Goal: Task Accomplishment & Management: Manage account settings

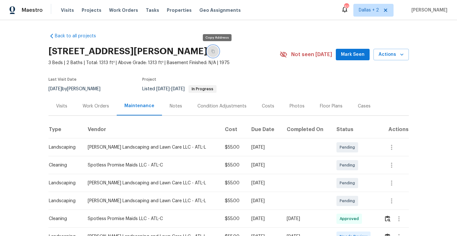
click at [215, 52] on icon "button" at bounding box center [213, 51] width 4 height 4
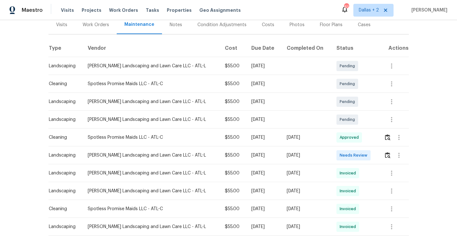
scroll to position [117, 0]
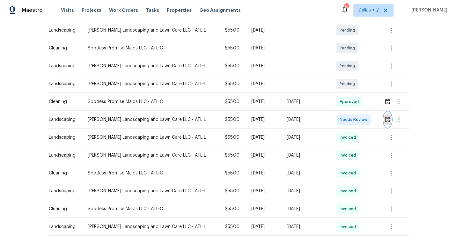
click at [390, 119] on button "button" at bounding box center [387, 119] width 7 height 15
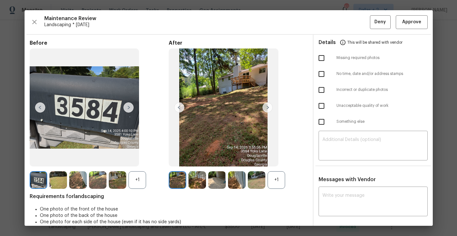
click at [278, 174] on div "+1" at bounding box center [276, 180] width 18 height 18
click at [141, 179] on div "+1" at bounding box center [137, 180] width 18 height 18
click at [267, 107] on img at bounding box center [267, 107] width 10 height 10
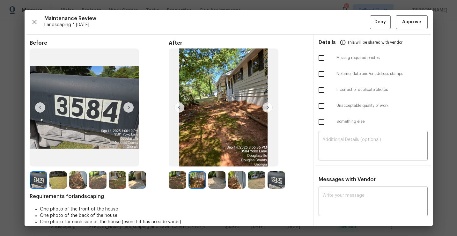
click at [267, 106] on img at bounding box center [267, 107] width 10 height 10
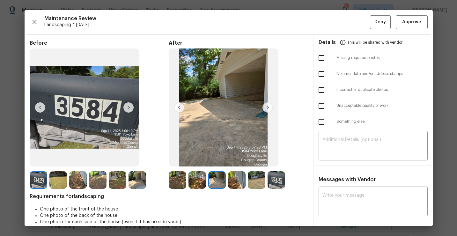
click at [267, 106] on img at bounding box center [267, 107] width 10 height 10
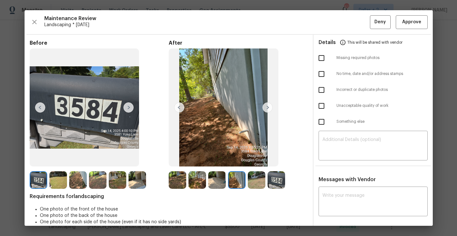
click at [171, 180] on img at bounding box center [178, 180] width 18 height 18
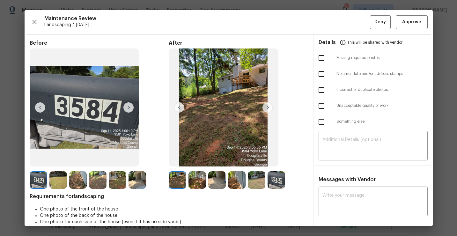
click at [266, 109] on img at bounding box center [267, 107] width 10 height 10
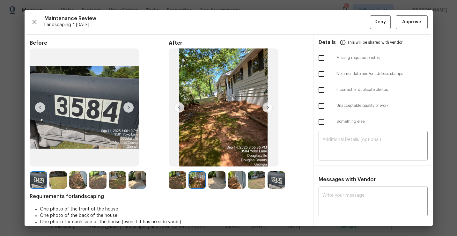
click at [266, 109] on img at bounding box center [267, 107] width 10 height 10
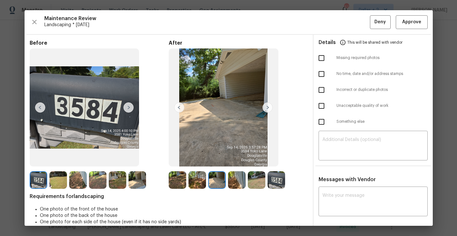
click at [266, 109] on img at bounding box center [267, 107] width 10 height 10
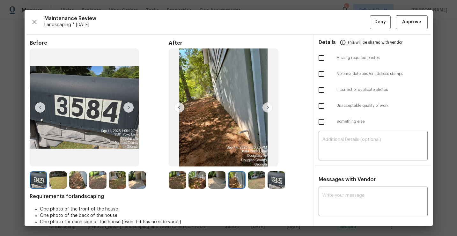
click at [266, 109] on img at bounding box center [267, 107] width 10 height 10
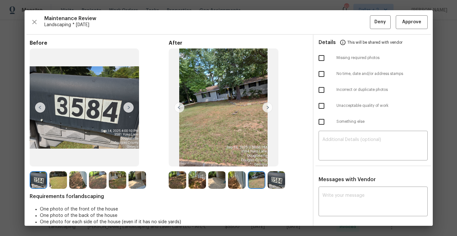
click at [175, 183] on img at bounding box center [178, 180] width 18 height 18
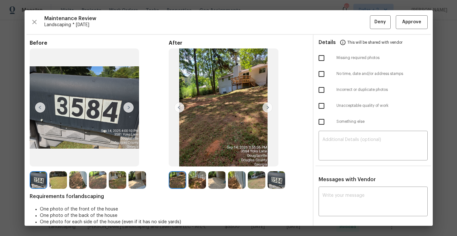
click at [267, 110] on img at bounding box center [267, 107] width 10 height 10
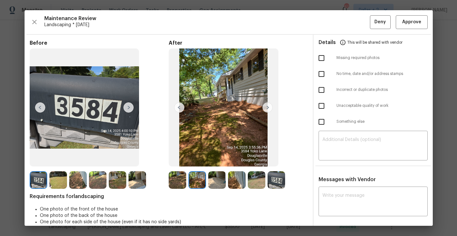
click at [267, 110] on img at bounding box center [267, 107] width 10 height 10
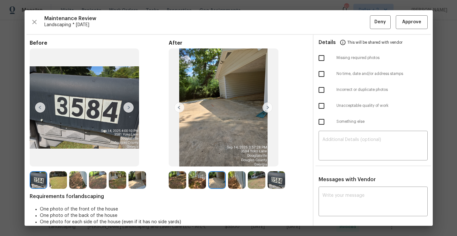
click at [267, 110] on img at bounding box center [267, 107] width 10 height 10
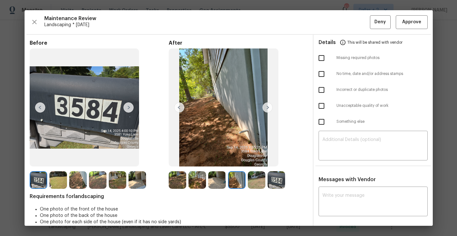
click at [267, 110] on img at bounding box center [267, 107] width 10 height 10
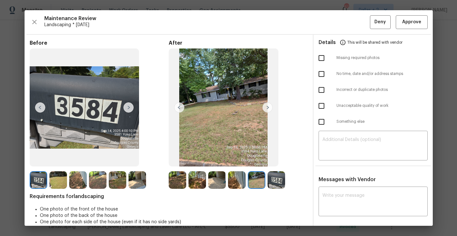
click at [267, 110] on img at bounding box center [267, 107] width 10 height 10
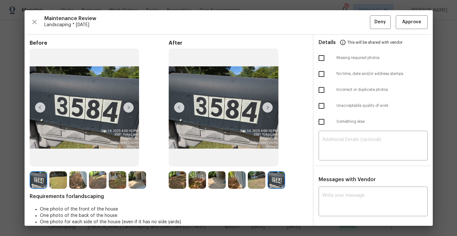
click at [173, 186] on img at bounding box center [178, 180] width 18 height 18
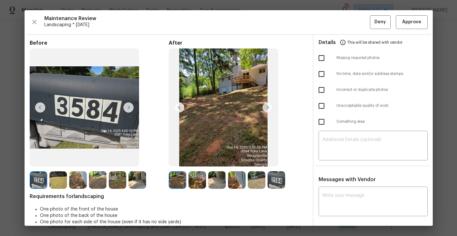
click at [270, 107] on img at bounding box center [267, 107] width 10 height 10
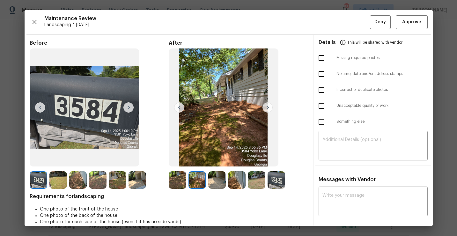
click at [270, 107] on img at bounding box center [267, 107] width 10 height 10
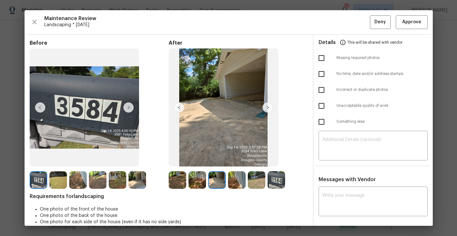
click at [270, 107] on img at bounding box center [267, 107] width 10 height 10
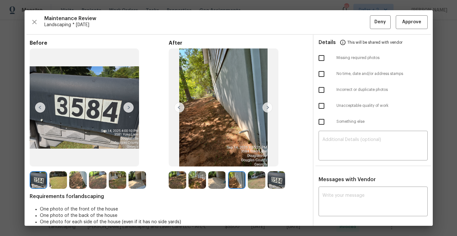
click at [270, 107] on img at bounding box center [267, 107] width 10 height 10
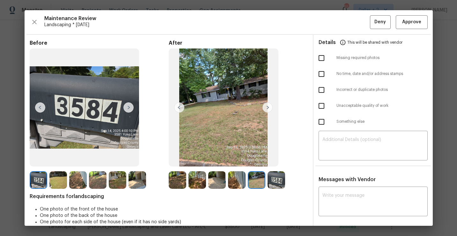
click at [270, 107] on img at bounding box center [267, 107] width 10 height 10
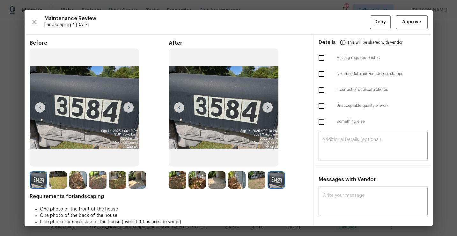
click at [176, 180] on img at bounding box center [178, 180] width 18 height 18
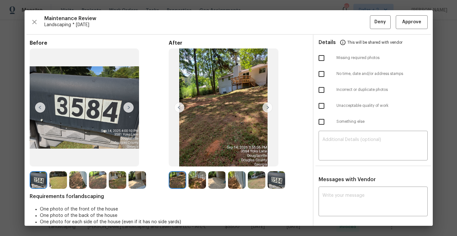
click at [267, 107] on img at bounding box center [267, 107] width 10 height 10
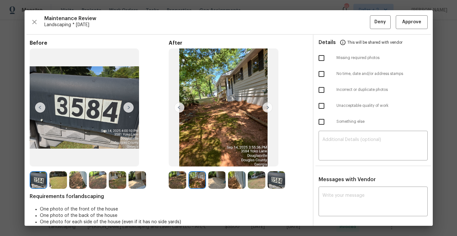
click at [267, 107] on img at bounding box center [267, 107] width 10 height 10
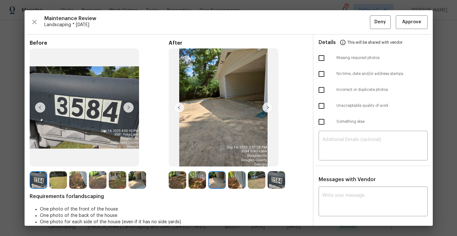
click at [267, 107] on img at bounding box center [267, 107] width 10 height 10
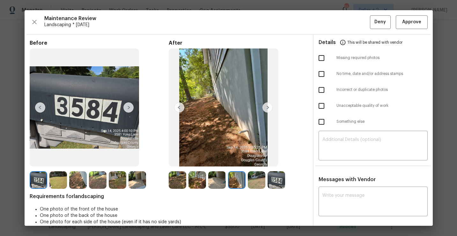
click at [267, 107] on img at bounding box center [267, 107] width 10 height 10
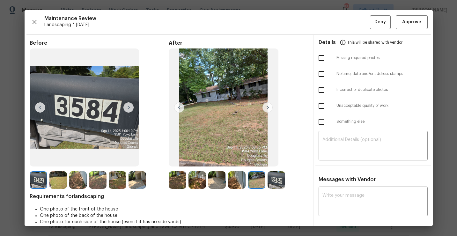
click at [267, 107] on img at bounding box center [267, 107] width 10 height 10
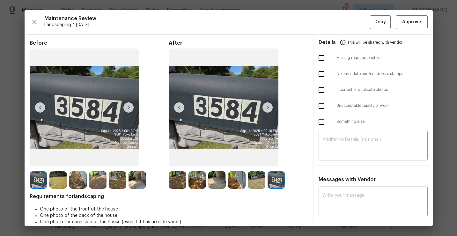
click at [176, 180] on img at bounding box center [178, 180] width 18 height 18
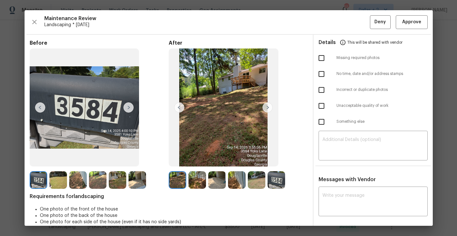
click at [267, 109] on img at bounding box center [267, 107] width 10 height 10
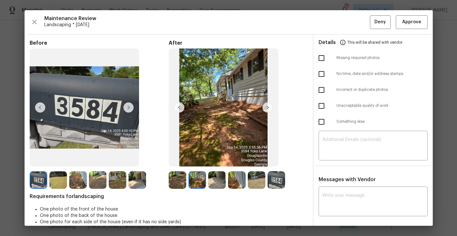
click at [267, 109] on img at bounding box center [267, 107] width 10 height 10
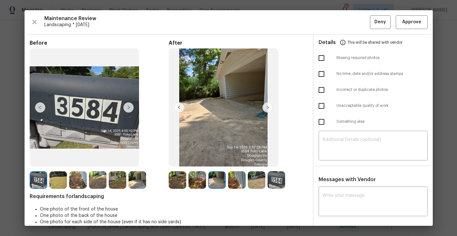
click at [267, 109] on img at bounding box center [267, 107] width 10 height 10
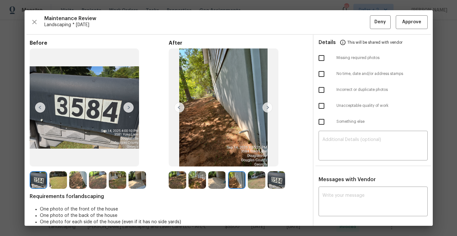
click at [267, 109] on img at bounding box center [267, 107] width 10 height 10
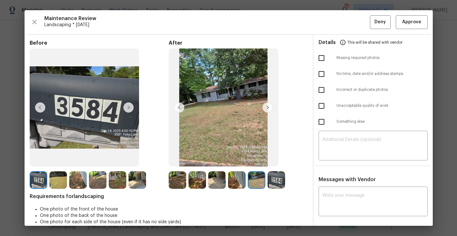
click at [267, 109] on img at bounding box center [267, 107] width 10 height 10
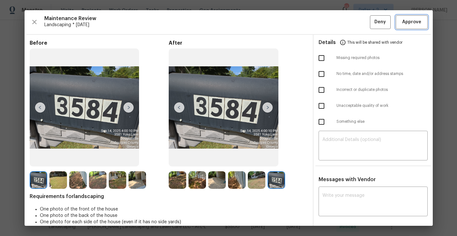
click at [409, 25] on span "Approve" at bounding box center [411, 22] width 19 height 8
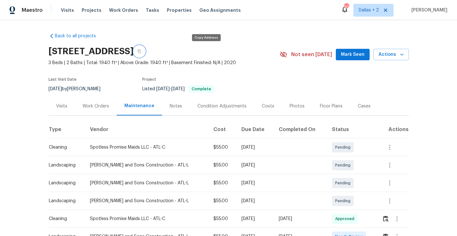
click at [141, 51] on icon "button" at bounding box center [139, 51] width 4 height 4
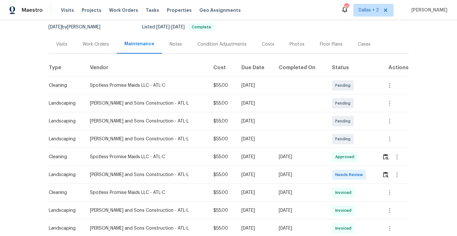
scroll to position [79, 0]
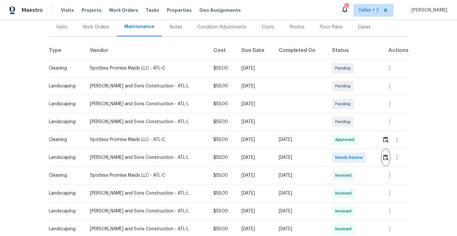
click at [383, 156] on img "button" at bounding box center [385, 157] width 5 height 6
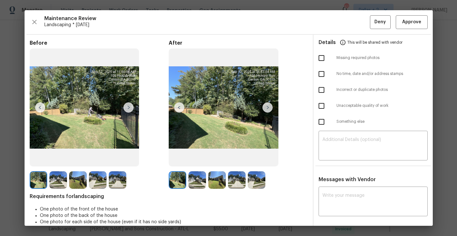
click at [266, 111] on img at bounding box center [267, 107] width 10 height 10
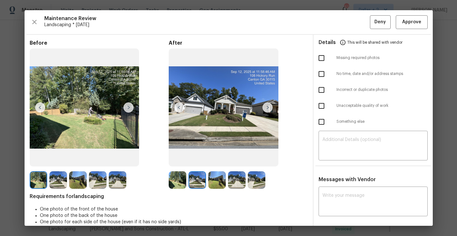
click at [216, 177] on img at bounding box center [217, 180] width 18 height 18
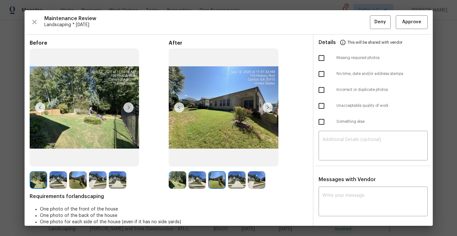
click at [234, 178] on img at bounding box center [237, 180] width 18 height 18
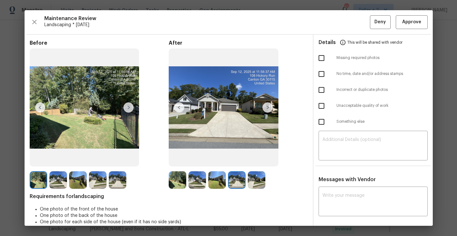
click at [256, 181] on img at bounding box center [257, 180] width 18 height 18
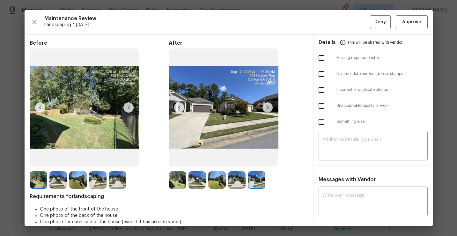
click at [38, 179] on img at bounding box center [39, 180] width 18 height 18
click at [130, 106] on img at bounding box center [128, 107] width 10 height 10
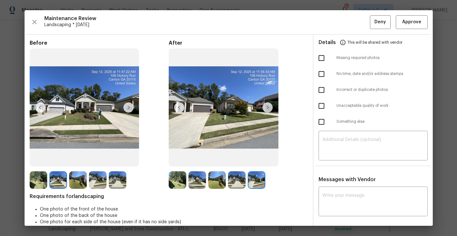
click at [130, 106] on img at bounding box center [128, 107] width 10 height 10
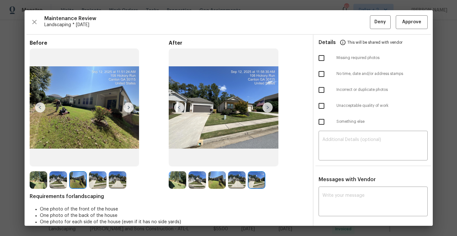
click at [130, 106] on img at bounding box center [128, 107] width 10 height 10
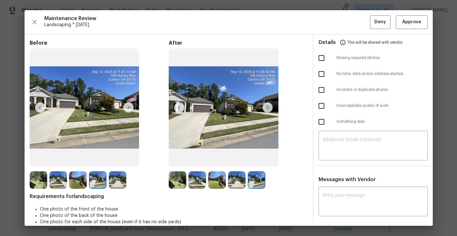
click at [130, 106] on img at bounding box center [128, 107] width 10 height 10
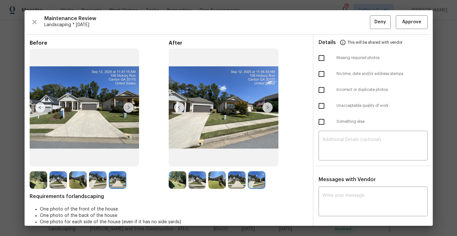
click at [34, 181] on img at bounding box center [39, 180] width 18 height 18
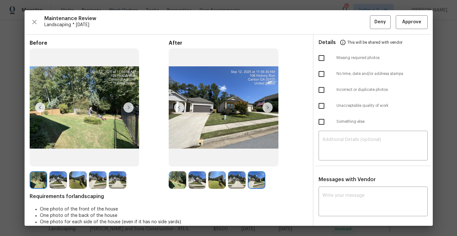
click at [129, 111] on img at bounding box center [128, 107] width 10 height 10
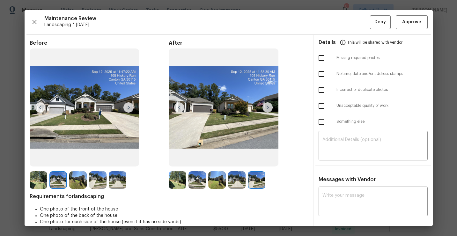
click at [128, 108] on img at bounding box center [128, 107] width 10 height 10
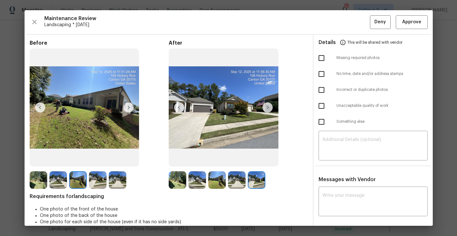
click at [127, 107] on img at bounding box center [128, 107] width 10 height 10
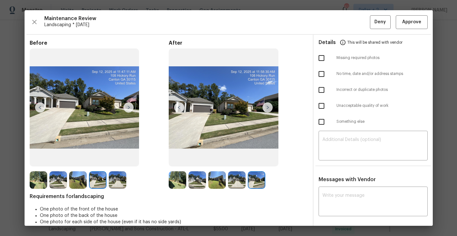
click at [127, 107] on img at bounding box center [128, 107] width 10 height 10
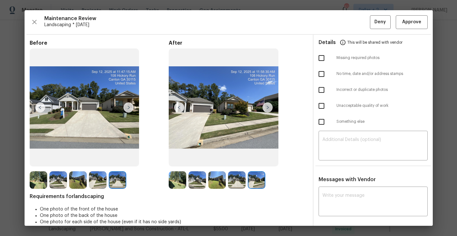
click at [127, 107] on img at bounding box center [128, 107] width 10 height 10
click at [177, 181] on img at bounding box center [178, 180] width 18 height 18
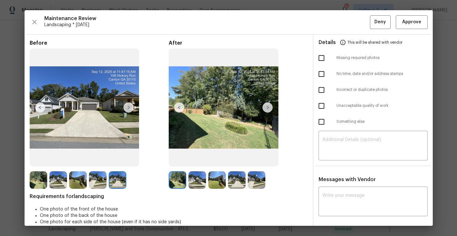
click at [266, 109] on img at bounding box center [267, 107] width 10 height 10
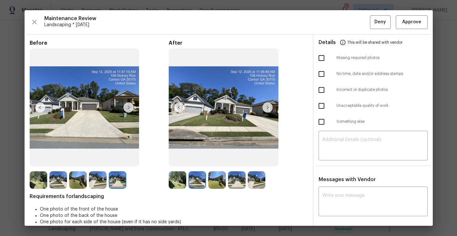
click at [266, 109] on img at bounding box center [267, 107] width 10 height 10
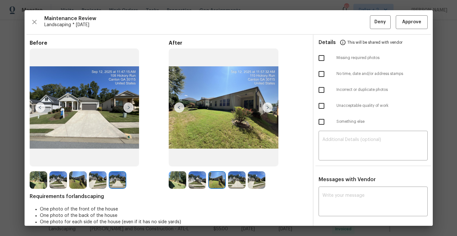
click at [266, 109] on img at bounding box center [267, 107] width 10 height 10
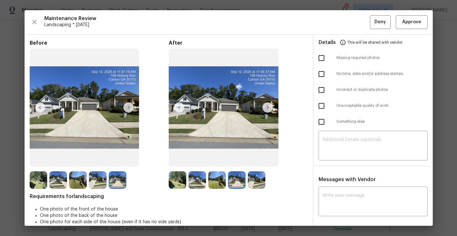
click at [266, 109] on img at bounding box center [267, 107] width 10 height 10
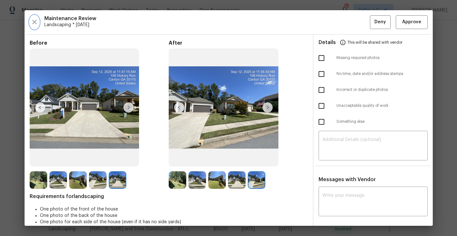
click at [34, 22] on icon "button" at bounding box center [34, 22] width 4 height 4
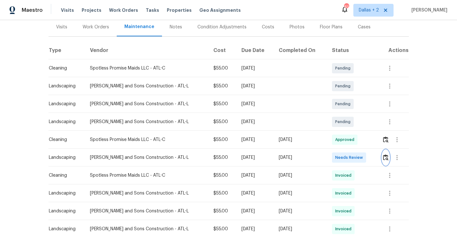
scroll to position [132, 0]
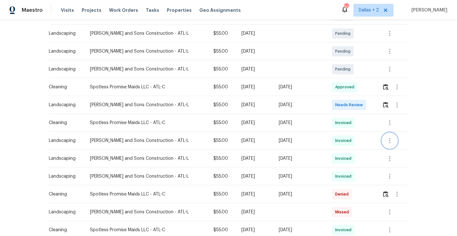
click at [386, 141] on icon "button" at bounding box center [389, 141] width 8 height 8
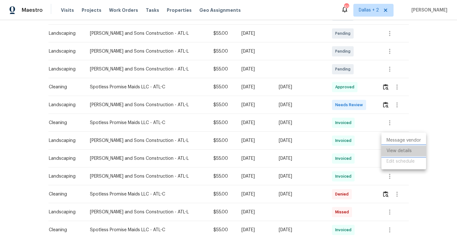
click at [390, 148] on li "View details" at bounding box center [403, 151] width 45 height 11
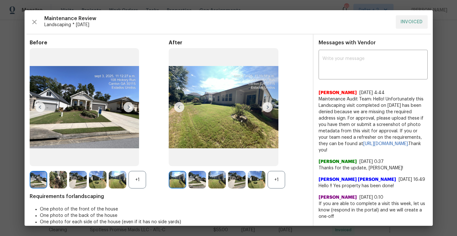
click at [129, 180] on div "+1" at bounding box center [137, 180] width 18 height 18
click at [276, 181] on div "+1" at bounding box center [276, 180] width 18 height 18
click at [53, 179] on img at bounding box center [58, 180] width 18 height 18
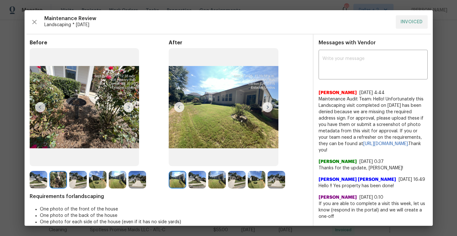
click at [131, 107] on img at bounding box center [128, 107] width 10 height 10
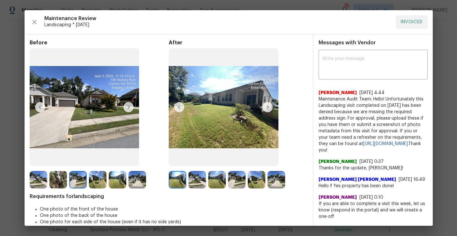
click at [130, 107] on img at bounding box center [128, 107] width 10 height 10
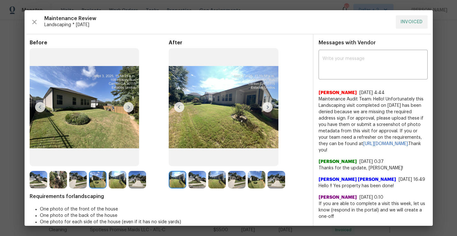
click at [130, 107] on img at bounding box center [128, 107] width 10 height 10
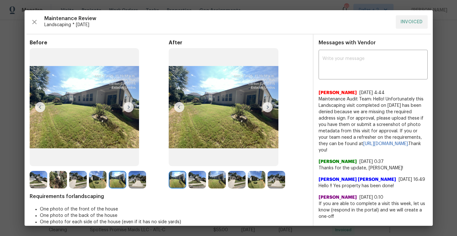
click at [130, 107] on img at bounding box center [128, 107] width 10 height 10
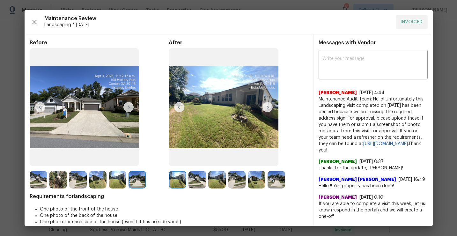
click at [175, 178] on img at bounding box center [178, 180] width 18 height 18
click at [199, 178] on img at bounding box center [197, 180] width 18 height 18
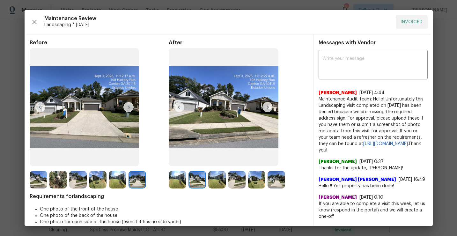
click at [182, 178] on img at bounding box center [178, 180] width 18 height 18
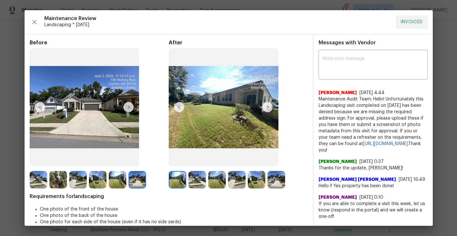
click at [267, 105] on img at bounding box center [267, 107] width 10 height 10
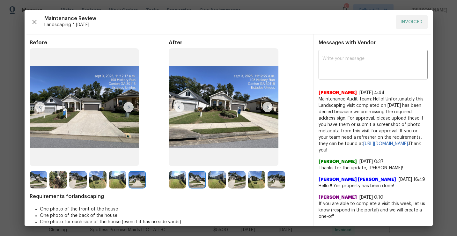
click at [266, 108] on img at bounding box center [267, 107] width 10 height 10
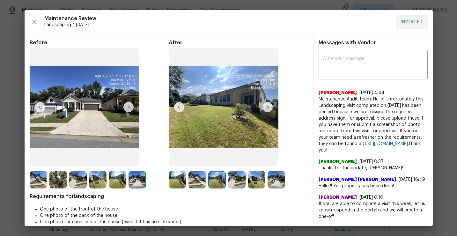
click at [267, 108] on img at bounding box center [267, 107] width 10 height 10
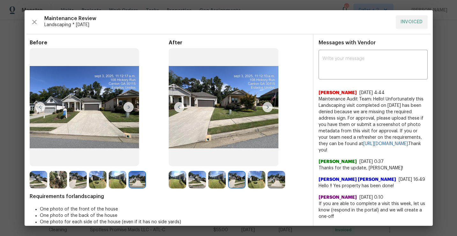
click at [267, 108] on img at bounding box center [267, 107] width 10 height 10
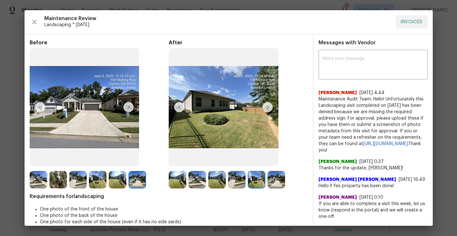
click at [267, 108] on img at bounding box center [267, 107] width 10 height 10
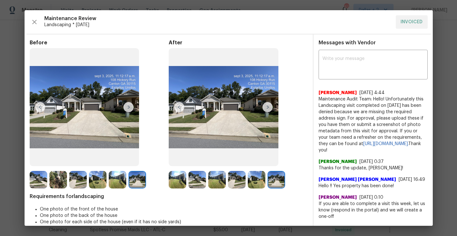
click at [172, 185] on img at bounding box center [178, 180] width 18 height 18
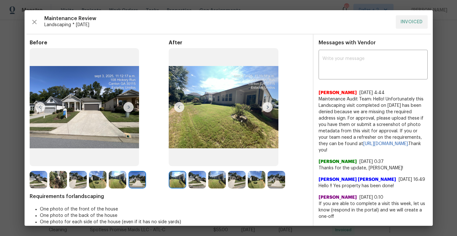
click at [266, 108] on img at bounding box center [267, 107] width 10 height 10
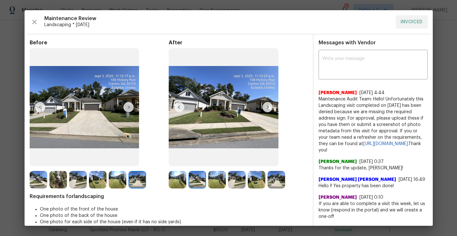
click at [266, 108] on img at bounding box center [267, 107] width 10 height 10
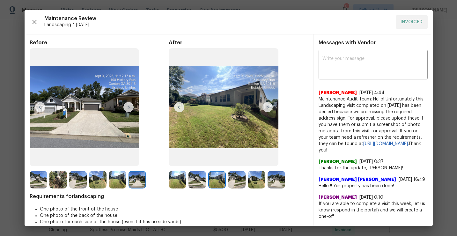
click at [182, 177] on img at bounding box center [178, 180] width 18 height 18
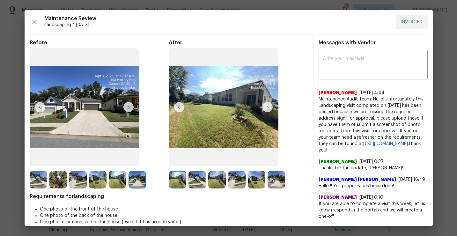
click at [195, 178] on img at bounding box center [197, 180] width 18 height 18
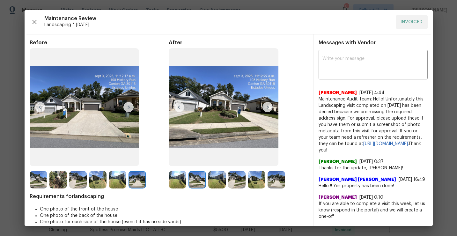
click at [267, 106] on img at bounding box center [267, 107] width 10 height 10
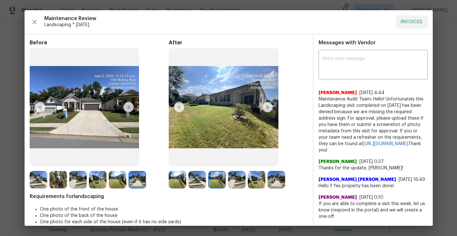
click at [267, 106] on img at bounding box center [267, 107] width 10 height 10
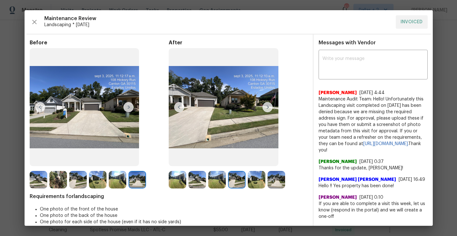
click at [267, 106] on img at bounding box center [267, 107] width 10 height 10
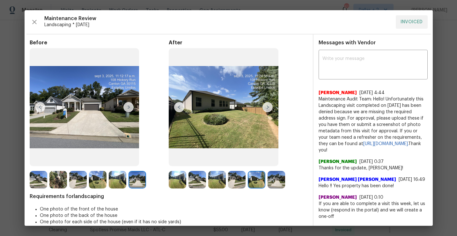
click at [267, 106] on img at bounding box center [267, 107] width 10 height 10
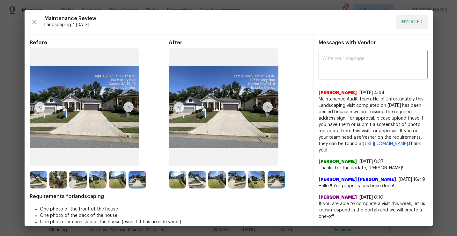
click at [267, 106] on img at bounding box center [267, 107] width 10 height 10
click at [269, 110] on img at bounding box center [267, 107] width 10 height 10
click at [177, 173] on img at bounding box center [178, 180] width 18 height 18
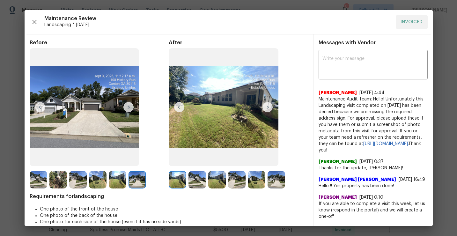
click at [266, 107] on img at bounding box center [267, 107] width 10 height 10
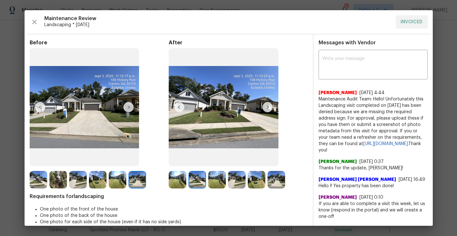
click at [266, 108] on img at bounding box center [267, 107] width 10 height 10
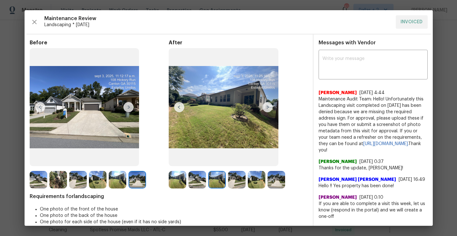
click at [266, 108] on img at bounding box center [267, 107] width 10 height 10
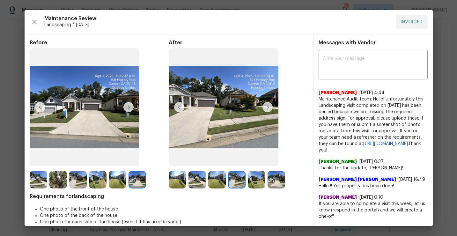
click at [266, 108] on img at bounding box center [267, 107] width 10 height 10
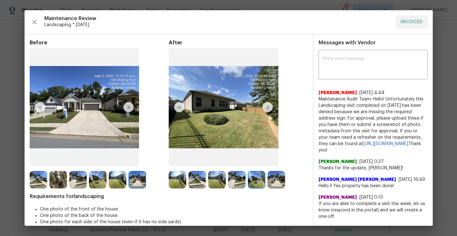
click at [266, 108] on img at bounding box center [267, 107] width 10 height 10
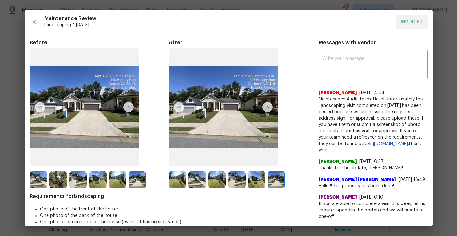
click at [266, 108] on img at bounding box center [267, 107] width 10 height 10
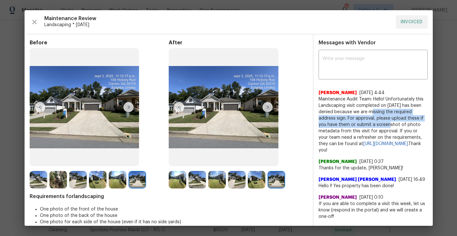
drag, startPoint x: 373, startPoint y: 113, endPoint x: 379, endPoint y: 127, distance: 15.3
click at [379, 127] on span "Maintenance Audit Team: Hello! Unfortunately this Landscaping visit completed o…" at bounding box center [372, 124] width 109 height 57
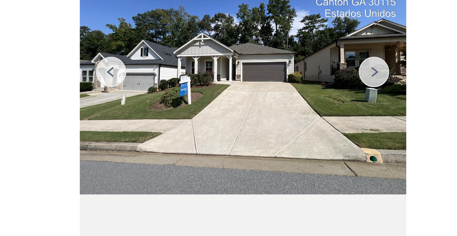
scroll to position [0, 0]
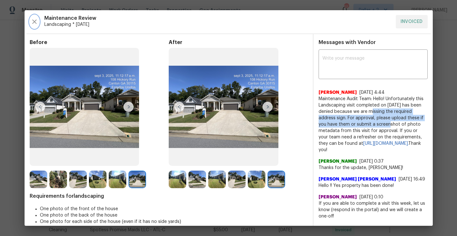
click at [32, 22] on icon "button" at bounding box center [35, 22] width 8 height 8
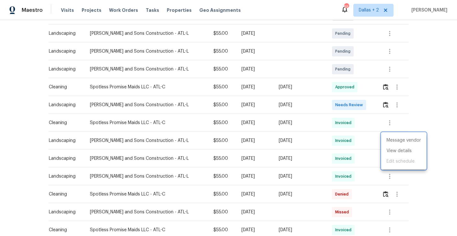
click at [254, 72] on div at bounding box center [228, 118] width 457 height 236
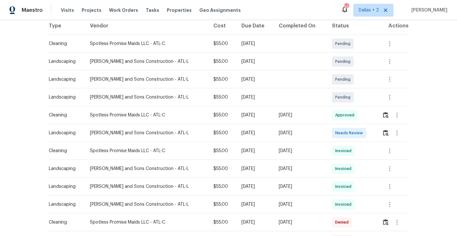
scroll to position [104, 0]
click at [387, 133] on button "button" at bounding box center [385, 132] width 7 height 15
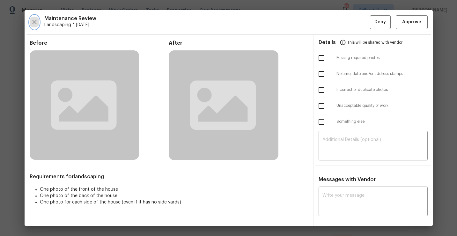
click at [34, 18] on icon "button" at bounding box center [35, 22] width 8 height 8
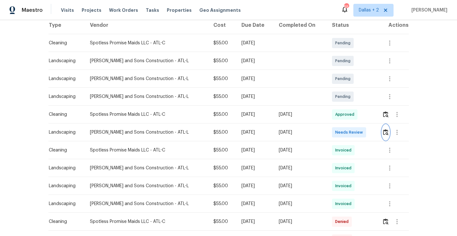
click at [384, 132] on img "button" at bounding box center [385, 132] width 5 height 6
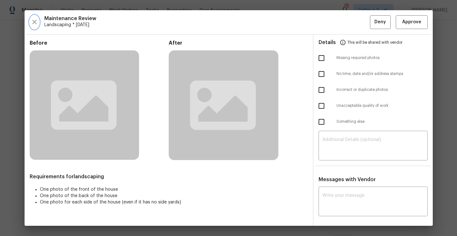
click at [34, 23] on icon "button" at bounding box center [35, 22] width 8 height 8
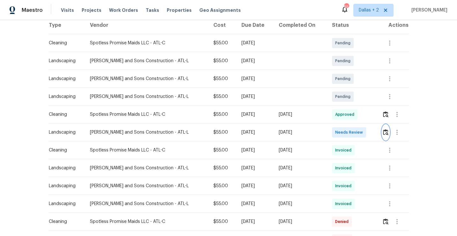
click at [383, 130] on img "button" at bounding box center [385, 132] width 5 height 6
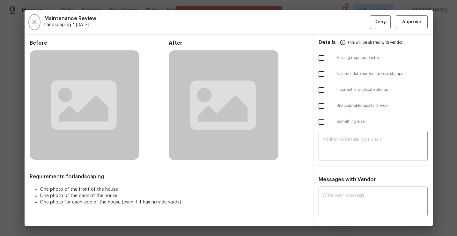
click at [31, 25] on icon "button" at bounding box center [35, 22] width 8 height 8
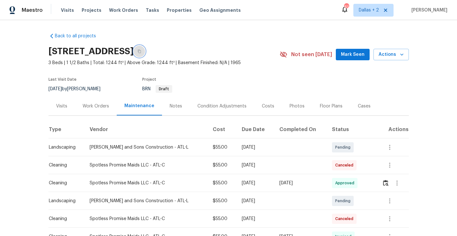
click at [145, 55] on button "button" at bounding box center [138, 51] width 11 height 11
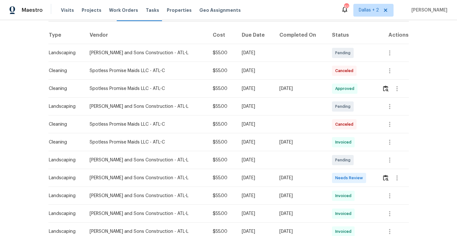
scroll to position [122, 0]
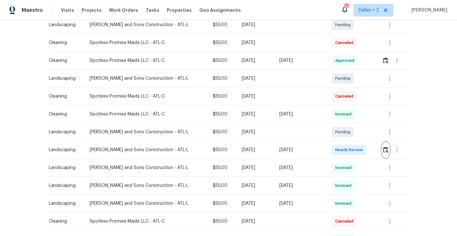
click at [385, 149] on img "button" at bounding box center [385, 150] width 5 height 6
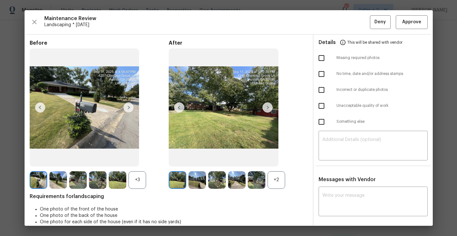
click at [269, 173] on div "+2" at bounding box center [276, 180] width 18 height 18
click at [137, 175] on div "+3" at bounding box center [137, 180] width 18 height 18
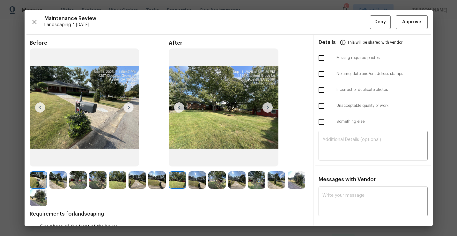
click at [268, 105] on img at bounding box center [267, 107] width 10 height 10
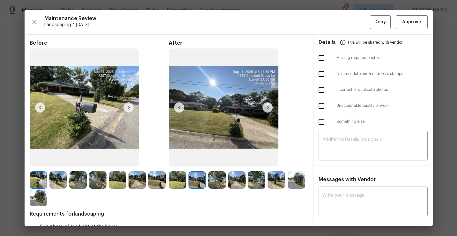
click at [178, 175] on img at bounding box center [178, 180] width 18 height 18
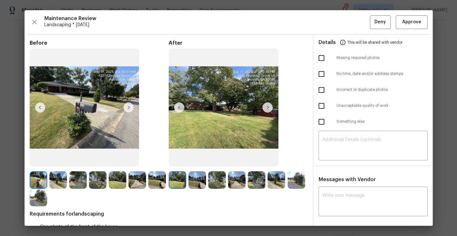
click at [269, 106] on img at bounding box center [267, 107] width 10 height 10
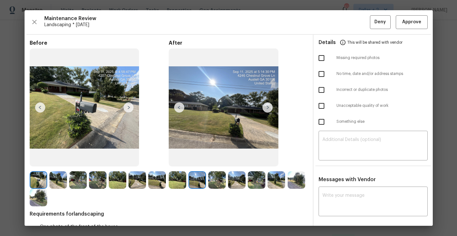
click at [269, 106] on img at bounding box center [267, 107] width 10 height 10
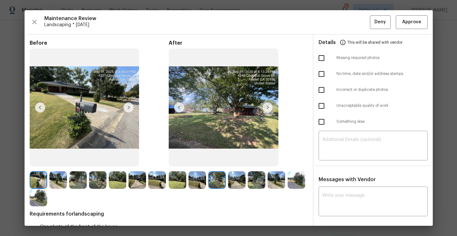
click at [179, 109] on img at bounding box center [179, 107] width 10 height 10
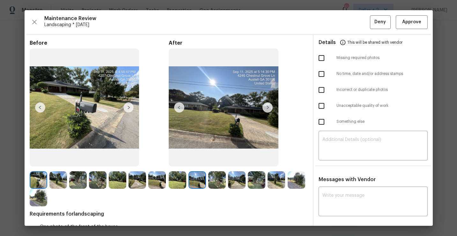
click at [182, 178] on img at bounding box center [178, 180] width 18 height 18
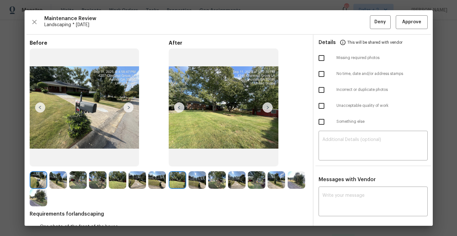
click at [197, 181] on img at bounding box center [197, 180] width 18 height 18
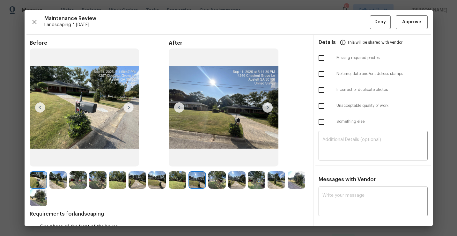
click at [173, 177] on img at bounding box center [178, 180] width 18 height 18
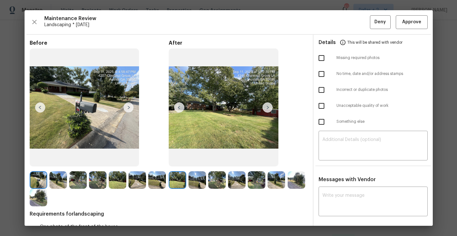
click at [269, 109] on img at bounding box center [267, 107] width 10 height 10
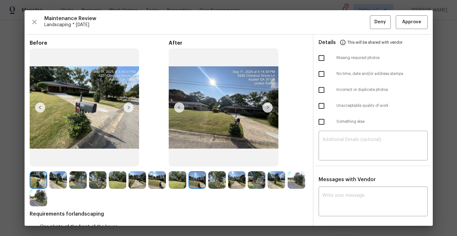
click at [269, 109] on img at bounding box center [267, 107] width 10 height 10
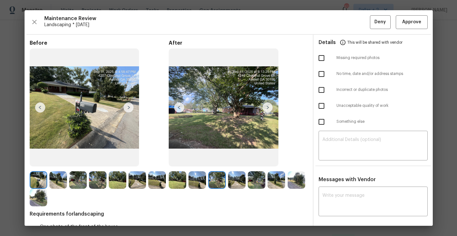
click at [240, 182] on img at bounding box center [237, 180] width 18 height 18
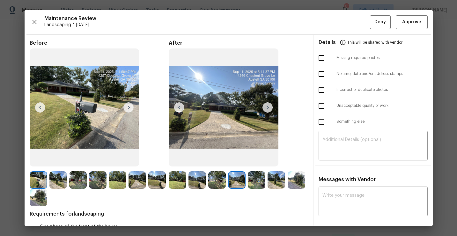
click at [255, 179] on img at bounding box center [257, 180] width 18 height 18
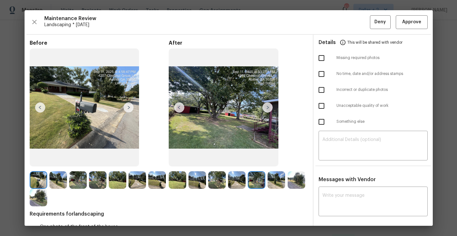
click at [284, 179] on img at bounding box center [276, 180] width 18 height 18
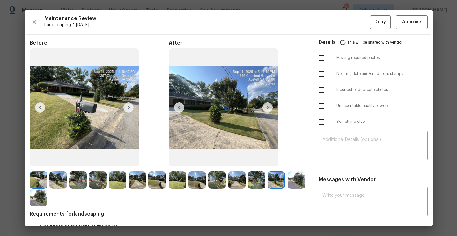
click at [177, 183] on img at bounding box center [178, 180] width 18 height 18
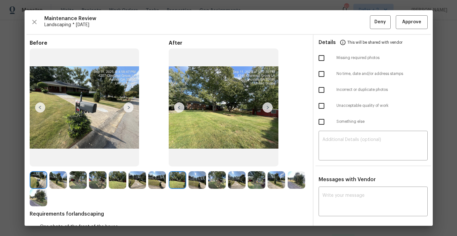
click at [267, 108] on img at bounding box center [267, 107] width 10 height 10
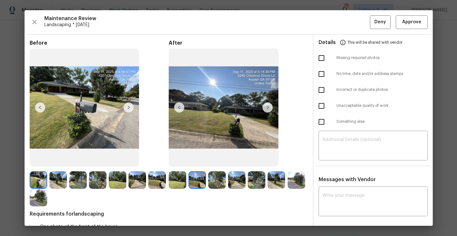
click at [267, 108] on img at bounding box center [267, 107] width 10 height 10
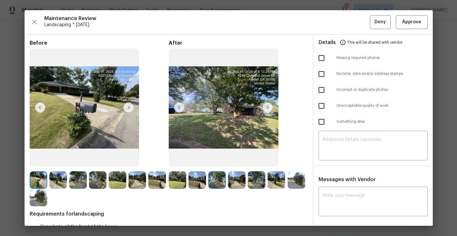
click at [267, 108] on img at bounding box center [267, 107] width 10 height 10
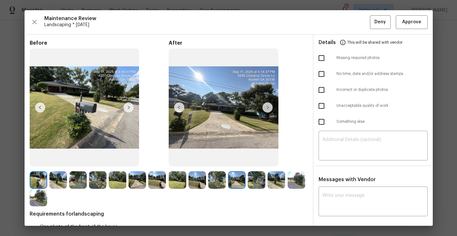
click at [267, 108] on img at bounding box center [267, 107] width 10 height 10
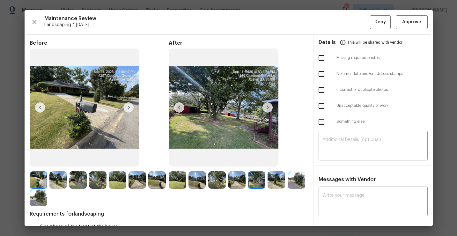
click at [267, 108] on img at bounding box center [267, 107] width 10 height 10
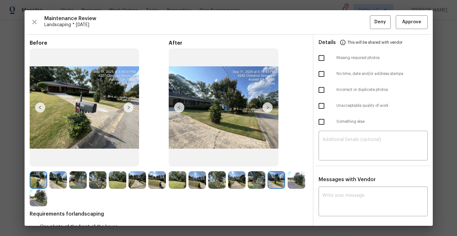
click at [268, 110] on img at bounding box center [267, 107] width 10 height 10
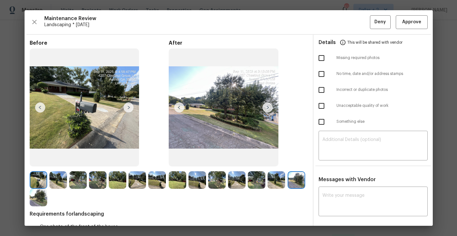
click at [266, 104] on img at bounding box center [267, 107] width 10 height 10
click at [230, 181] on img at bounding box center [237, 180] width 18 height 18
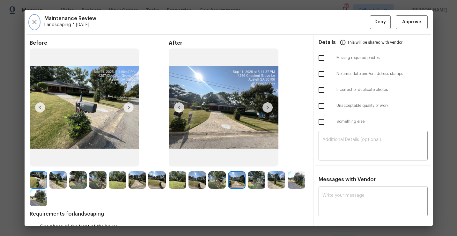
click at [33, 20] on icon "button" at bounding box center [35, 22] width 8 height 8
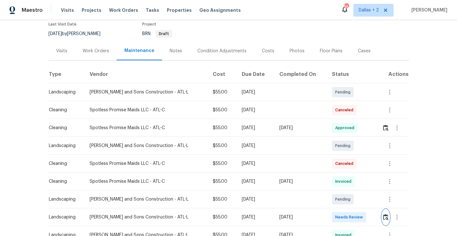
scroll to position [68, 0]
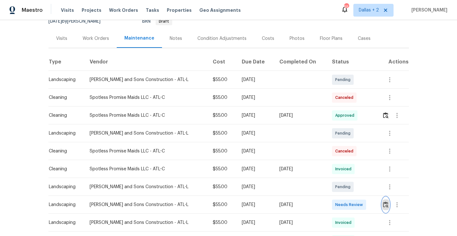
click at [385, 204] on img "button" at bounding box center [385, 204] width 5 height 6
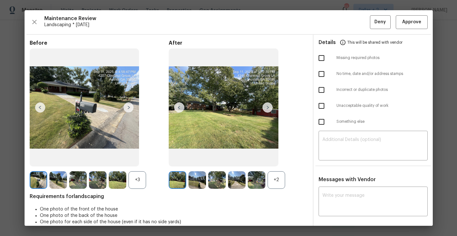
click at [275, 179] on div "+2" at bounding box center [276, 180] width 18 height 18
click at [138, 176] on div "+3" at bounding box center [137, 180] width 18 height 18
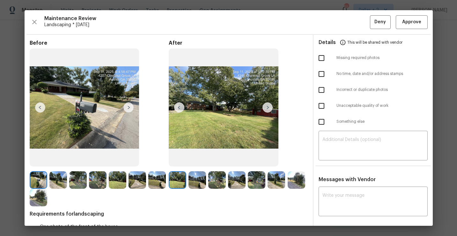
click at [182, 181] on img at bounding box center [178, 180] width 18 height 18
click at [267, 107] on img at bounding box center [267, 107] width 10 height 10
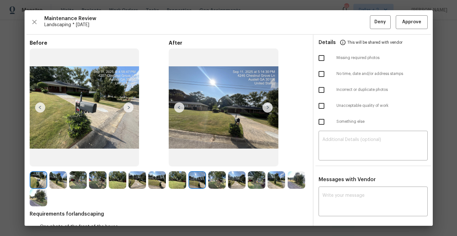
click at [267, 107] on img at bounding box center [267, 107] width 10 height 10
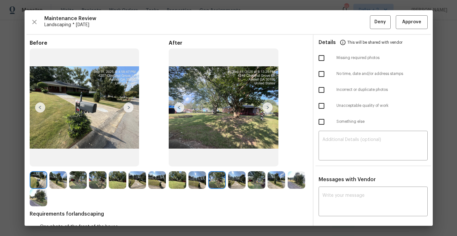
click at [267, 107] on img at bounding box center [267, 107] width 10 height 10
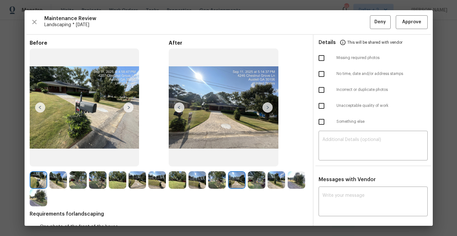
click at [267, 107] on img at bounding box center [267, 107] width 10 height 10
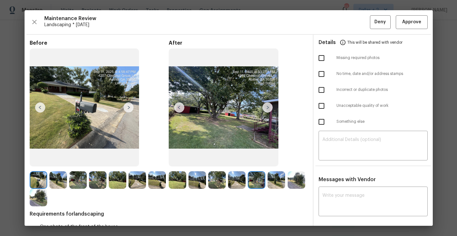
click at [267, 107] on img at bounding box center [267, 107] width 10 height 10
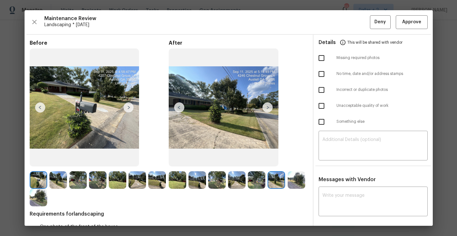
click at [268, 107] on img at bounding box center [267, 107] width 10 height 10
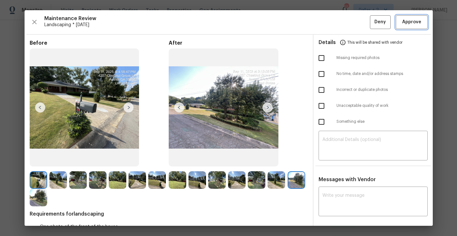
click at [408, 20] on span "Approve" at bounding box center [411, 22] width 19 height 8
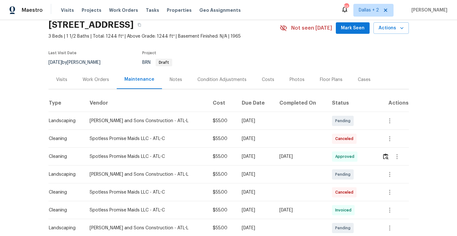
scroll to position [0, 0]
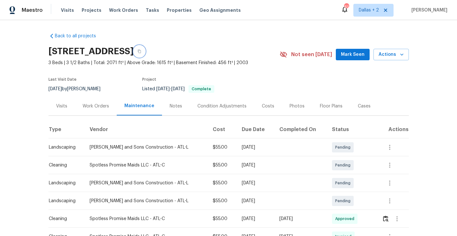
click at [141, 51] on icon "button" at bounding box center [139, 52] width 3 height 4
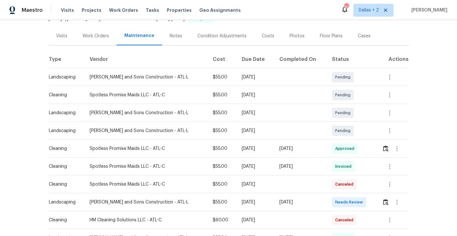
scroll to position [85, 0]
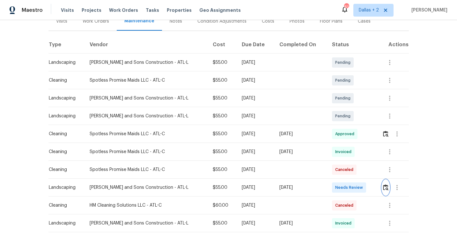
click at [384, 190] on img "button" at bounding box center [385, 187] width 5 height 6
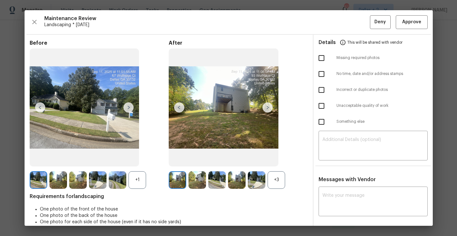
click at [284, 179] on div "+3" at bounding box center [276, 180] width 18 height 18
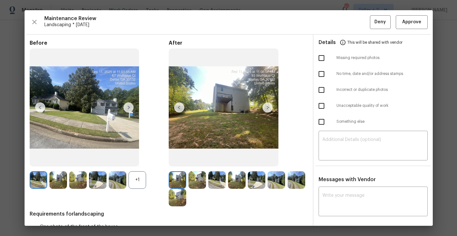
click at [135, 179] on div "+1" at bounding box center [137, 180] width 18 height 18
click at [269, 106] on img at bounding box center [267, 107] width 10 height 10
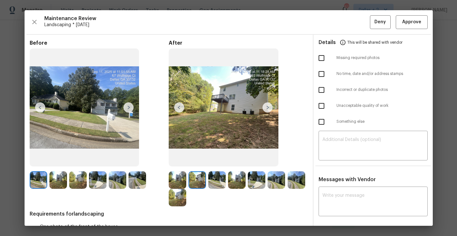
click at [268, 110] on img at bounding box center [267, 107] width 10 height 10
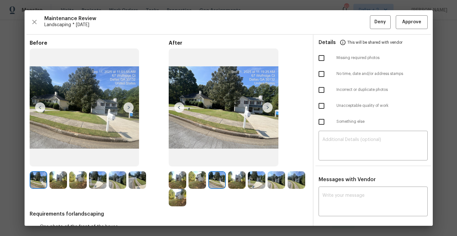
click at [268, 109] on img at bounding box center [267, 107] width 10 height 10
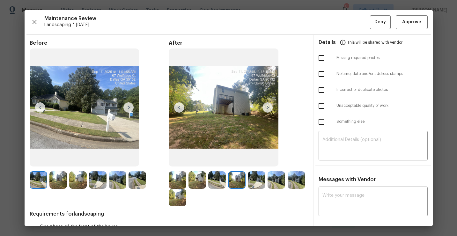
click at [217, 184] on img at bounding box center [217, 180] width 18 height 18
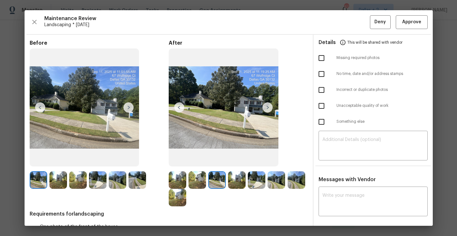
click at [269, 110] on img at bounding box center [267, 107] width 10 height 10
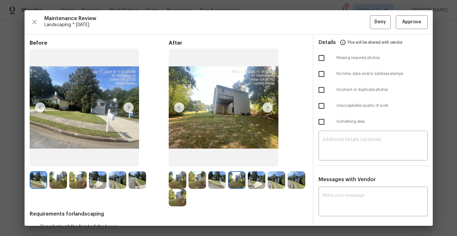
click at [269, 110] on img at bounding box center [267, 107] width 10 height 10
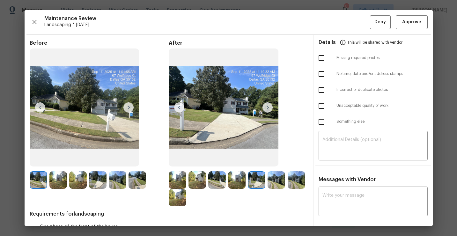
click at [268, 110] on img at bounding box center [267, 107] width 10 height 10
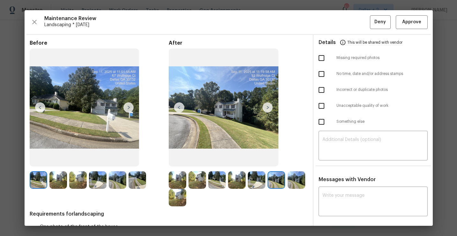
click at [268, 110] on img at bounding box center [267, 107] width 10 height 10
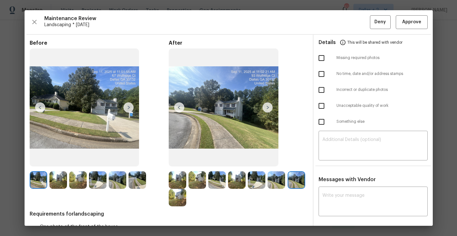
click at [268, 110] on img at bounding box center [267, 107] width 10 height 10
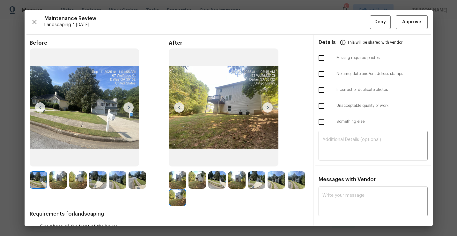
click at [175, 180] on img at bounding box center [178, 180] width 18 height 18
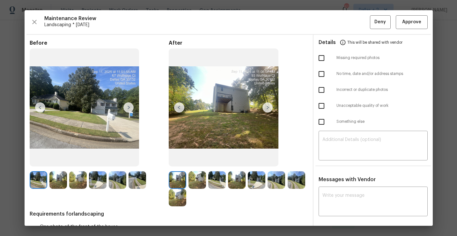
click at [267, 108] on img at bounding box center [267, 107] width 10 height 10
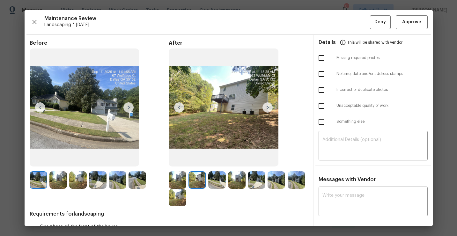
click at [267, 108] on img at bounding box center [267, 107] width 10 height 10
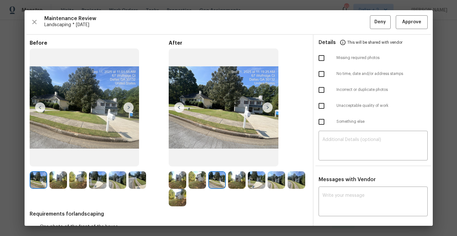
click at [267, 108] on img at bounding box center [267, 107] width 10 height 10
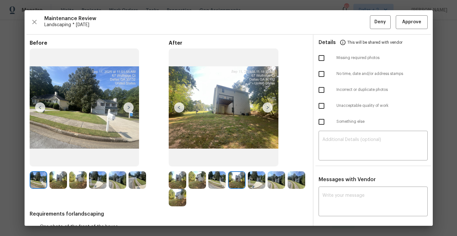
click at [267, 108] on img at bounding box center [267, 107] width 10 height 10
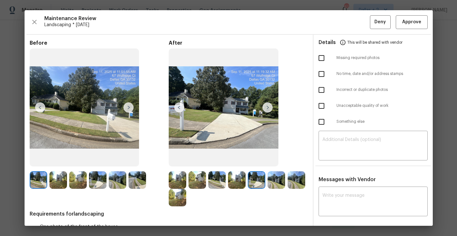
click at [267, 108] on img at bounding box center [267, 107] width 10 height 10
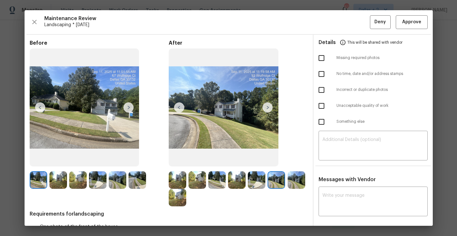
click at [267, 108] on img at bounding box center [267, 107] width 10 height 10
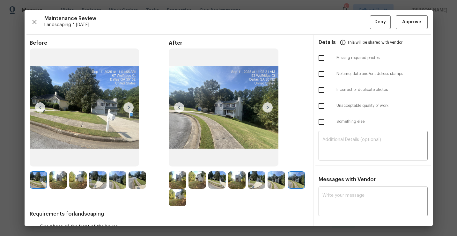
click at [267, 108] on img at bounding box center [267, 107] width 10 height 10
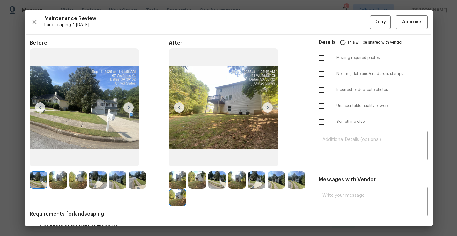
click at [265, 112] on img at bounding box center [224, 107] width 110 height 118
click at [180, 182] on img at bounding box center [178, 180] width 18 height 18
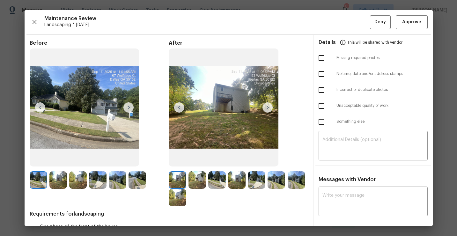
click at [269, 106] on img at bounding box center [267, 107] width 10 height 10
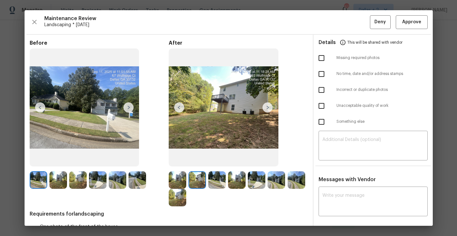
click at [269, 106] on img at bounding box center [267, 107] width 10 height 10
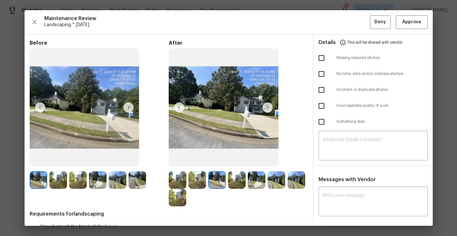
click at [269, 106] on img at bounding box center [267, 107] width 10 height 10
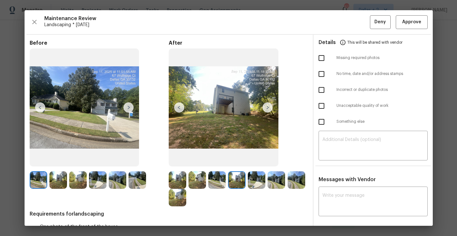
click at [269, 106] on img at bounding box center [267, 107] width 10 height 10
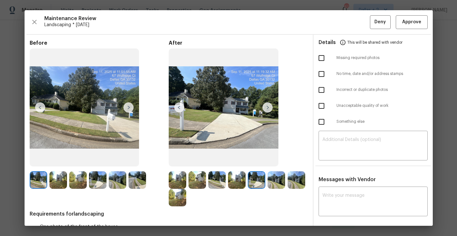
click at [269, 106] on img at bounding box center [267, 107] width 10 height 10
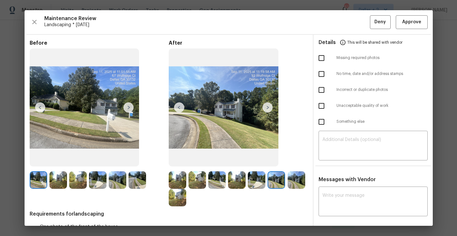
click at [269, 106] on img at bounding box center [267, 107] width 10 height 10
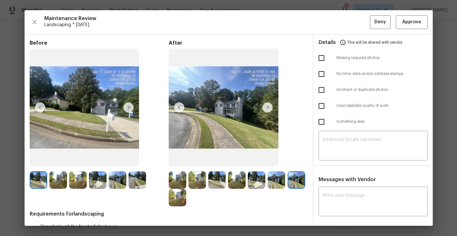
click at [174, 179] on img at bounding box center [178, 180] width 18 height 18
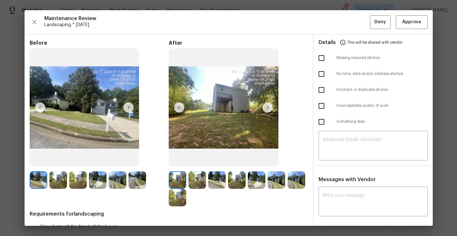
click at [269, 108] on img at bounding box center [267, 107] width 10 height 10
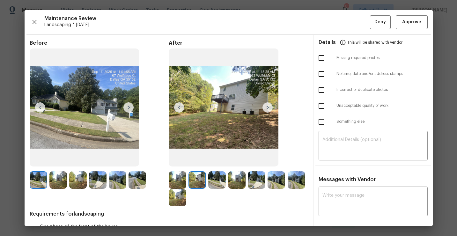
click at [269, 108] on img at bounding box center [267, 107] width 10 height 10
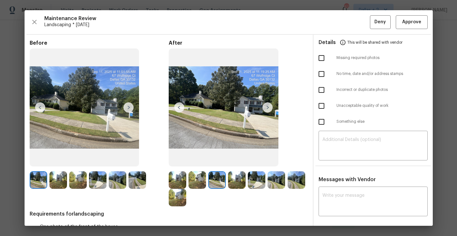
click at [269, 108] on img at bounding box center [267, 107] width 10 height 10
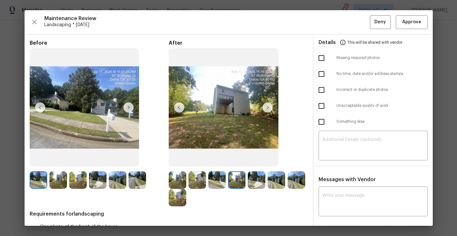
click at [269, 108] on img at bounding box center [267, 107] width 10 height 10
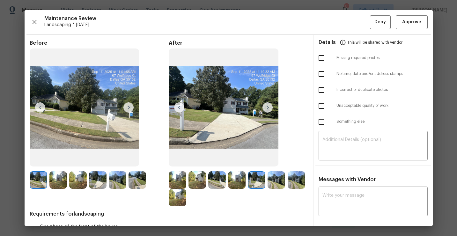
click at [269, 108] on img at bounding box center [267, 107] width 10 height 10
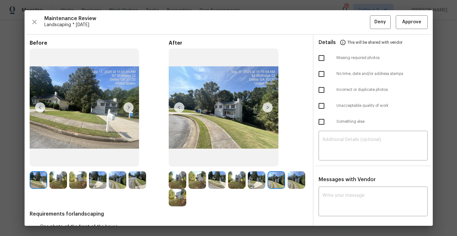
click at [269, 108] on img at bounding box center [267, 107] width 10 height 10
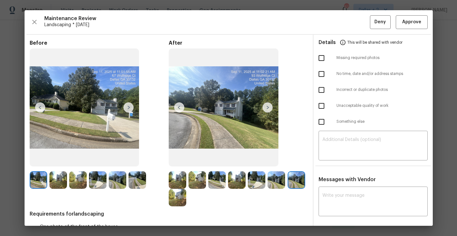
click at [269, 108] on img at bounding box center [267, 107] width 10 height 10
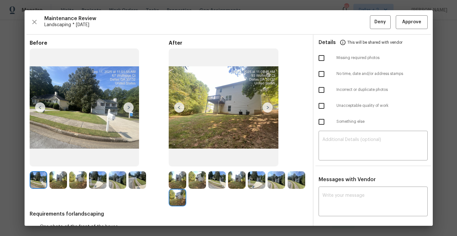
click at [181, 177] on img at bounding box center [178, 180] width 18 height 18
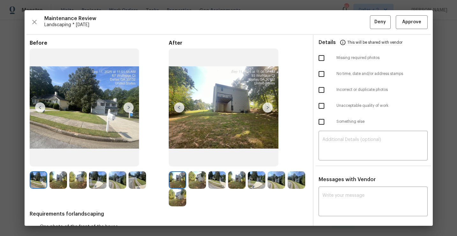
click at [266, 108] on img at bounding box center [267, 107] width 10 height 10
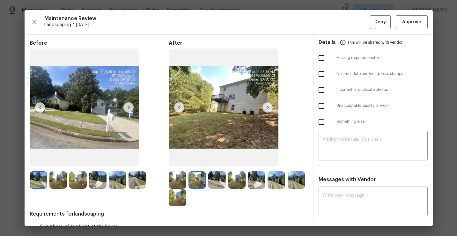
click at [266, 108] on img at bounding box center [267, 107] width 10 height 10
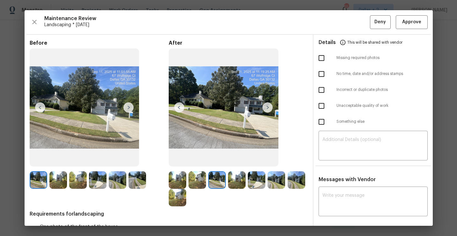
click at [266, 108] on img at bounding box center [267, 107] width 10 height 10
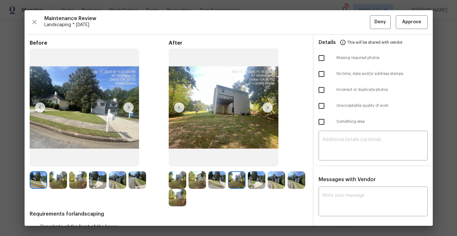
click at [266, 108] on img at bounding box center [267, 107] width 10 height 10
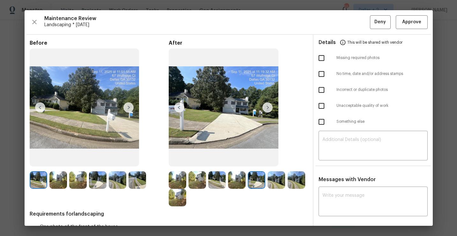
click at [266, 108] on img at bounding box center [267, 107] width 10 height 10
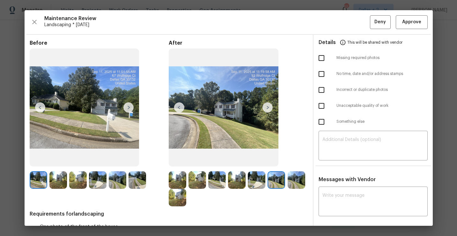
click at [266, 108] on img at bounding box center [267, 107] width 10 height 10
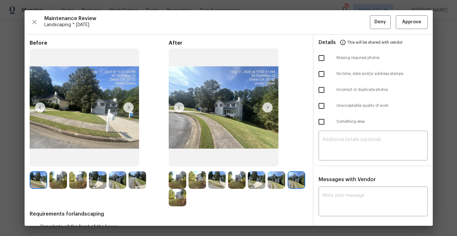
click at [266, 108] on img at bounding box center [267, 107] width 10 height 10
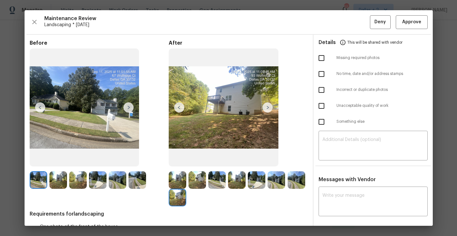
click at [266, 108] on img at bounding box center [267, 107] width 10 height 10
click at [179, 185] on img at bounding box center [178, 180] width 18 height 18
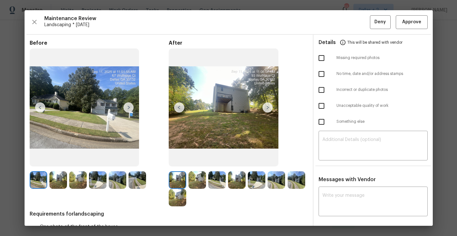
click at [268, 108] on img at bounding box center [267, 107] width 10 height 10
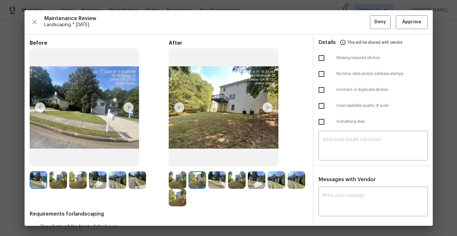
click at [268, 108] on img at bounding box center [267, 107] width 10 height 10
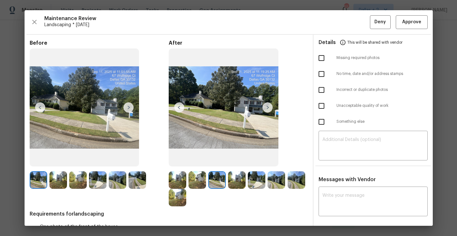
click at [268, 108] on img at bounding box center [267, 107] width 10 height 10
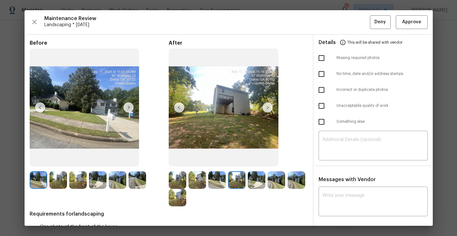
click at [268, 108] on img at bounding box center [267, 107] width 10 height 10
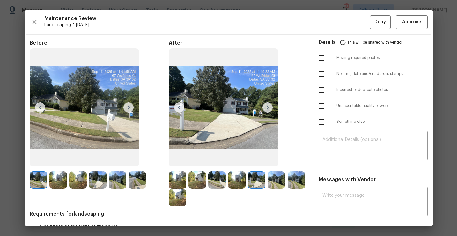
click at [268, 108] on img at bounding box center [267, 107] width 10 height 10
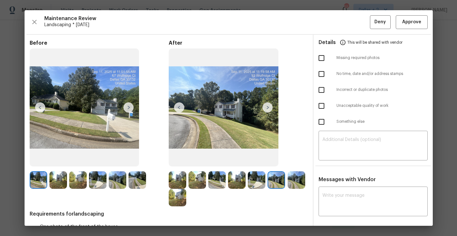
click at [268, 108] on img at bounding box center [267, 107] width 10 height 10
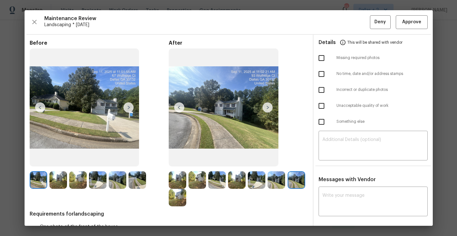
click at [268, 108] on img at bounding box center [267, 107] width 10 height 10
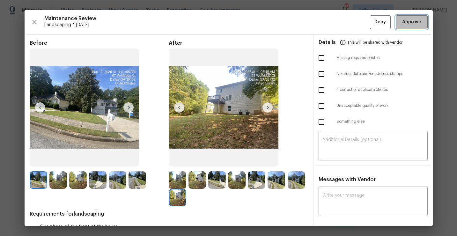
click at [405, 26] on button "Approve" at bounding box center [411, 22] width 32 height 14
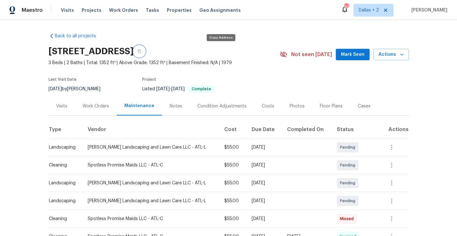
click at [141, 49] on icon "button" at bounding box center [139, 51] width 4 height 4
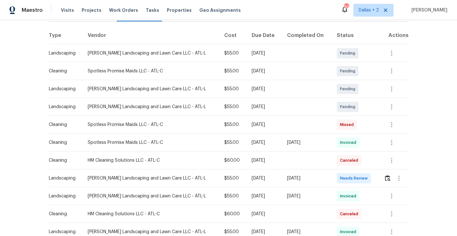
scroll to position [101, 0]
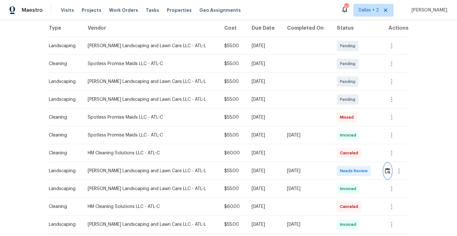
click at [387, 173] on img "button" at bounding box center [387, 171] width 5 height 6
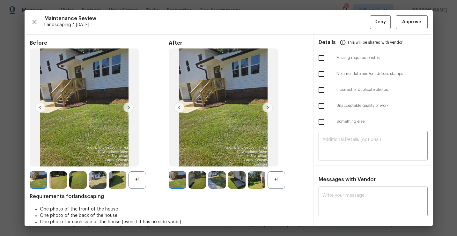
click at [274, 177] on div "+1" at bounding box center [276, 180] width 18 height 18
click at [140, 180] on div "+1" at bounding box center [137, 180] width 18 height 18
click at [274, 177] on img at bounding box center [276, 180] width 18 height 18
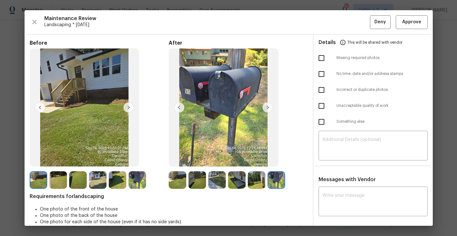
click at [179, 177] on img at bounding box center [178, 180] width 18 height 18
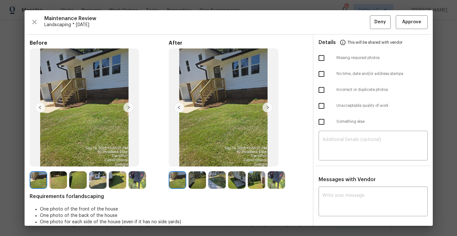
click at [265, 108] on img at bounding box center [267, 107] width 10 height 10
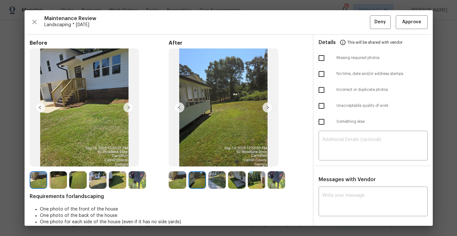
click at [268, 111] on img at bounding box center [267, 107] width 10 height 10
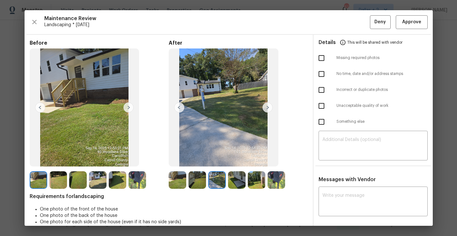
click at [240, 183] on img at bounding box center [237, 180] width 18 height 18
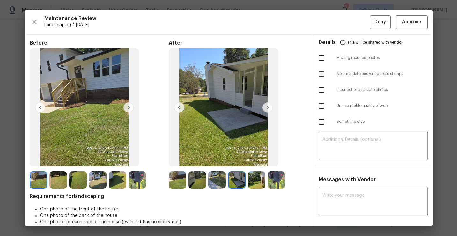
click at [262, 182] on img at bounding box center [257, 180] width 18 height 18
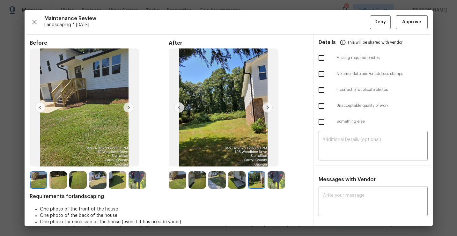
click at [277, 183] on img at bounding box center [276, 180] width 18 height 18
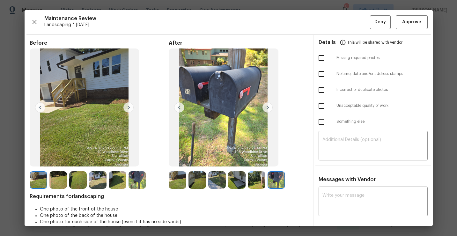
click at [180, 181] on img at bounding box center [178, 180] width 18 height 18
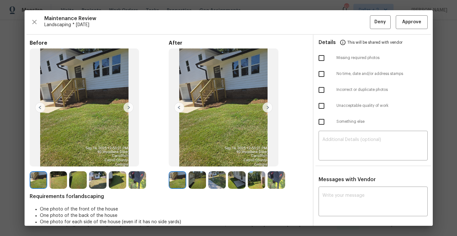
click at [194, 181] on img at bounding box center [197, 180] width 18 height 18
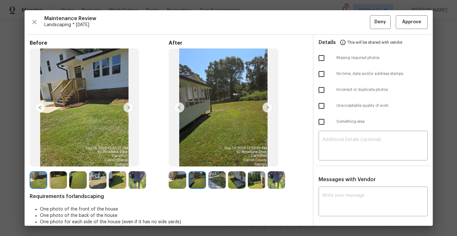
click at [214, 178] on img at bounding box center [217, 180] width 18 height 18
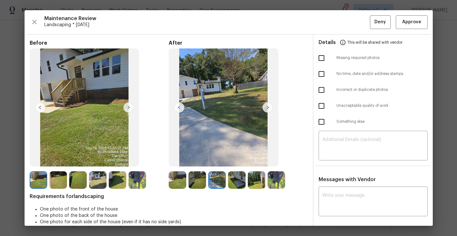
click at [237, 179] on img at bounding box center [237, 180] width 18 height 18
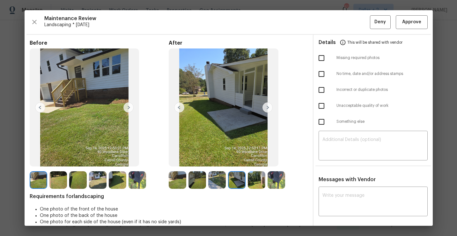
click at [256, 182] on img at bounding box center [257, 180] width 18 height 18
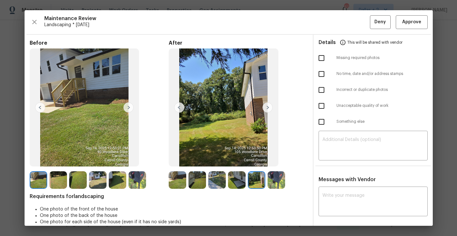
click at [277, 183] on img at bounding box center [276, 180] width 18 height 18
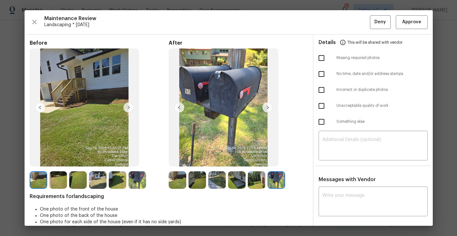
click at [177, 177] on img at bounding box center [178, 180] width 18 height 18
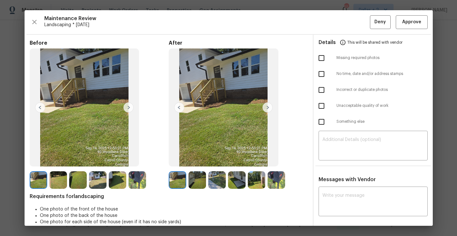
click at [176, 179] on img at bounding box center [178, 180] width 18 height 18
click at [265, 108] on img at bounding box center [267, 107] width 10 height 10
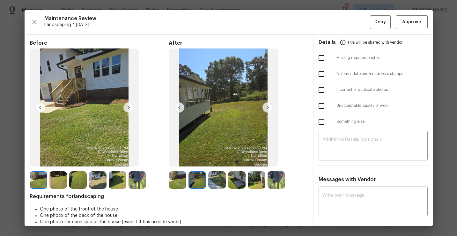
click at [220, 176] on img at bounding box center [217, 180] width 18 height 18
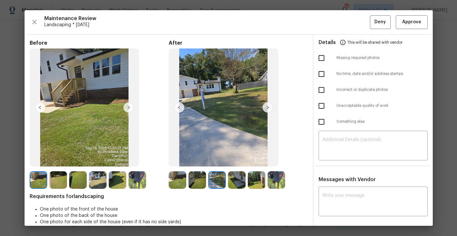
click at [238, 184] on img at bounding box center [237, 180] width 18 height 18
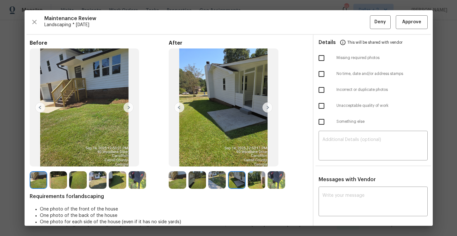
click at [139, 185] on img at bounding box center [137, 180] width 18 height 18
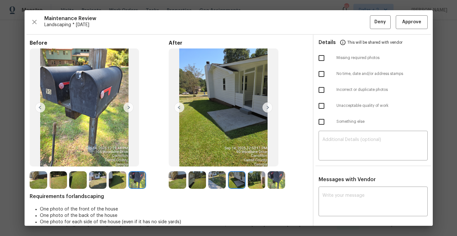
click at [181, 176] on img at bounding box center [178, 180] width 18 height 18
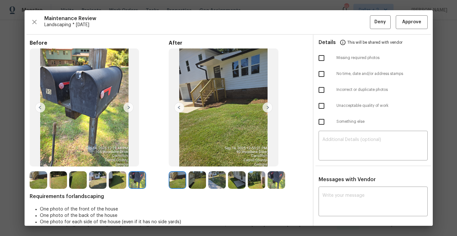
click at [266, 109] on img at bounding box center [267, 107] width 10 height 10
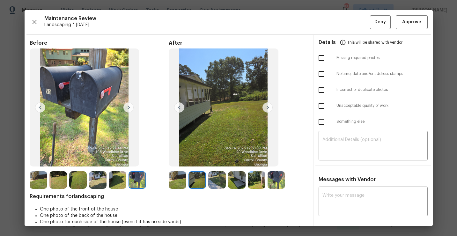
click at [267, 108] on img at bounding box center [267, 107] width 10 height 10
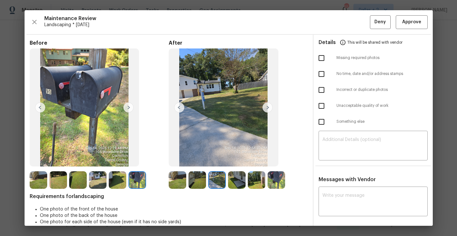
click at [267, 109] on img at bounding box center [267, 107] width 10 height 10
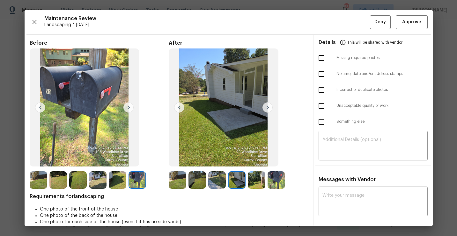
click at [267, 109] on img at bounding box center [267, 107] width 10 height 10
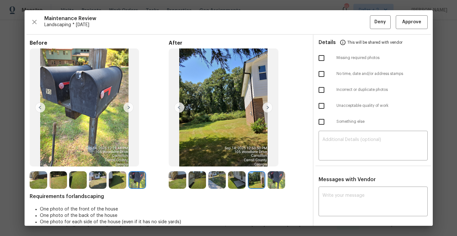
click at [267, 109] on img at bounding box center [267, 107] width 10 height 10
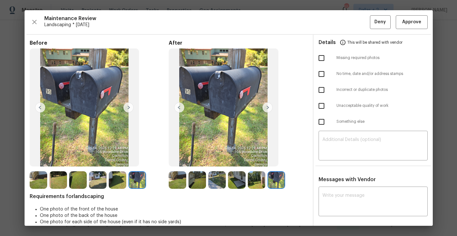
click at [178, 182] on img at bounding box center [178, 180] width 18 height 18
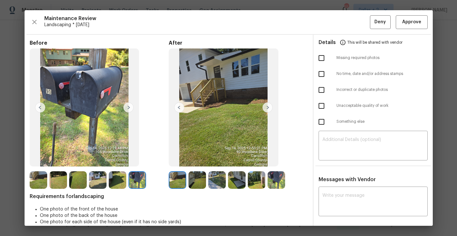
click at [267, 107] on img at bounding box center [267, 107] width 10 height 10
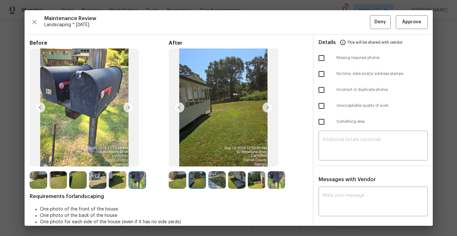
click at [267, 107] on img at bounding box center [267, 107] width 10 height 10
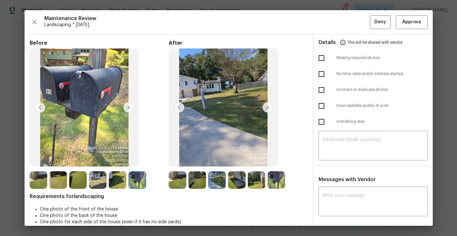
click at [267, 107] on img at bounding box center [267, 107] width 10 height 10
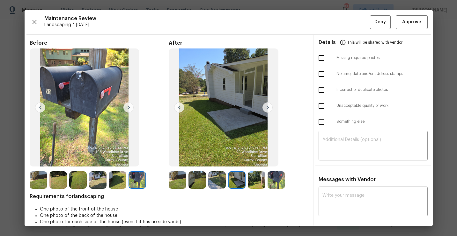
click at [267, 107] on img at bounding box center [267, 107] width 10 height 10
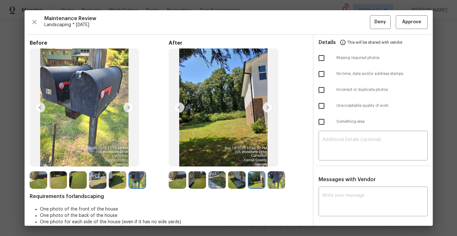
click at [267, 107] on img at bounding box center [267, 107] width 10 height 10
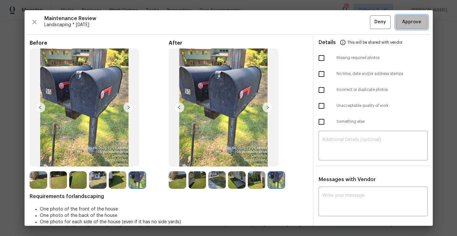
click at [414, 25] on span "Approve" at bounding box center [411, 22] width 19 height 8
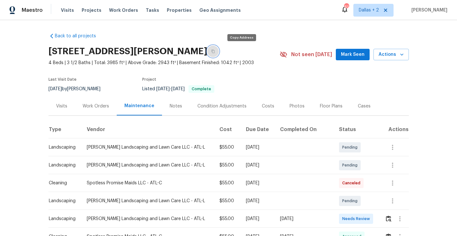
click at [219, 49] on button "button" at bounding box center [212, 51] width 11 height 11
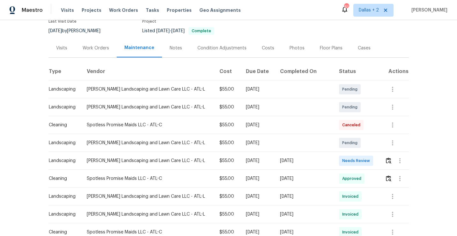
scroll to position [59, 0]
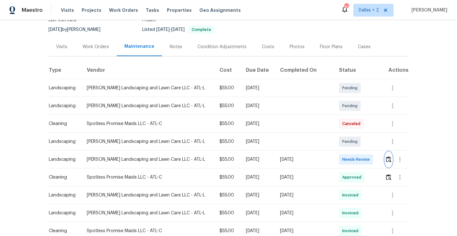
click at [386, 160] on img "button" at bounding box center [387, 159] width 5 height 6
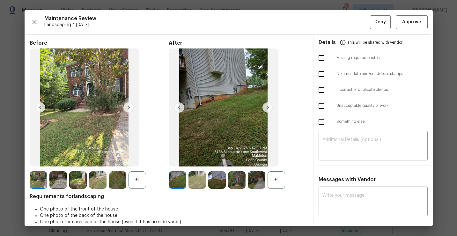
click at [275, 179] on div "+1" at bounding box center [276, 180] width 18 height 18
click at [143, 177] on div "+1" at bounding box center [137, 180] width 18 height 18
click at [280, 178] on img at bounding box center [276, 180] width 18 height 18
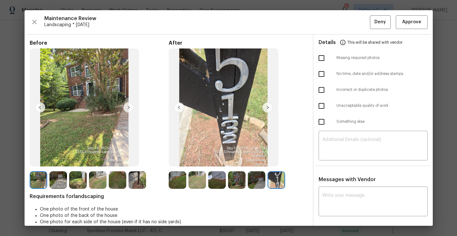
click at [172, 184] on img at bounding box center [178, 180] width 18 height 18
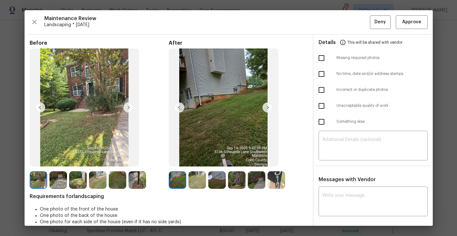
click at [267, 110] on img at bounding box center [267, 107] width 10 height 10
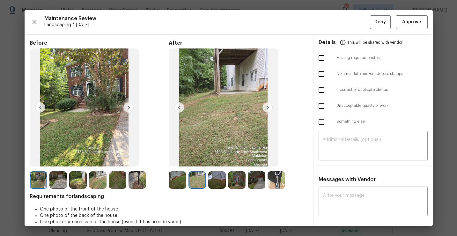
click at [212, 176] on img at bounding box center [217, 180] width 18 height 18
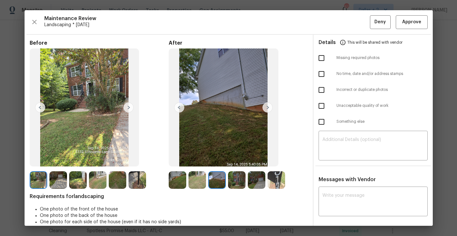
click at [237, 176] on img at bounding box center [237, 180] width 18 height 18
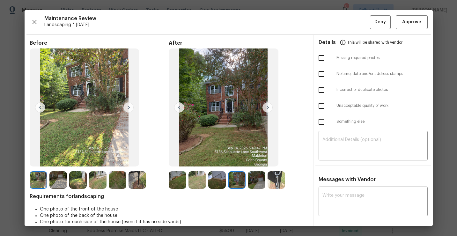
click at [257, 182] on img at bounding box center [257, 180] width 18 height 18
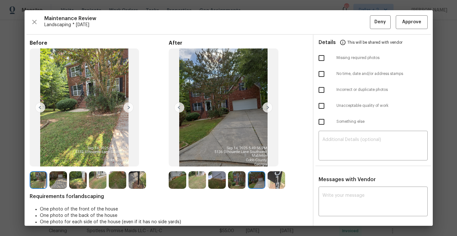
click at [278, 177] on img at bounding box center [276, 180] width 18 height 18
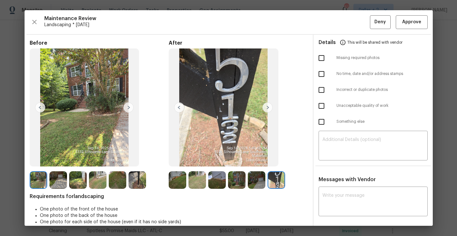
click at [197, 180] on img at bounding box center [197, 180] width 18 height 18
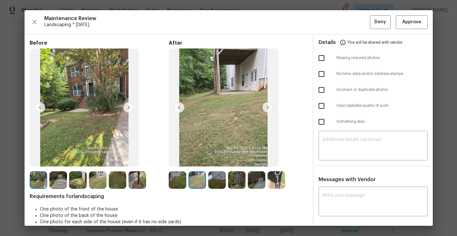
click at [265, 107] on img at bounding box center [267, 107] width 10 height 10
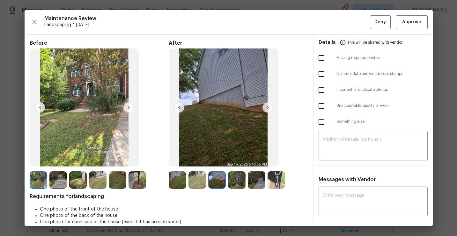
click at [178, 184] on img at bounding box center [178, 180] width 18 height 18
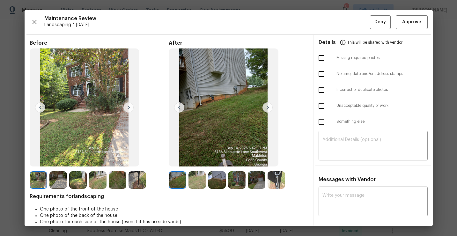
click at [199, 179] on img at bounding box center [197, 180] width 18 height 18
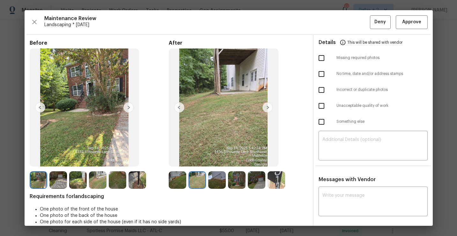
click at [215, 184] on img at bounding box center [217, 180] width 18 height 18
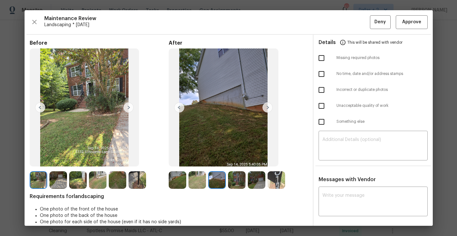
click at [256, 178] on img at bounding box center [257, 180] width 18 height 18
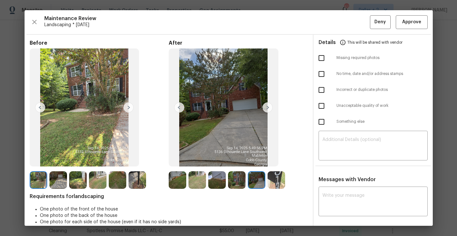
click at [275, 181] on img at bounding box center [276, 180] width 18 height 18
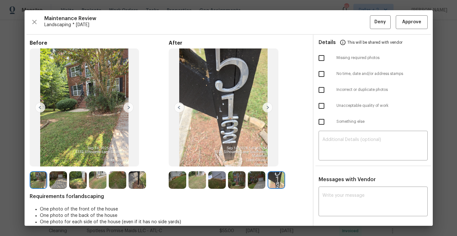
click at [268, 110] on img at bounding box center [267, 107] width 10 height 10
click at [178, 183] on img at bounding box center [178, 180] width 18 height 18
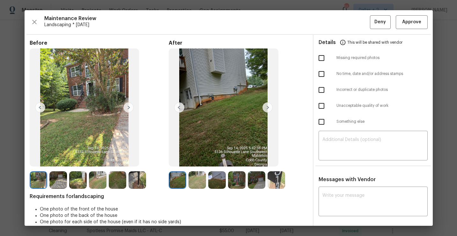
click at [202, 179] on img at bounding box center [197, 180] width 18 height 18
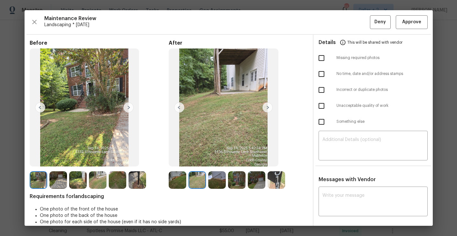
click at [266, 105] on img at bounding box center [267, 107] width 10 height 10
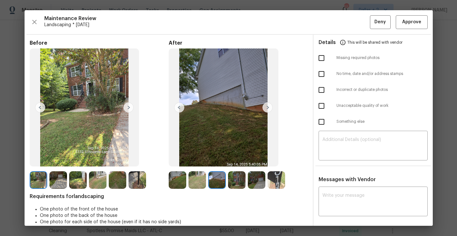
click at [171, 187] on img at bounding box center [178, 180] width 18 height 18
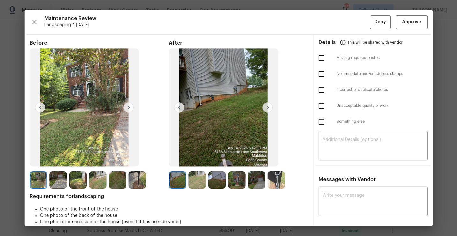
click at [270, 109] on img at bounding box center [267, 107] width 10 height 10
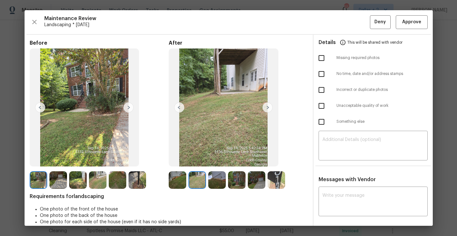
click at [269, 108] on img at bounding box center [267, 107] width 10 height 10
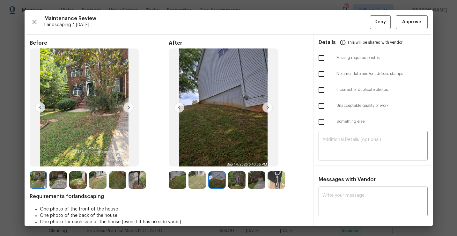
click at [269, 108] on img at bounding box center [267, 107] width 10 height 10
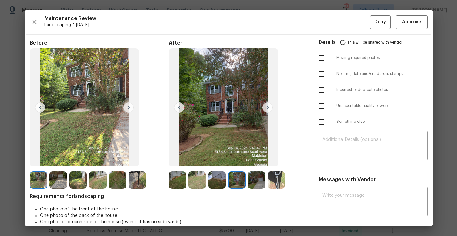
click at [176, 182] on img at bounding box center [178, 180] width 18 height 18
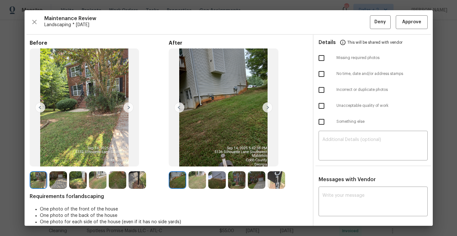
click at [270, 106] on img at bounding box center [267, 107] width 10 height 10
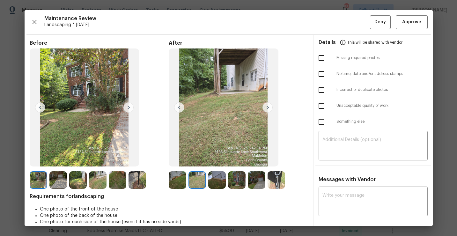
click at [193, 181] on img at bounding box center [197, 180] width 18 height 18
click at [211, 176] on img at bounding box center [217, 180] width 18 height 18
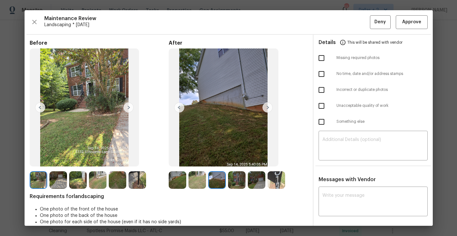
click at [235, 181] on img at bounding box center [237, 180] width 18 height 18
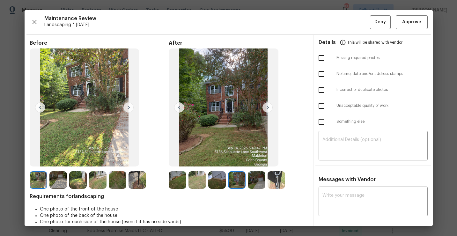
click at [255, 180] on img at bounding box center [257, 180] width 18 height 18
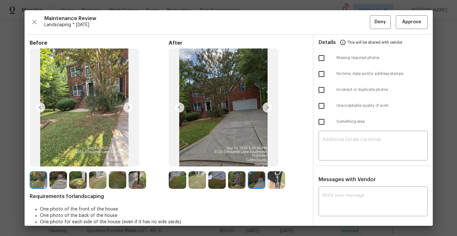
click at [275, 182] on img at bounding box center [276, 180] width 18 height 18
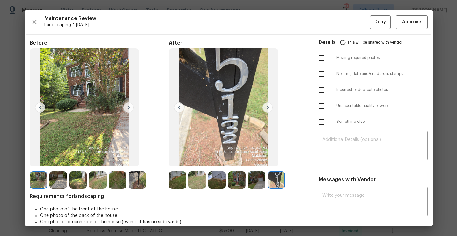
click at [182, 183] on img at bounding box center [178, 180] width 18 height 18
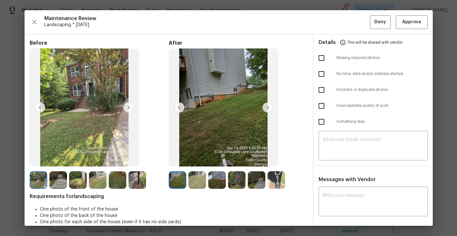
click at [269, 108] on img at bounding box center [267, 107] width 10 height 10
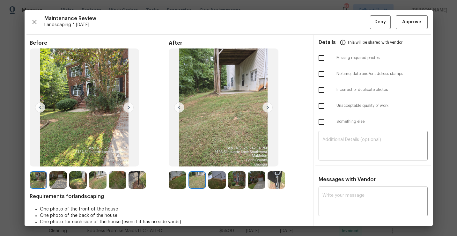
click at [266, 110] on img at bounding box center [267, 107] width 10 height 10
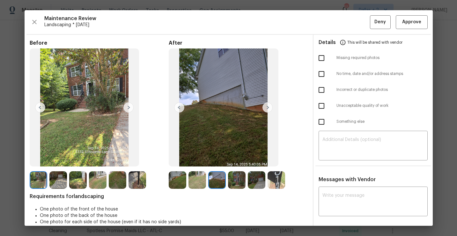
click at [266, 110] on img at bounding box center [267, 107] width 10 height 10
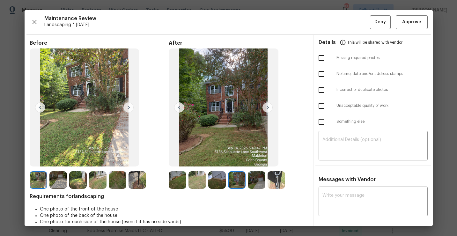
click at [266, 110] on img at bounding box center [267, 107] width 10 height 10
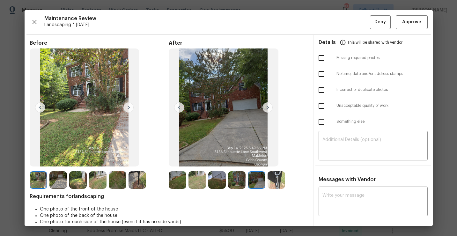
click at [266, 110] on img at bounding box center [267, 107] width 10 height 10
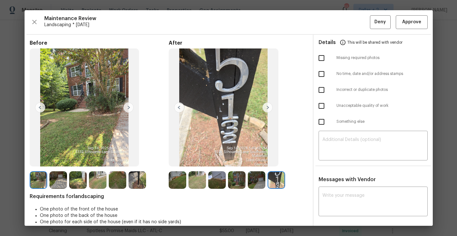
click at [179, 183] on img at bounding box center [178, 180] width 18 height 18
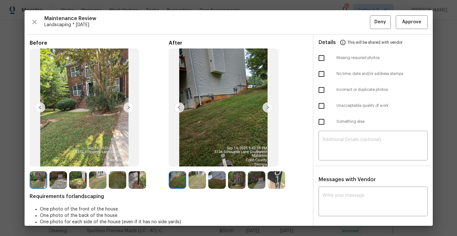
click at [268, 106] on img at bounding box center [267, 107] width 10 height 10
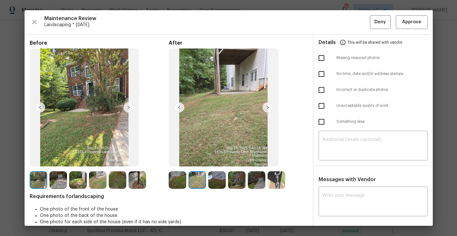
click at [268, 107] on img at bounding box center [267, 107] width 10 height 10
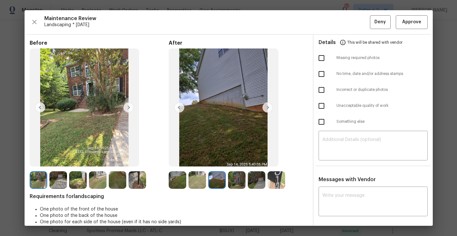
click at [268, 107] on img at bounding box center [267, 107] width 10 height 10
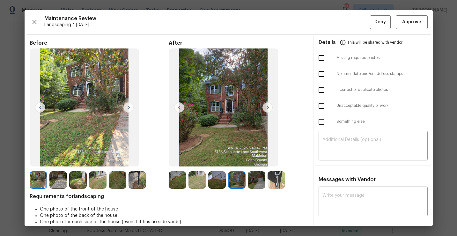
click at [268, 107] on img at bounding box center [267, 107] width 10 height 10
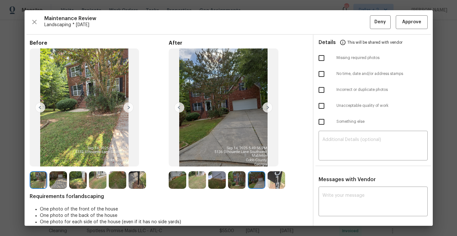
click at [268, 107] on img at bounding box center [267, 107] width 10 height 10
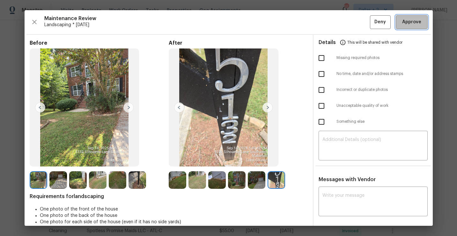
click at [412, 21] on span "Approve" at bounding box center [411, 22] width 19 height 8
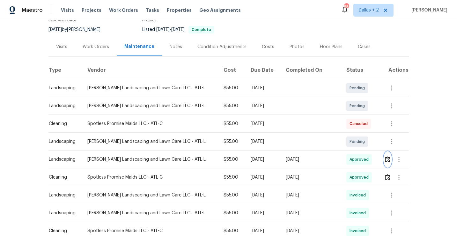
scroll to position [0, 0]
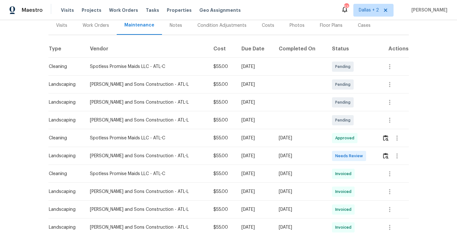
scroll to position [90, 0]
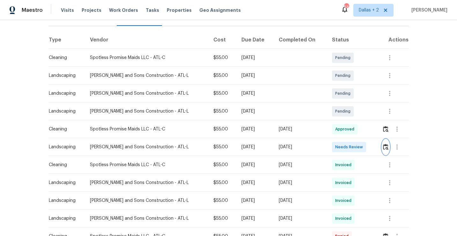
click at [386, 145] on img "button" at bounding box center [385, 147] width 5 height 6
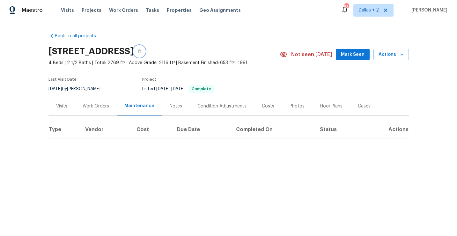
click at [145, 53] on button "button" at bounding box center [138, 51] width 11 height 11
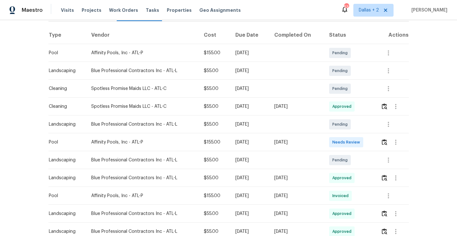
scroll to position [97, 0]
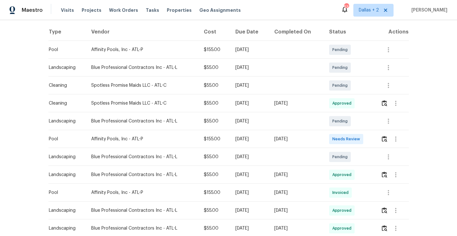
click at [382, 140] on div at bounding box center [393, 138] width 27 height 15
click at [384, 139] on img "button" at bounding box center [383, 139] width 5 height 6
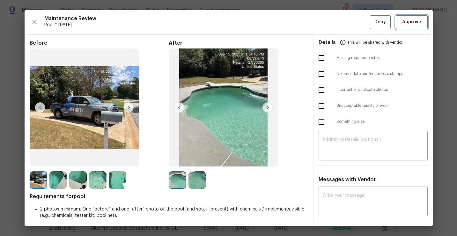
click at [415, 18] on span "Approve" at bounding box center [411, 22] width 19 height 8
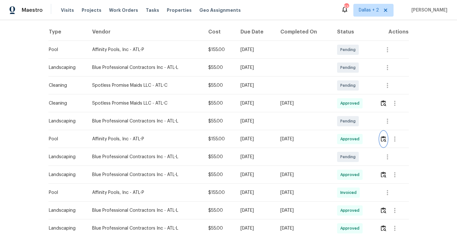
scroll to position [0, 0]
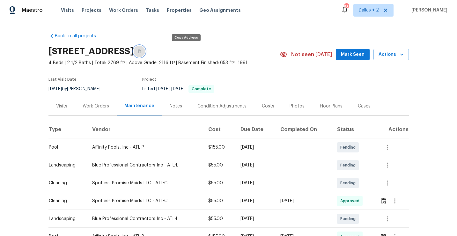
click at [145, 55] on button "button" at bounding box center [138, 51] width 11 height 11
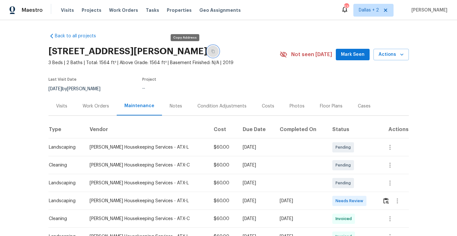
click at [211, 51] on icon "button" at bounding box center [213, 51] width 4 height 4
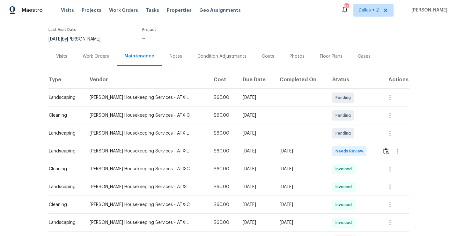
scroll to position [50, 0]
click at [386, 151] on img "button" at bounding box center [385, 151] width 5 height 6
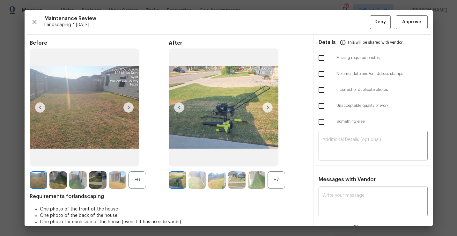
click at [284, 176] on div "+7" at bounding box center [276, 180] width 18 height 18
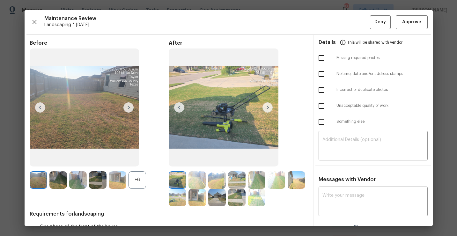
click at [135, 178] on div "+6" at bounding box center [137, 180] width 18 height 18
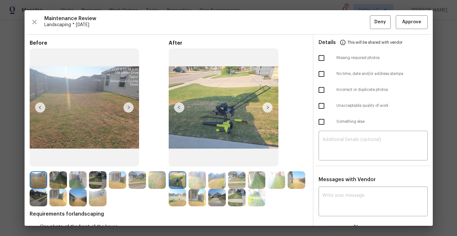
click at [194, 177] on img at bounding box center [197, 180] width 18 height 18
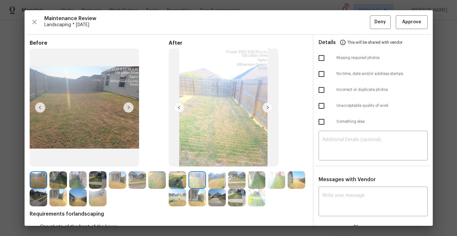
click at [177, 183] on img at bounding box center [178, 180] width 18 height 18
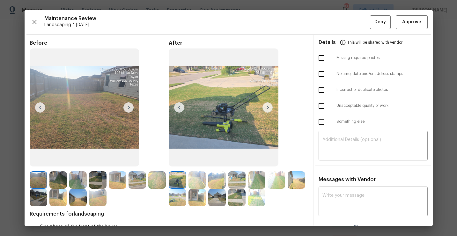
click at [268, 109] on img at bounding box center [267, 107] width 10 height 10
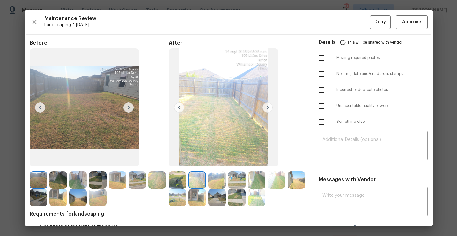
click at [266, 107] on img at bounding box center [267, 107] width 10 height 10
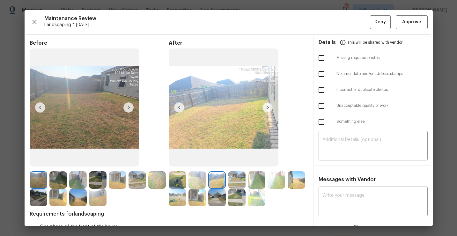
click at [235, 181] on img at bounding box center [237, 180] width 18 height 18
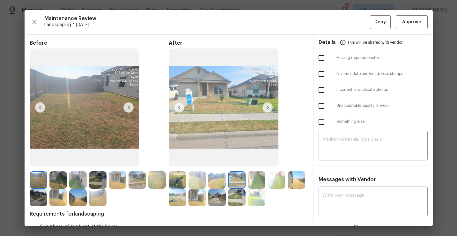
click at [267, 108] on img at bounding box center [267, 107] width 10 height 10
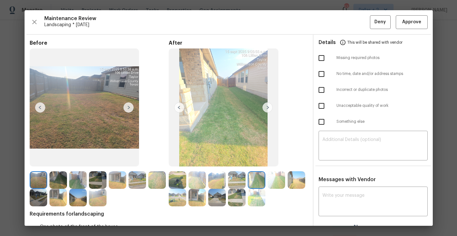
click at [269, 107] on img at bounding box center [267, 107] width 10 height 10
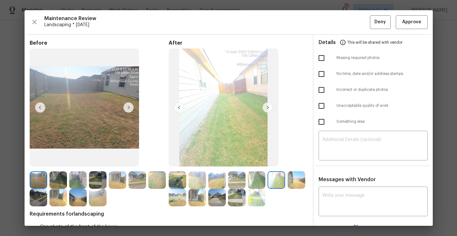
click at [270, 105] on img at bounding box center [267, 107] width 10 height 10
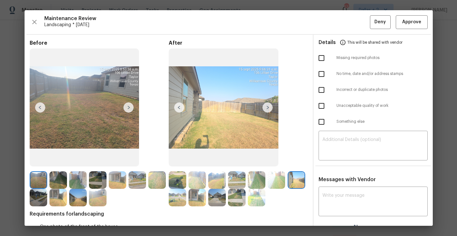
click at [267, 104] on img at bounding box center [267, 107] width 10 height 10
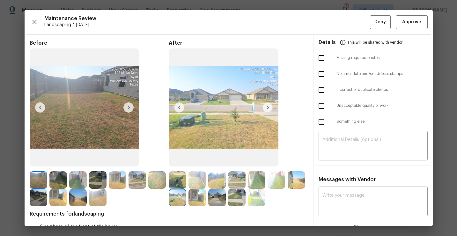
click at [197, 196] on img at bounding box center [197, 198] width 18 height 18
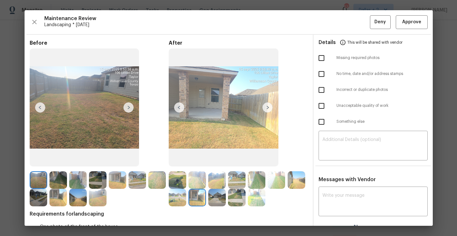
click at [266, 105] on img at bounding box center [267, 107] width 10 height 10
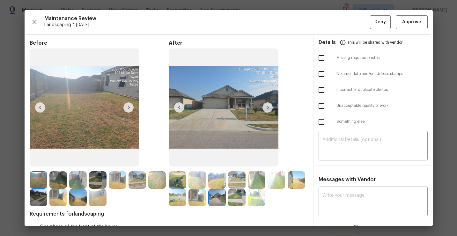
click at [57, 196] on img at bounding box center [58, 198] width 18 height 18
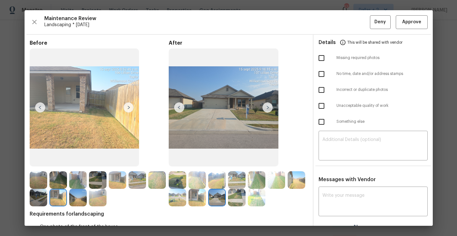
click at [76, 200] on img at bounding box center [78, 198] width 18 height 18
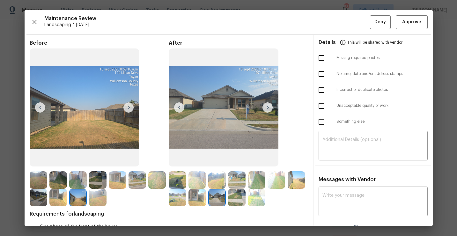
click at [172, 183] on img at bounding box center [178, 180] width 18 height 18
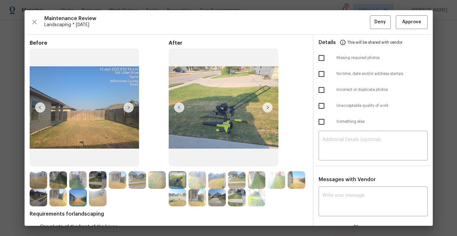
click at [268, 108] on img at bounding box center [267, 107] width 10 height 10
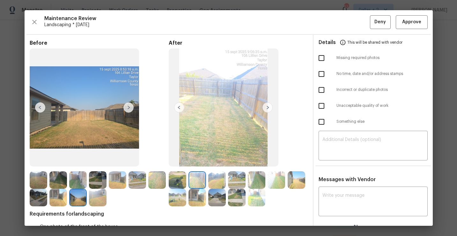
click at [268, 108] on img at bounding box center [267, 107] width 10 height 10
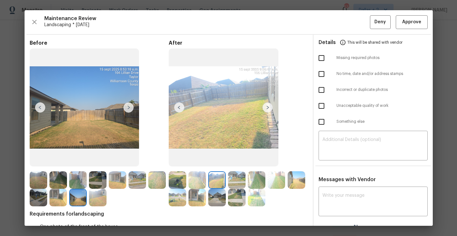
click at [268, 108] on img at bounding box center [267, 107] width 10 height 10
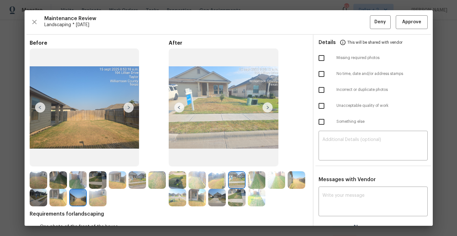
click at [221, 204] on img at bounding box center [217, 198] width 18 height 18
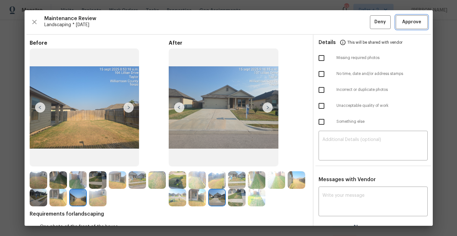
click at [409, 24] on span "Approve" at bounding box center [411, 22] width 19 height 8
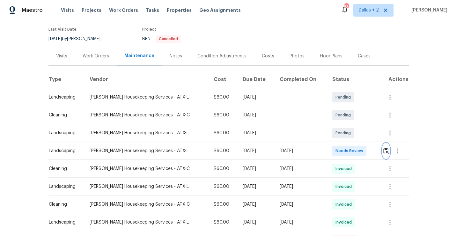
scroll to position [0, 0]
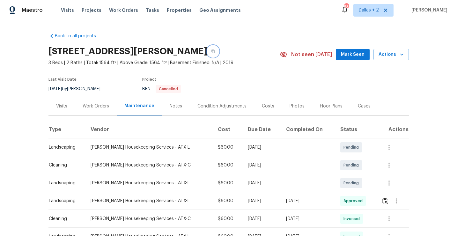
click at [211, 50] on icon "button" at bounding box center [212, 52] width 3 height 4
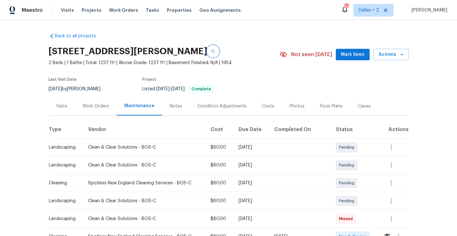
click at [211, 50] on icon "button" at bounding box center [213, 51] width 4 height 4
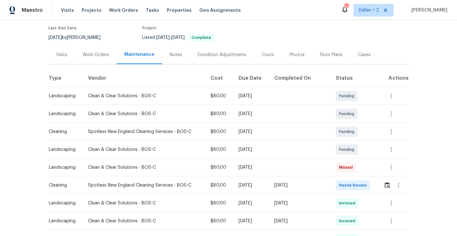
scroll to position [52, 0]
click at [388, 186] on img "button" at bounding box center [386, 185] width 5 height 6
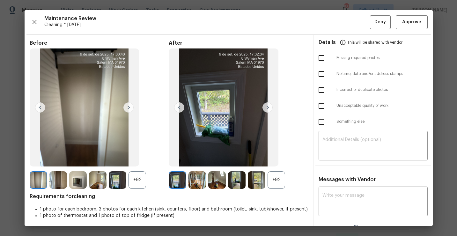
click at [275, 186] on div "+92" at bounding box center [276, 180] width 18 height 18
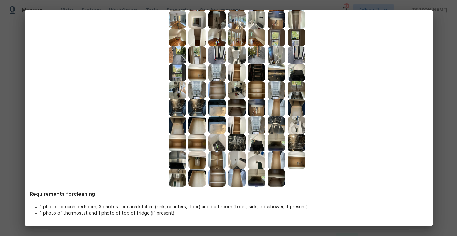
scroll to position [0, 0]
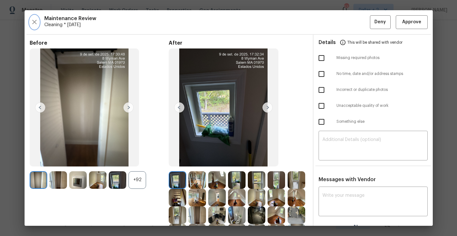
click at [33, 18] on icon "button" at bounding box center [35, 22] width 8 height 8
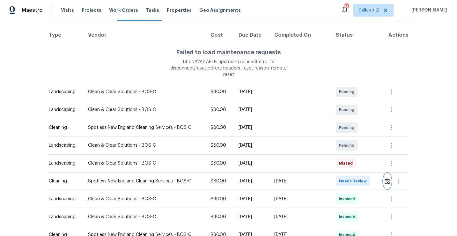
scroll to position [109, 0]
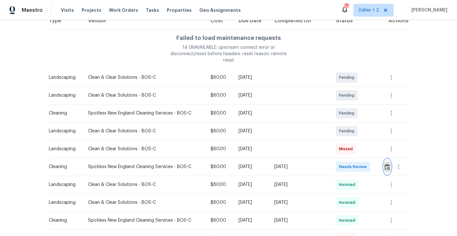
click at [385, 164] on img "button" at bounding box center [386, 167] width 5 height 6
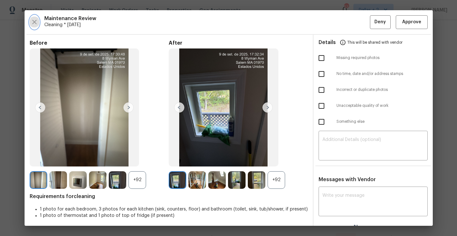
click at [35, 25] on icon "button" at bounding box center [35, 22] width 8 height 8
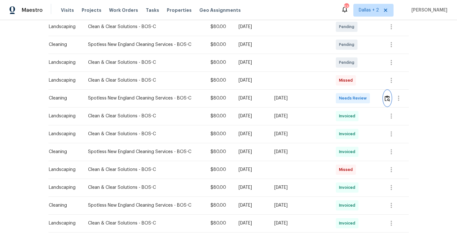
scroll to position [177, 0]
click at [389, 148] on icon "button" at bounding box center [391, 152] width 8 height 8
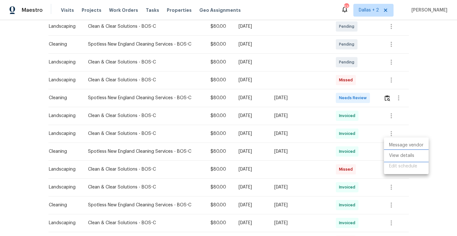
click at [398, 154] on li "View details" at bounding box center [406, 155] width 45 height 11
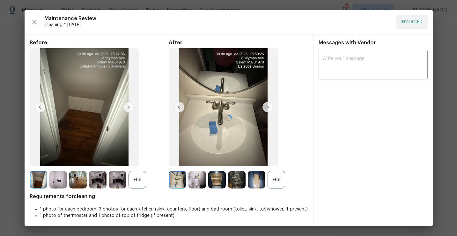
click at [279, 185] on div at bounding box center [229, 117] width 408 height 215
click at [277, 177] on div at bounding box center [229, 117] width 408 height 215
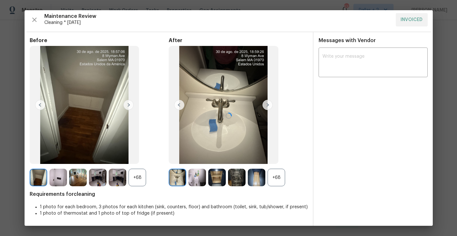
click at [277, 177] on div at bounding box center [229, 115] width 408 height 215
click at [279, 172] on div at bounding box center [229, 115] width 408 height 215
click at [136, 177] on div at bounding box center [229, 115] width 408 height 215
click at [251, 186] on div at bounding box center [229, 115] width 408 height 215
click at [33, 19] on div at bounding box center [229, 115] width 408 height 215
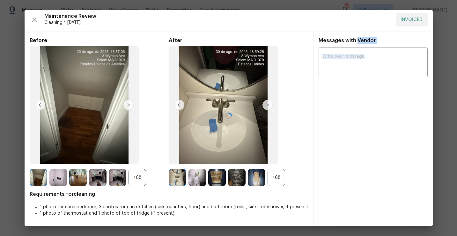
click at [33, 19] on div at bounding box center [229, 115] width 408 height 215
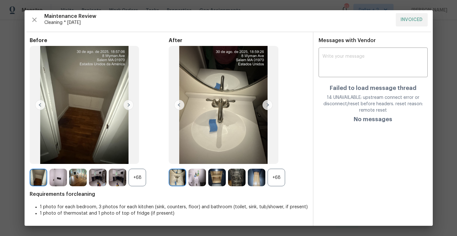
click at [274, 171] on div "+68" at bounding box center [276, 178] width 18 height 18
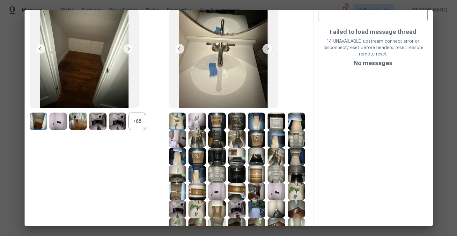
scroll to position [0, 0]
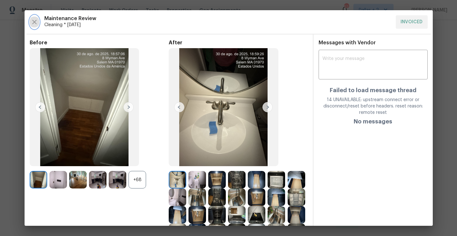
click at [31, 21] on icon "button" at bounding box center [35, 22] width 8 height 8
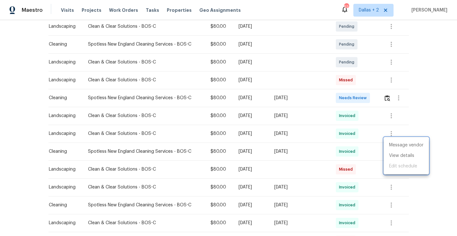
click at [450, 38] on div at bounding box center [228, 118] width 457 height 236
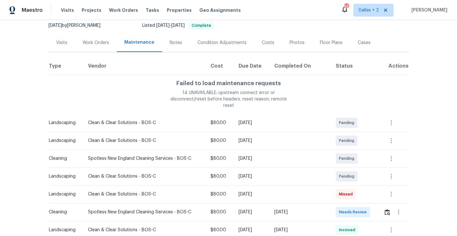
scroll to position [114, 0]
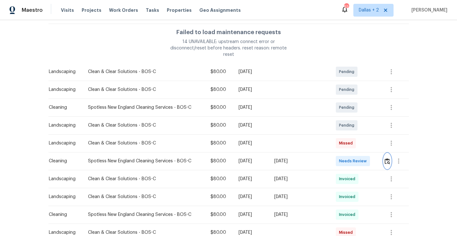
click at [387, 158] on img "button" at bounding box center [386, 161] width 5 height 6
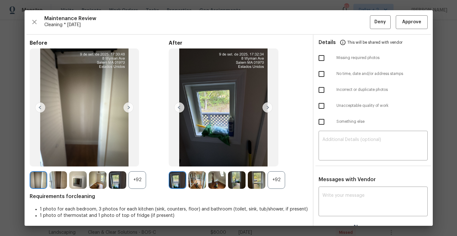
click at [276, 172] on div "+92" at bounding box center [276, 180] width 18 height 18
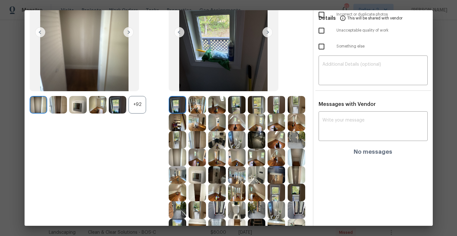
scroll to position [76, 0]
click at [234, 139] on img at bounding box center [237, 140] width 18 height 18
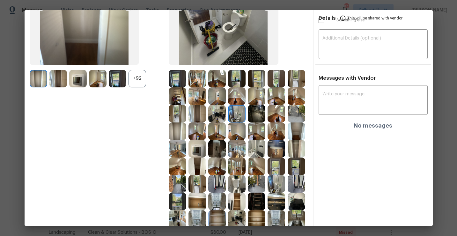
scroll to position [107, 0]
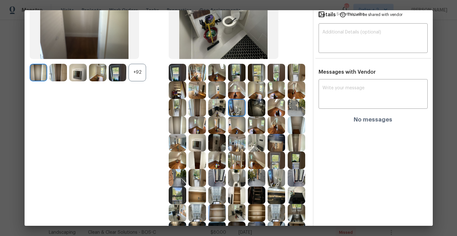
click at [296, 161] on img at bounding box center [296, 160] width 18 height 18
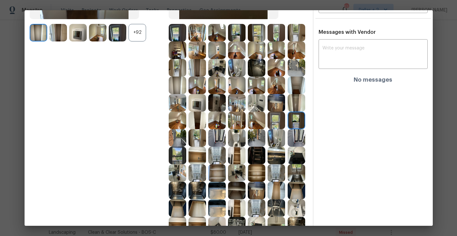
scroll to position [149, 0]
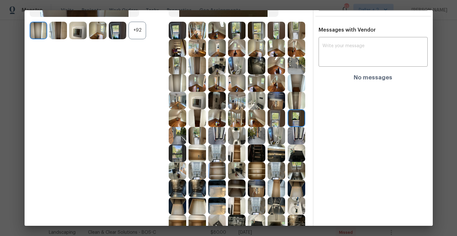
click at [214, 190] on img at bounding box center [217, 188] width 18 height 18
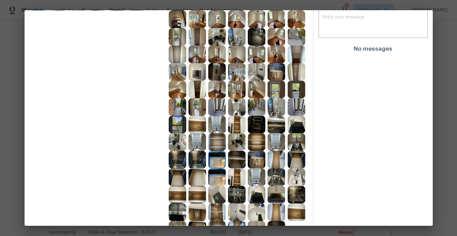
scroll to position [186, 0]
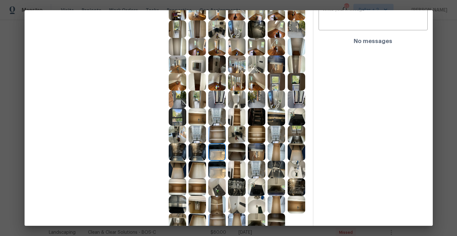
click at [262, 172] on img at bounding box center [257, 170] width 18 height 18
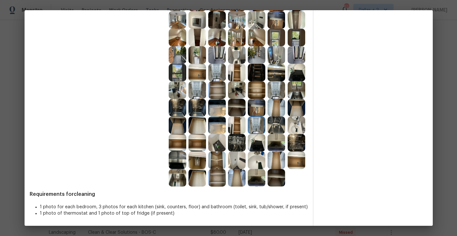
scroll to position [230, 0]
click at [237, 164] on img at bounding box center [237, 161] width 18 height 18
click at [257, 163] on img at bounding box center [257, 161] width 18 height 18
click at [181, 159] on img at bounding box center [178, 161] width 18 height 18
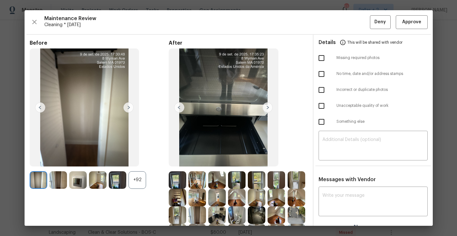
click at [404, 32] on div "Maintenance Review Cleaning * Mon, Sep 08 Deny Approve Before +92 After Require…" at bounding box center [229, 117] width 408 height 215
click at [406, 22] on span "Approve" at bounding box center [411, 22] width 19 height 8
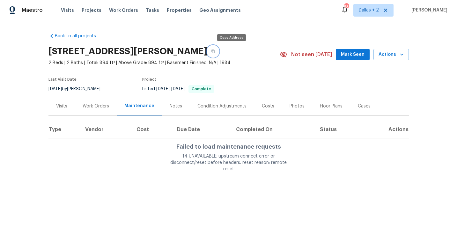
click at [215, 53] on icon "button" at bounding box center [213, 51] width 4 height 4
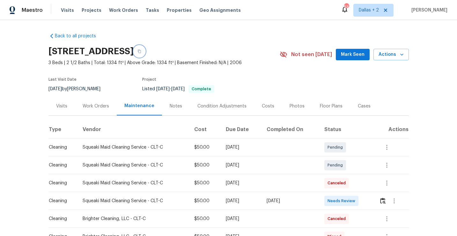
click at [145, 50] on button "button" at bounding box center [138, 51] width 11 height 11
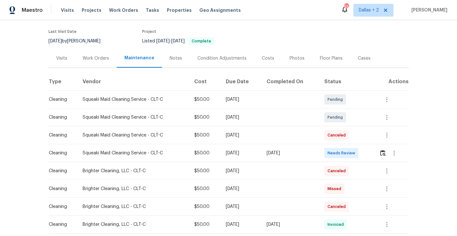
scroll to position [56, 0]
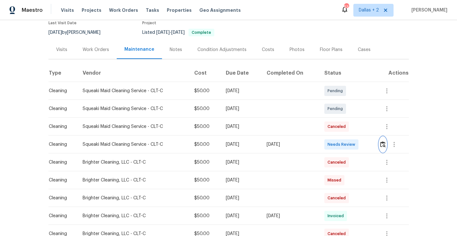
click at [383, 144] on img "button" at bounding box center [382, 144] width 5 height 6
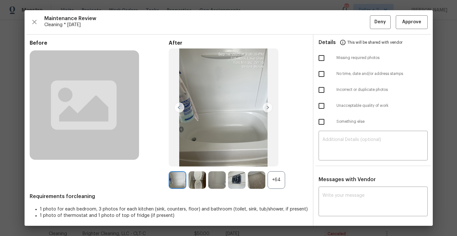
click at [276, 181] on div "+64" at bounding box center [276, 180] width 18 height 18
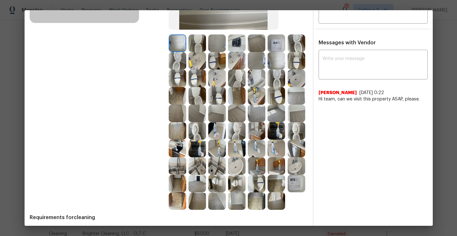
scroll to position [115, 0]
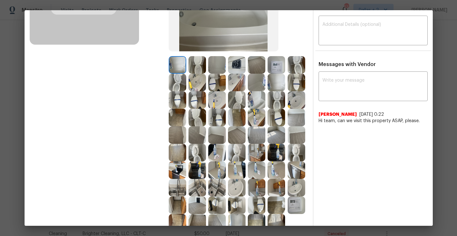
click at [215, 170] on img at bounding box center [217, 170] width 18 height 18
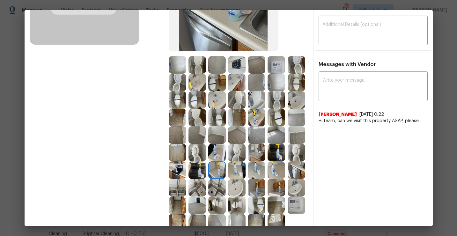
scroll to position [0, 0]
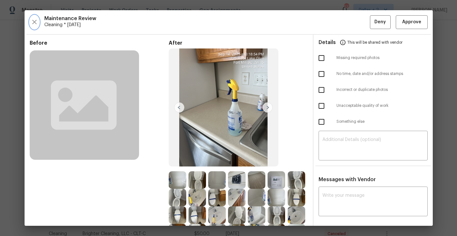
click at [32, 20] on icon "button" at bounding box center [35, 22] width 8 height 8
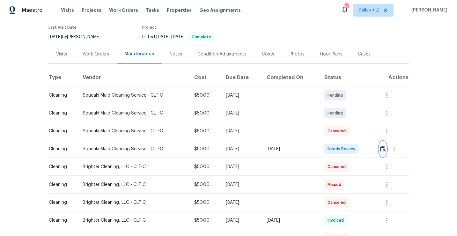
scroll to position [65, 0]
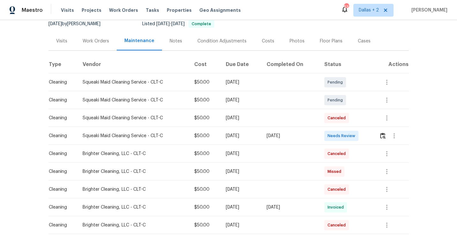
click at [380, 137] on td at bounding box center [391, 136] width 35 height 18
click at [383, 137] on img "button" at bounding box center [382, 136] width 5 height 6
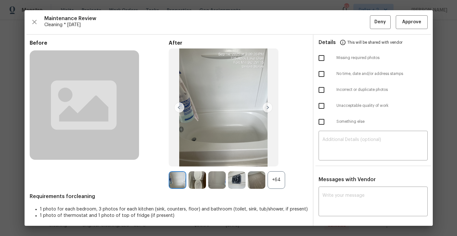
click at [279, 185] on div "+64" at bounding box center [276, 180] width 18 height 18
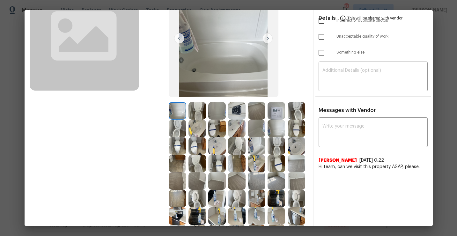
scroll to position [79, 0]
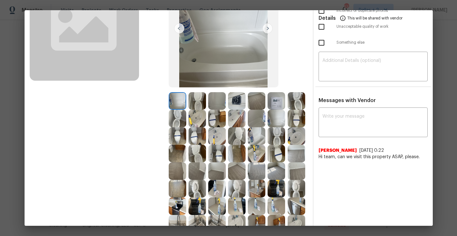
click at [196, 113] on img at bounding box center [197, 119] width 18 height 18
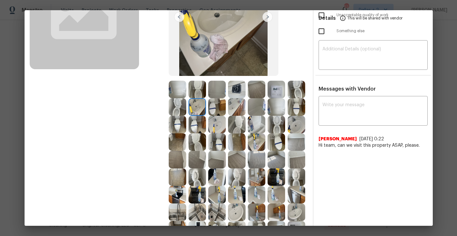
scroll to position [0, 0]
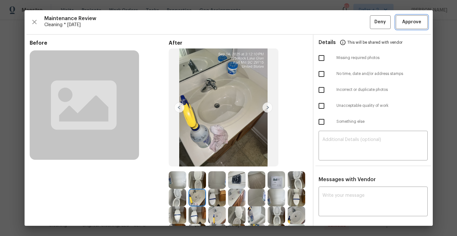
click at [407, 25] on span "Approve" at bounding box center [411, 22] width 19 height 8
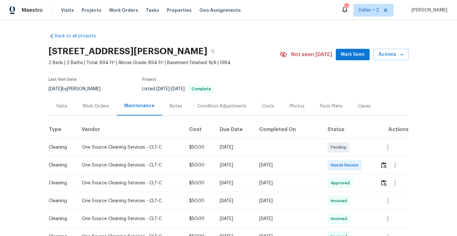
scroll to position [47, 0]
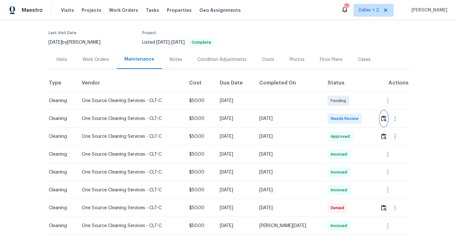
click at [385, 119] on img "button" at bounding box center [383, 118] width 5 height 6
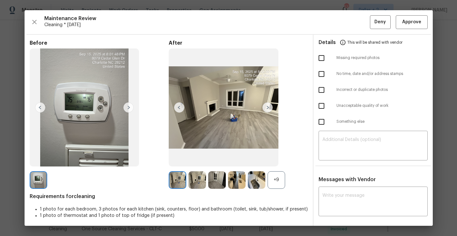
click at [279, 184] on div "+9" at bounding box center [276, 180] width 18 height 18
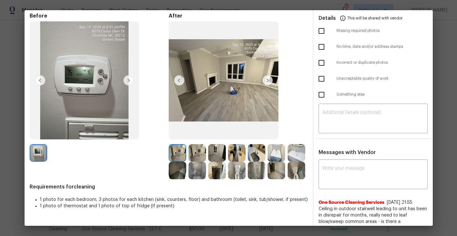
scroll to position [0, 0]
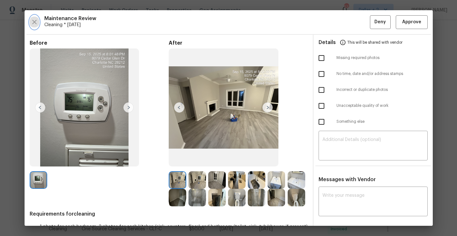
click at [31, 20] on icon "button" at bounding box center [35, 22] width 8 height 8
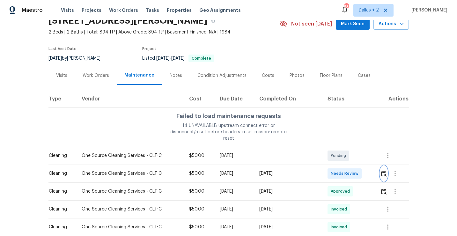
scroll to position [39, 0]
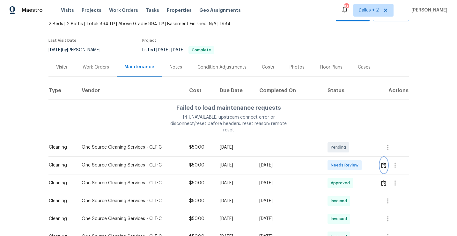
click at [385, 162] on img "button" at bounding box center [383, 165] width 5 height 6
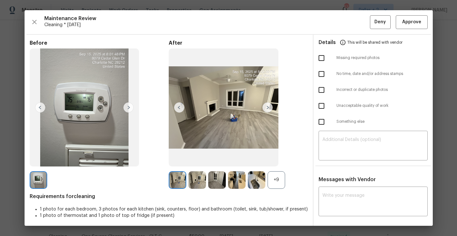
click at [275, 177] on div "+9" at bounding box center [276, 180] width 18 height 18
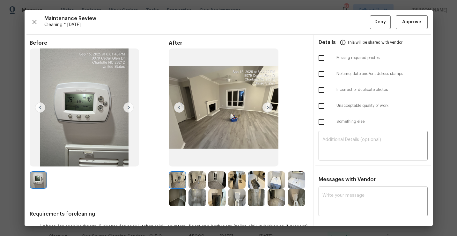
scroll to position [47, 0]
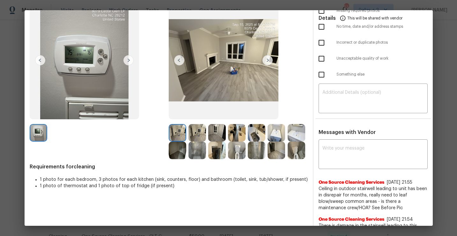
click at [215, 154] on img at bounding box center [217, 150] width 18 height 18
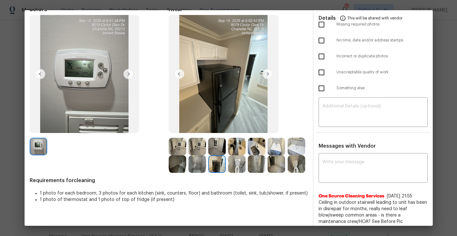
scroll to position [46, 0]
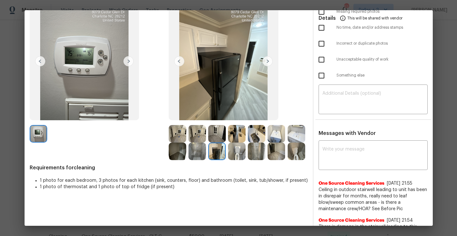
click at [201, 154] on img at bounding box center [197, 151] width 18 height 18
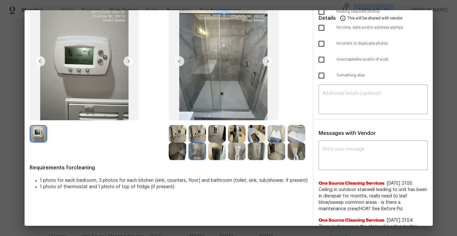
click at [295, 150] on img at bounding box center [296, 151] width 18 height 18
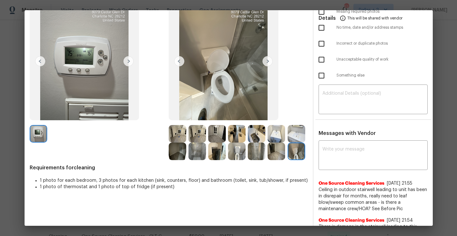
click at [194, 151] on img at bounding box center [197, 151] width 18 height 18
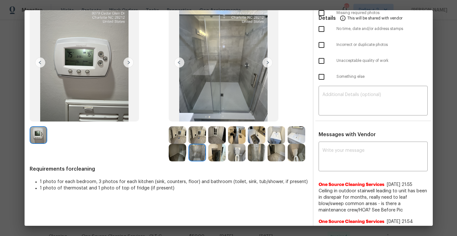
scroll to position [0, 0]
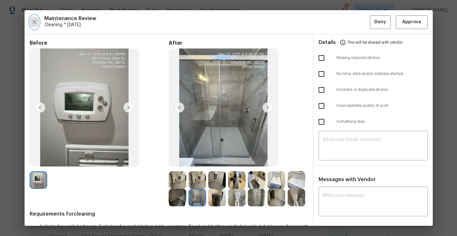
click at [38, 23] on icon "button" at bounding box center [35, 22] width 8 height 8
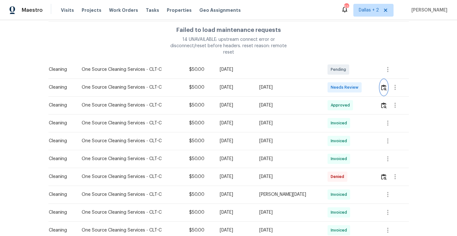
scroll to position [121, 0]
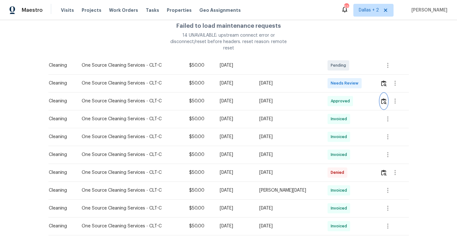
click at [384, 98] on img "button" at bounding box center [383, 101] width 5 height 6
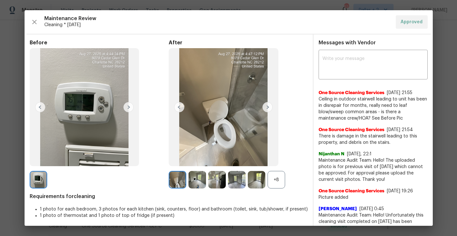
click at [274, 185] on div "+8" at bounding box center [276, 180] width 18 height 18
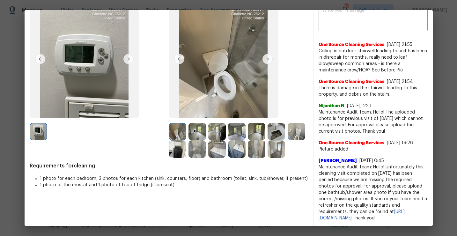
scroll to position [0, 0]
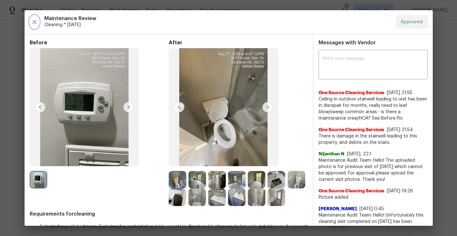
click at [32, 25] on icon "button" at bounding box center [35, 22] width 8 height 8
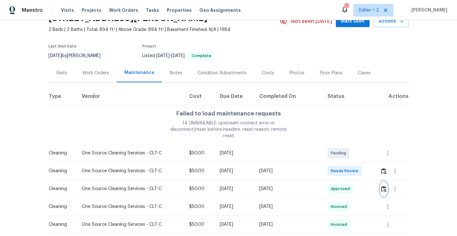
scroll to position [55, 0]
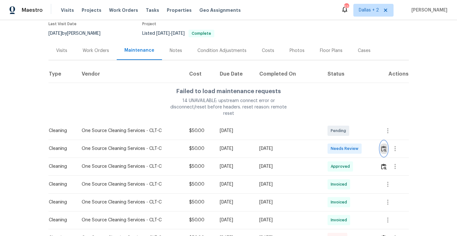
click at [384, 146] on img "button" at bounding box center [383, 149] width 5 height 6
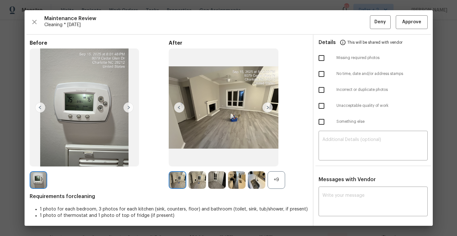
click at [284, 179] on div "+9" at bounding box center [276, 180] width 18 height 18
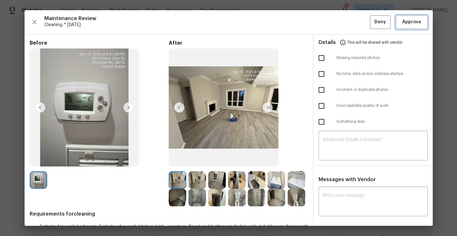
click at [402, 24] on span "Approve" at bounding box center [411, 22] width 19 height 8
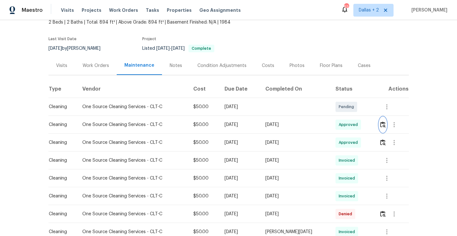
scroll to position [0, 0]
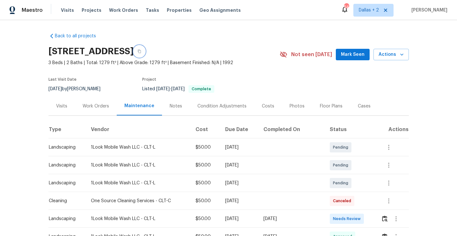
click at [145, 55] on button "button" at bounding box center [138, 51] width 11 height 11
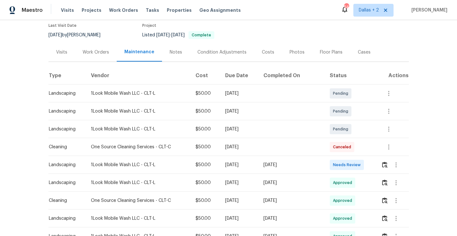
scroll to position [70, 0]
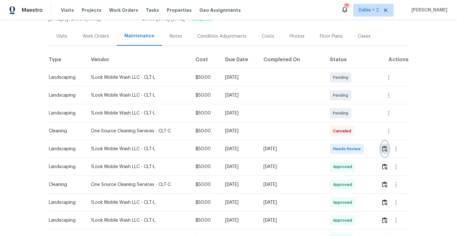
click at [383, 151] on img "button" at bounding box center [384, 149] width 5 height 6
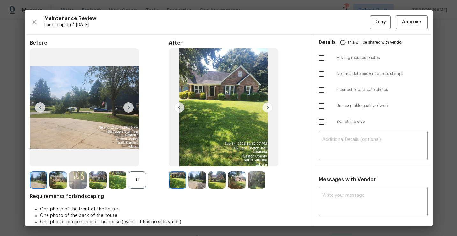
click at [266, 108] on img at bounding box center [267, 107] width 10 height 10
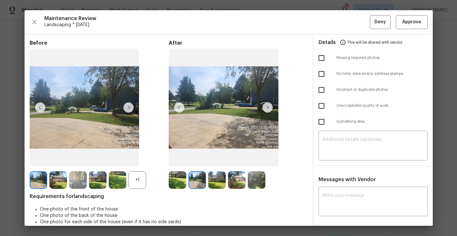
click at [263, 109] on img at bounding box center [267, 107] width 10 height 10
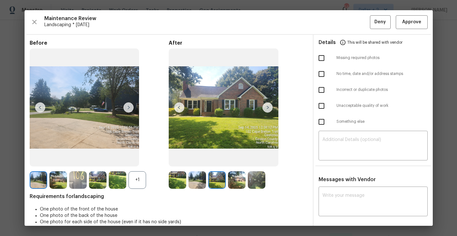
click at [254, 176] on img at bounding box center [257, 180] width 18 height 18
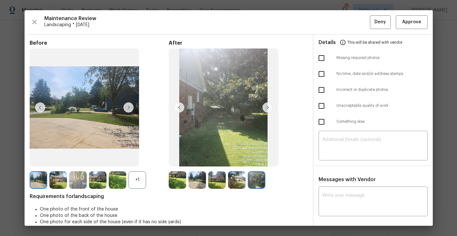
click at [171, 184] on img at bounding box center [178, 180] width 18 height 18
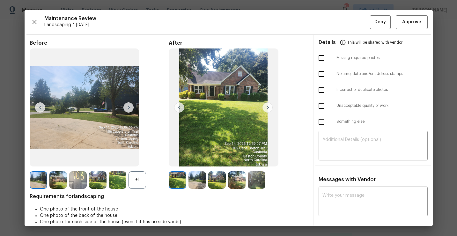
click at [265, 110] on img at bounding box center [267, 107] width 10 height 10
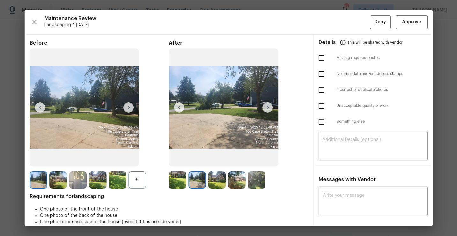
click at [265, 110] on img at bounding box center [267, 107] width 10 height 10
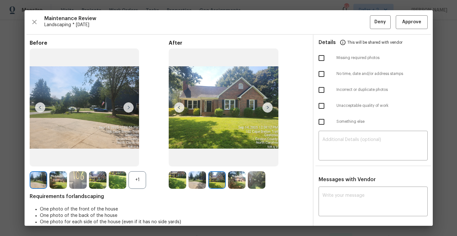
click at [265, 110] on img at bounding box center [267, 107] width 10 height 10
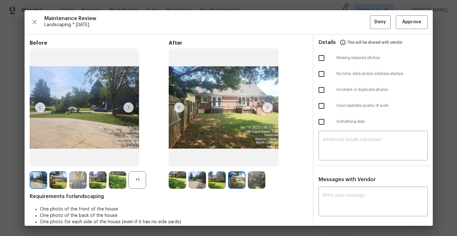
click at [265, 110] on img at bounding box center [267, 107] width 10 height 10
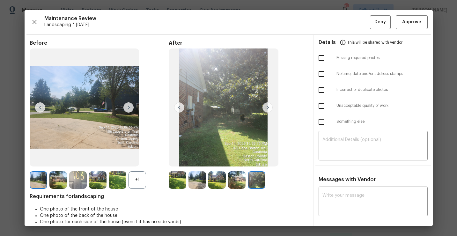
click at [266, 109] on img at bounding box center [267, 107] width 10 height 10
click at [402, 28] on button "Approve" at bounding box center [411, 22] width 32 height 14
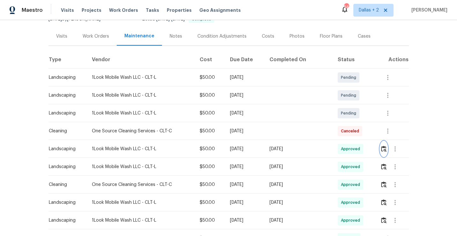
scroll to position [0, 0]
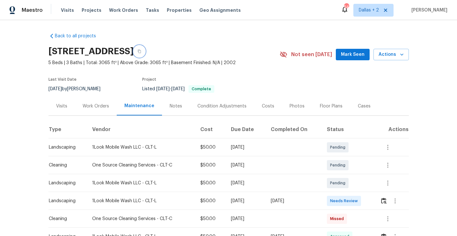
click at [145, 51] on button "button" at bounding box center [138, 51] width 11 height 11
click at [384, 200] on img "button" at bounding box center [383, 201] width 5 height 6
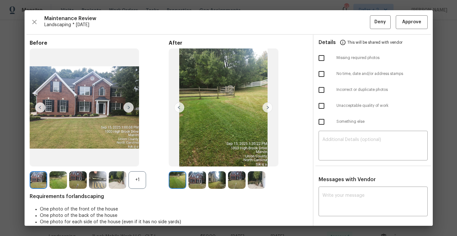
click at [173, 182] on img at bounding box center [178, 180] width 18 height 18
click at [267, 108] on img at bounding box center [267, 107] width 10 height 10
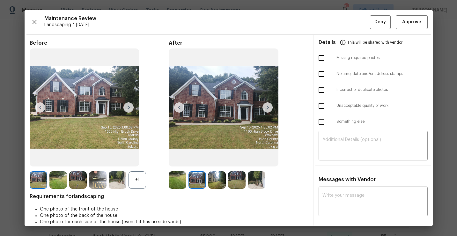
click at [267, 108] on img at bounding box center [267, 107] width 10 height 10
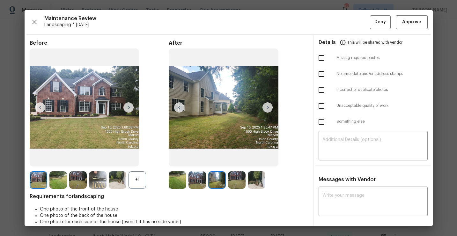
click at [178, 174] on img at bounding box center [178, 180] width 18 height 18
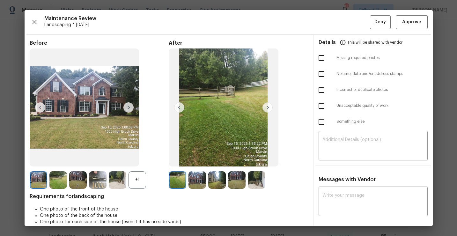
click at [266, 111] on img at bounding box center [267, 107] width 10 height 10
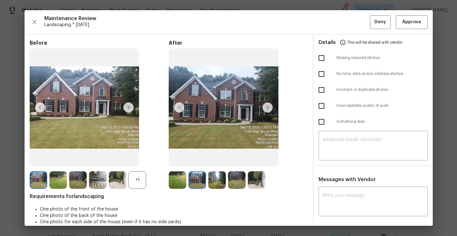
click at [266, 111] on img at bounding box center [267, 107] width 10 height 10
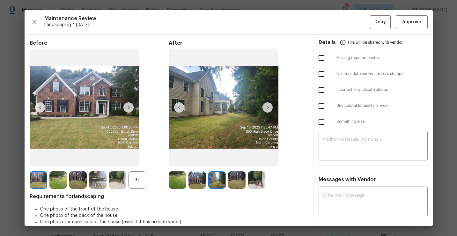
click at [265, 115] on img at bounding box center [224, 107] width 110 height 118
click at [241, 184] on img at bounding box center [237, 180] width 18 height 18
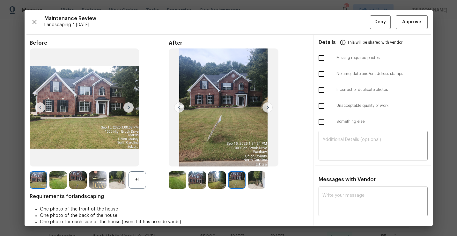
click at [254, 182] on img at bounding box center [257, 180] width 18 height 18
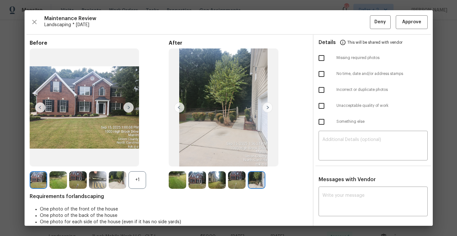
click at [179, 108] on img at bounding box center [179, 107] width 10 height 10
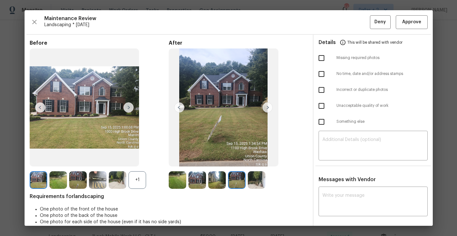
click at [179, 176] on img at bounding box center [178, 180] width 18 height 18
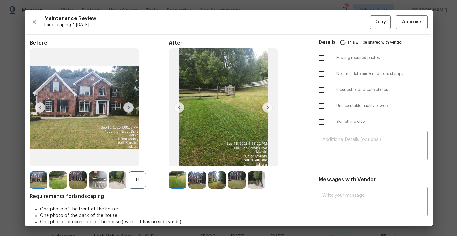
click at [267, 106] on img at bounding box center [267, 107] width 10 height 10
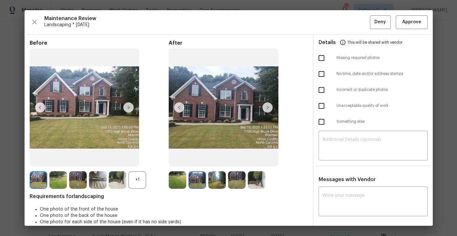
click at [218, 180] on img at bounding box center [217, 180] width 18 height 18
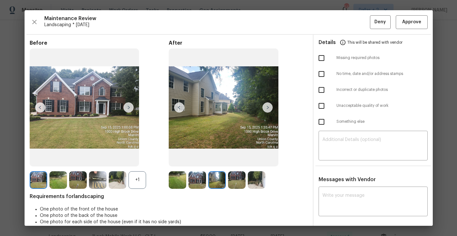
click at [234, 178] on img at bounding box center [237, 180] width 18 height 18
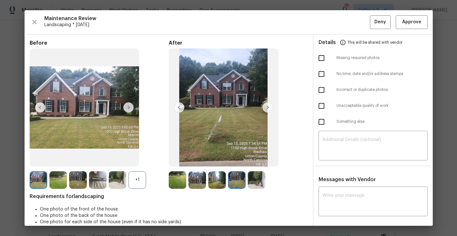
click at [255, 182] on img at bounding box center [257, 180] width 18 height 18
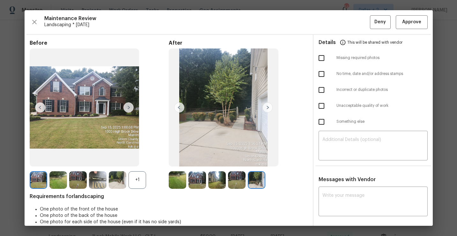
click at [180, 185] on img at bounding box center [178, 180] width 18 height 18
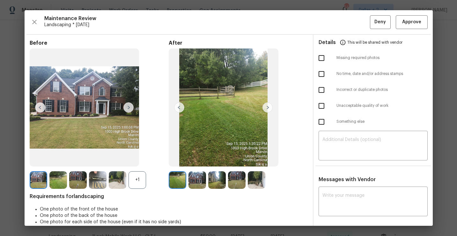
click at [267, 108] on img at bounding box center [267, 107] width 10 height 10
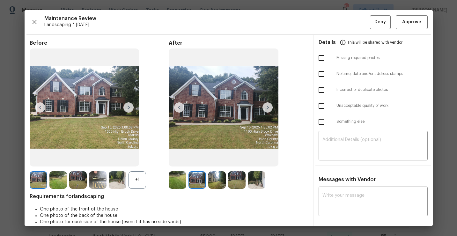
click at [267, 108] on img at bounding box center [267, 107] width 10 height 10
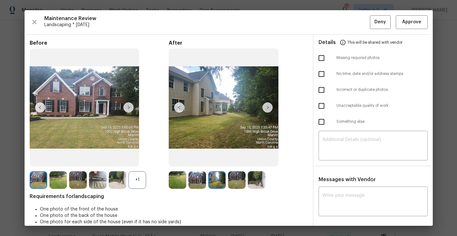
click at [267, 108] on img at bounding box center [267, 107] width 10 height 10
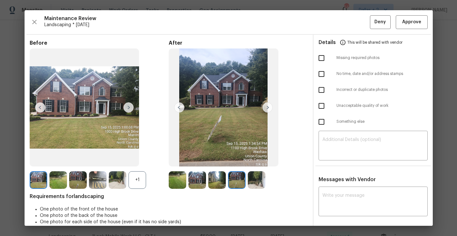
click at [181, 181] on img at bounding box center [178, 180] width 18 height 18
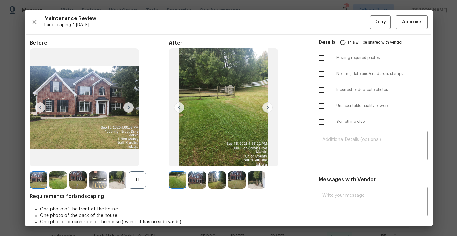
click at [267, 108] on img at bounding box center [267, 107] width 10 height 10
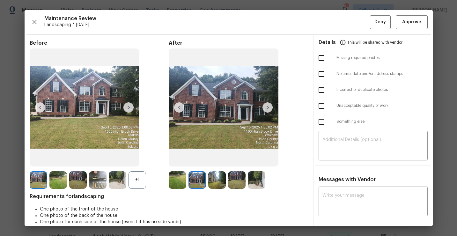
click at [179, 180] on img at bounding box center [178, 180] width 18 height 18
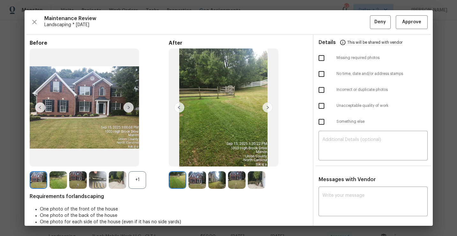
click at [270, 106] on img at bounding box center [267, 107] width 10 height 10
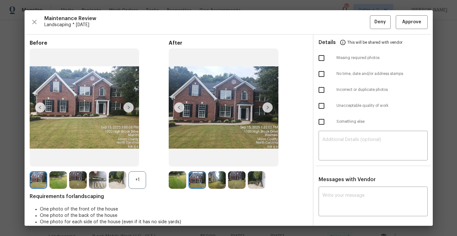
click at [267, 106] on img at bounding box center [267, 107] width 10 height 10
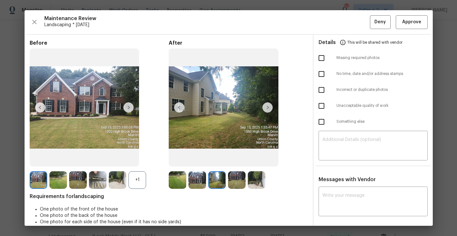
click at [267, 106] on img at bounding box center [267, 107] width 10 height 10
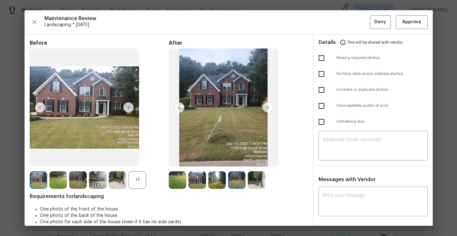
click at [267, 109] on img at bounding box center [267, 107] width 10 height 10
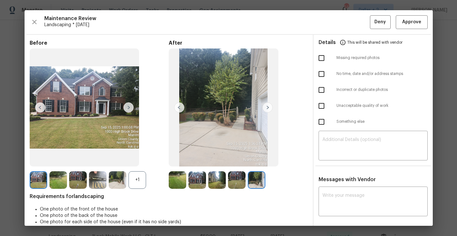
click at [179, 181] on img at bounding box center [178, 180] width 18 height 18
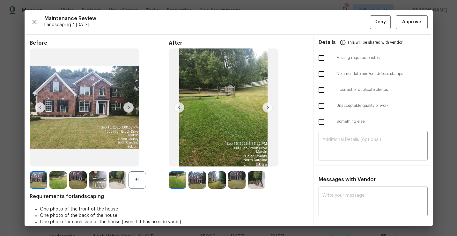
click at [267, 110] on img at bounding box center [267, 107] width 10 height 10
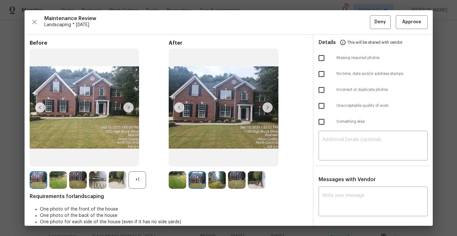
click at [267, 110] on img at bounding box center [267, 107] width 10 height 10
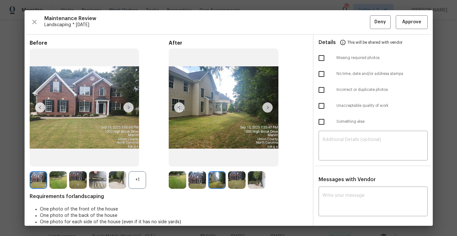
click at [267, 110] on img at bounding box center [267, 107] width 10 height 10
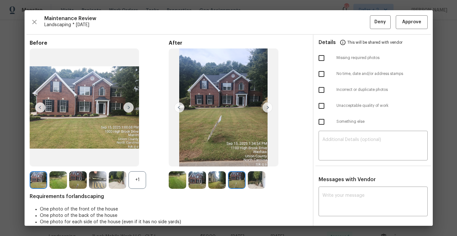
click at [267, 110] on img at bounding box center [267, 107] width 10 height 10
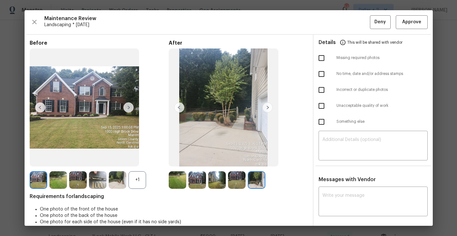
click at [178, 179] on img at bounding box center [178, 180] width 18 height 18
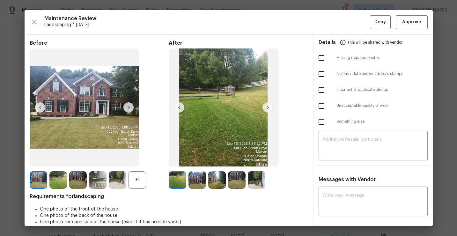
click at [267, 108] on img at bounding box center [267, 107] width 10 height 10
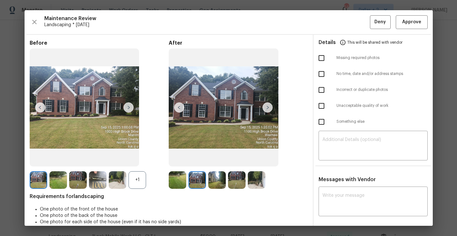
click at [267, 108] on img at bounding box center [267, 107] width 10 height 10
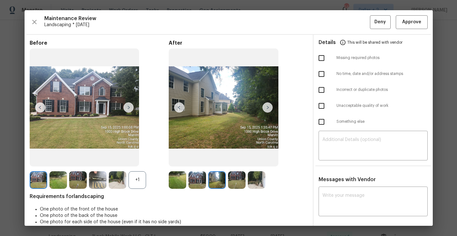
click at [267, 108] on img at bounding box center [267, 107] width 10 height 10
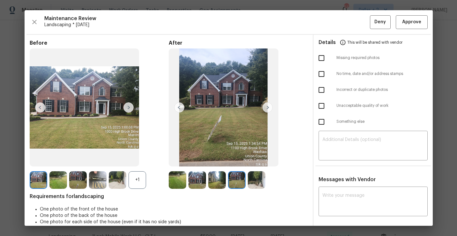
click at [267, 108] on img at bounding box center [267, 107] width 10 height 10
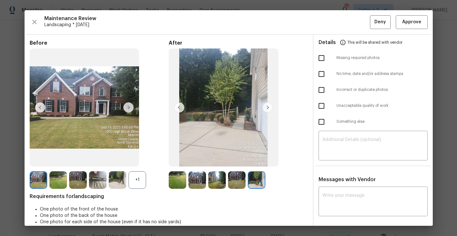
click at [181, 184] on img at bounding box center [178, 180] width 18 height 18
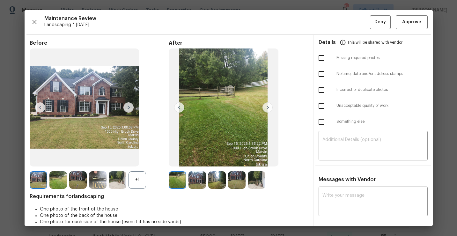
click at [175, 183] on img at bounding box center [178, 180] width 18 height 18
click at [267, 109] on img at bounding box center [267, 107] width 10 height 10
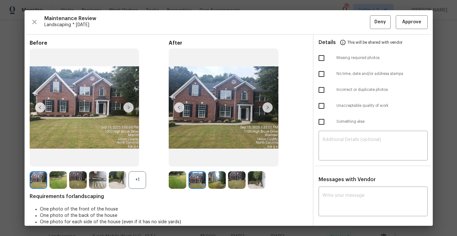
click at [267, 109] on img at bounding box center [267, 107] width 10 height 10
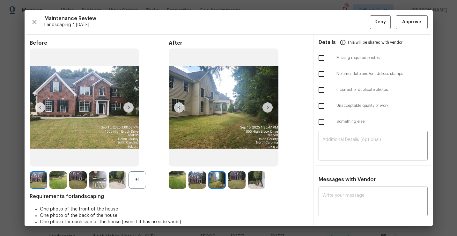
click at [267, 109] on img at bounding box center [267, 107] width 10 height 10
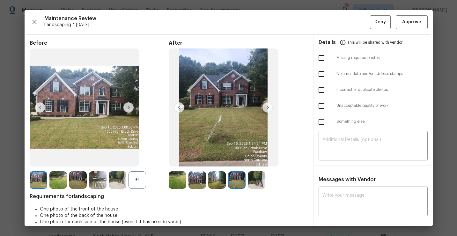
click at [267, 109] on img at bounding box center [267, 107] width 10 height 10
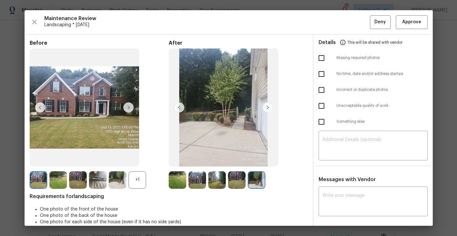
click at [267, 109] on img at bounding box center [267, 107] width 10 height 10
click at [174, 174] on img at bounding box center [178, 180] width 18 height 18
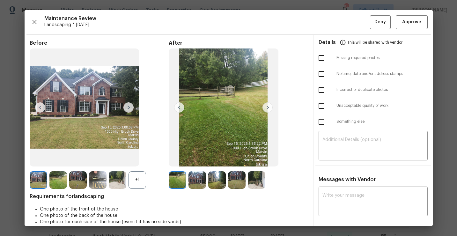
click at [265, 108] on img at bounding box center [267, 107] width 10 height 10
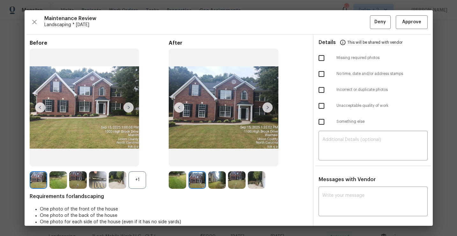
click at [267, 107] on img at bounding box center [267, 107] width 10 height 10
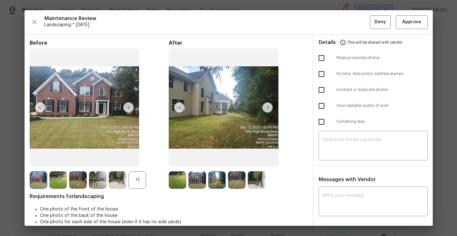
click at [267, 107] on img at bounding box center [267, 107] width 10 height 10
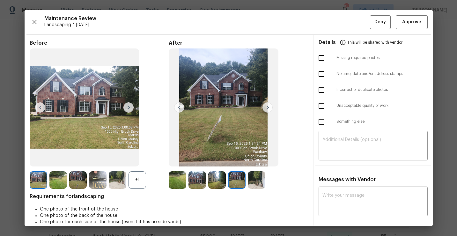
click at [267, 107] on img at bounding box center [267, 107] width 10 height 10
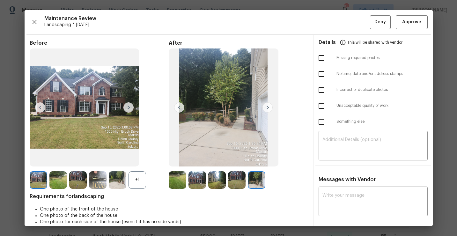
click at [177, 178] on img at bounding box center [178, 180] width 18 height 18
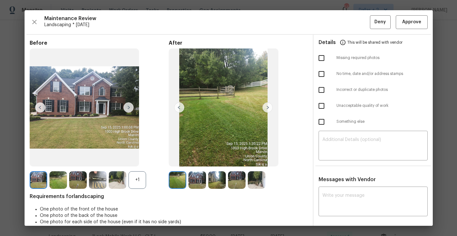
click at [268, 112] on img at bounding box center [267, 107] width 10 height 10
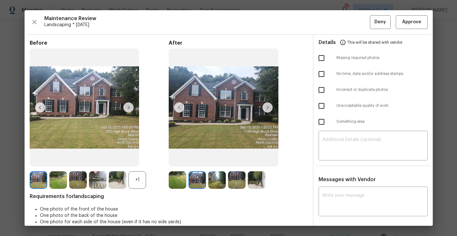
click at [268, 112] on img at bounding box center [267, 107] width 10 height 10
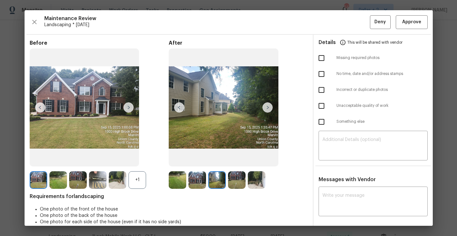
click at [268, 112] on img at bounding box center [267, 107] width 10 height 10
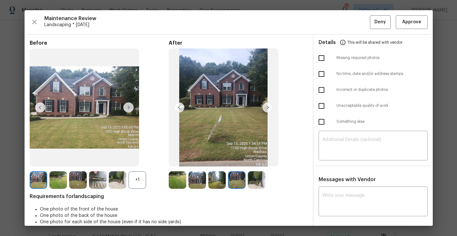
click at [268, 112] on img at bounding box center [267, 107] width 10 height 10
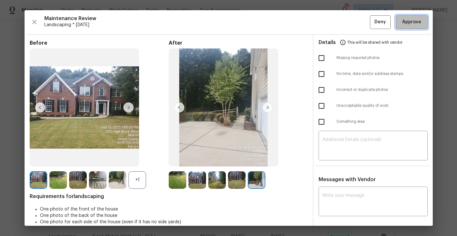
click at [404, 25] on span "Approve" at bounding box center [411, 22] width 19 height 8
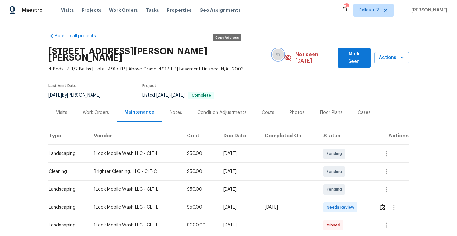
click at [272, 51] on button "button" at bounding box center [277, 54] width 11 height 11
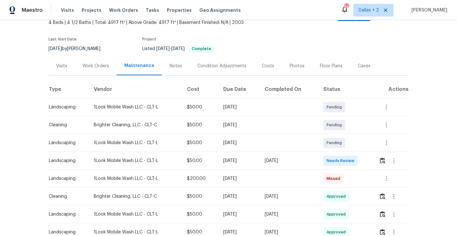
scroll to position [66, 0]
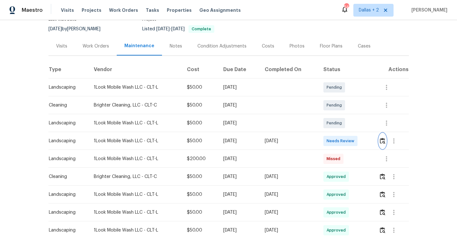
click at [384, 138] on img "button" at bounding box center [381, 141] width 5 height 6
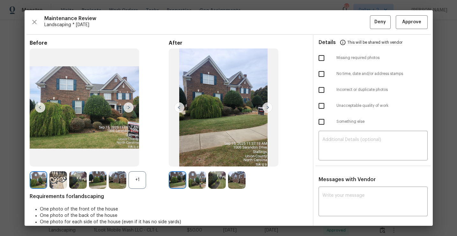
click at [134, 186] on div "+1" at bounding box center [137, 180] width 18 height 18
click at [178, 183] on img at bounding box center [178, 180] width 18 height 18
click at [266, 107] on img at bounding box center [267, 107] width 10 height 10
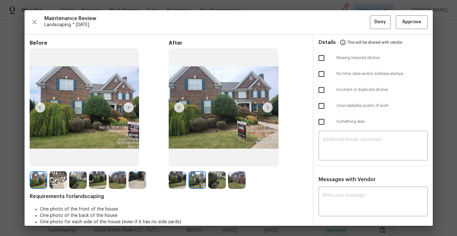
click at [40, 180] on img at bounding box center [39, 180] width 18 height 18
click at [60, 189] on div "Before After Requirements for landscaping One photo of the front of the house O…" at bounding box center [169, 185] width 278 height 290
click at [58, 184] on img at bounding box center [58, 180] width 18 height 18
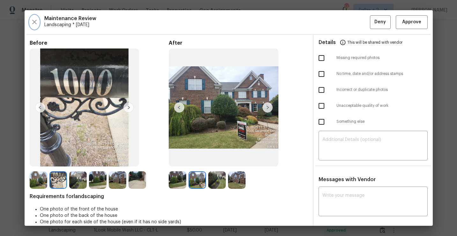
click at [33, 25] on icon "button" at bounding box center [35, 22] width 8 height 8
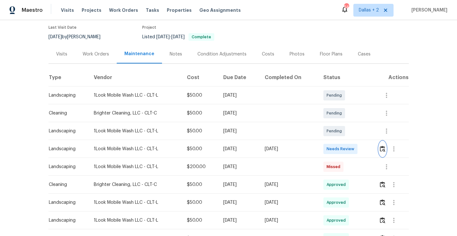
scroll to position [67, 0]
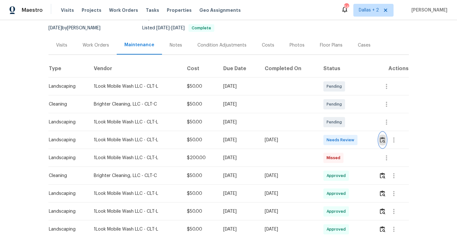
click at [384, 137] on img "button" at bounding box center [381, 140] width 5 height 6
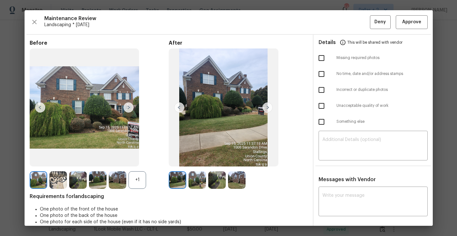
click at [75, 176] on img at bounding box center [78, 180] width 18 height 18
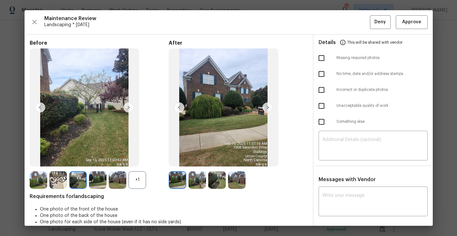
click at [266, 106] on img at bounding box center [267, 107] width 10 height 10
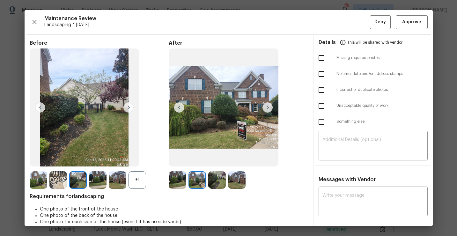
click at [266, 106] on img at bounding box center [267, 107] width 10 height 10
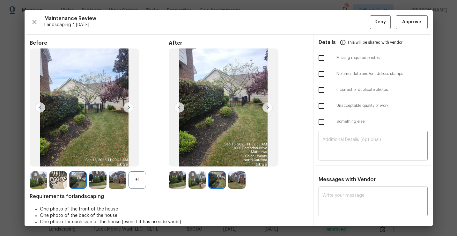
click at [236, 182] on img at bounding box center [237, 180] width 18 height 18
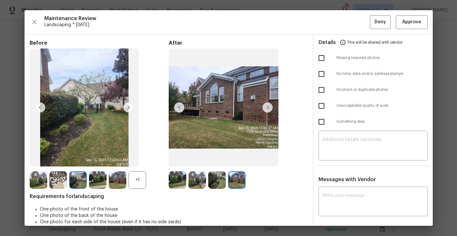
click at [172, 174] on img at bounding box center [178, 180] width 18 height 18
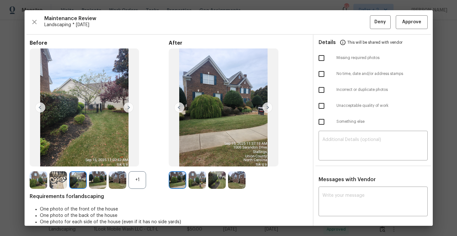
click at [267, 109] on img at bounding box center [267, 107] width 10 height 10
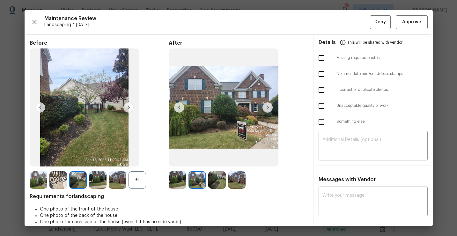
click at [267, 109] on img at bounding box center [267, 107] width 10 height 10
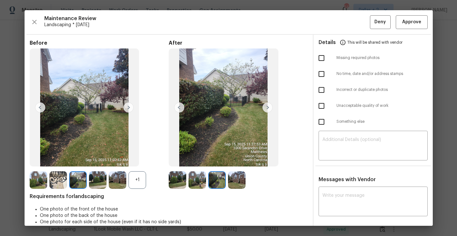
click at [267, 109] on img at bounding box center [267, 107] width 10 height 10
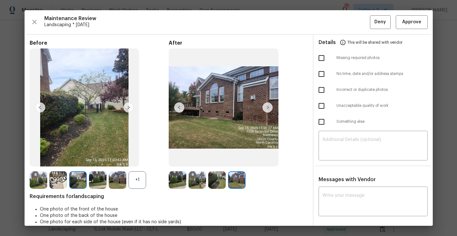
click at [179, 179] on img at bounding box center [178, 180] width 18 height 18
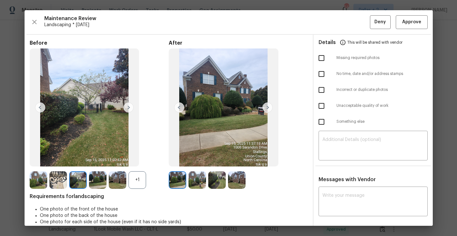
click at [267, 106] on img at bounding box center [267, 107] width 10 height 10
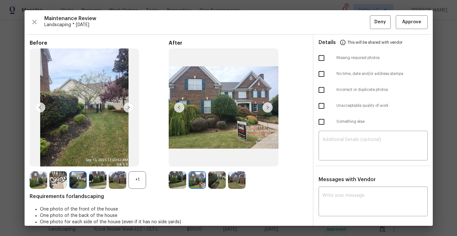
click at [267, 106] on img at bounding box center [267, 107] width 10 height 10
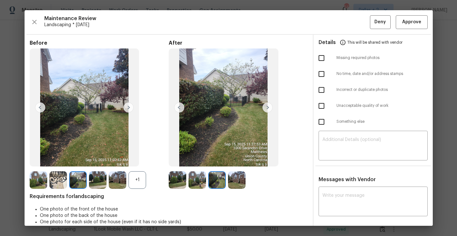
click at [182, 184] on img at bounding box center [178, 180] width 18 height 18
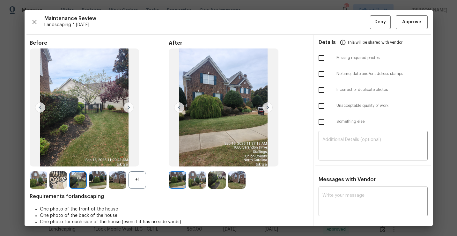
click at [197, 180] on img at bounding box center [197, 180] width 18 height 18
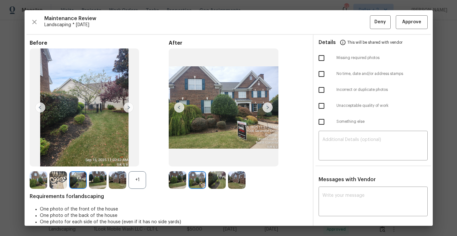
click at [216, 180] on img at bounding box center [217, 180] width 18 height 18
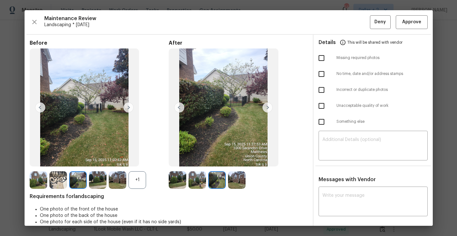
click at [237, 176] on img at bounding box center [237, 180] width 18 height 18
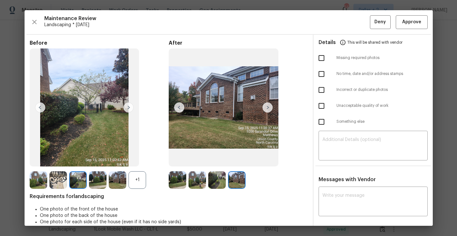
click at [172, 176] on img at bounding box center [178, 180] width 18 height 18
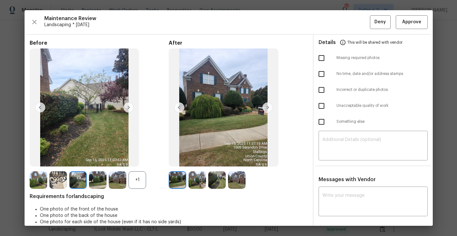
click at [198, 173] on img at bounding box center [197, 180] width 18 height 18
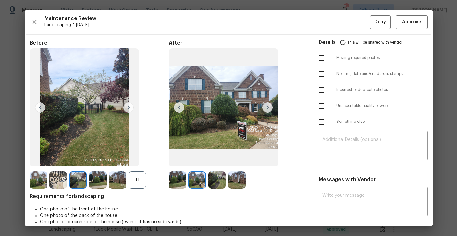
click at [216, 174] on img at bounding box center [217, 180] width 18 height 18
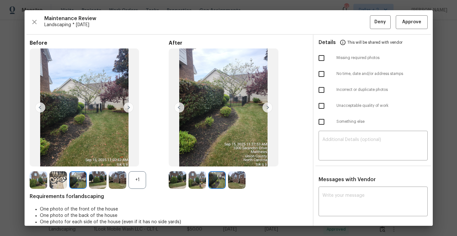
click at [242, 172] on img at bounding box center [237, 180] width 18 height 18
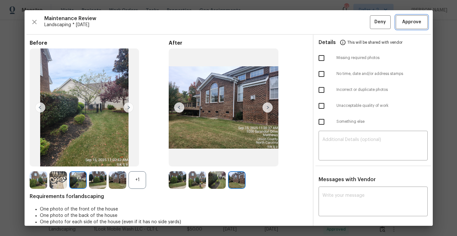
click at [404, 19] on span "Approve" at bounding box center [411, 22] width 19 height 8
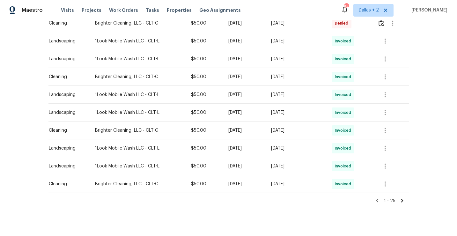
scroll to position [58, 0]
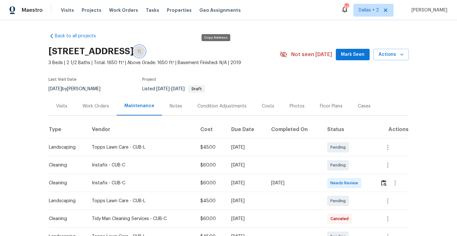
click at [145, 53] on button "button" at bounding box center [138, 51] width 11 height 11
click at [383, 176] on div at bounding box center [394, 182] width 28 height 15
click at [384, 181] on img "button" at bounding box center [383, 183] width 5 height 6
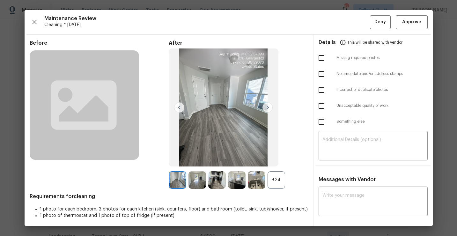
click at [278, 175] on div "+24" at bounding box center [276, 180] width 18 height 18
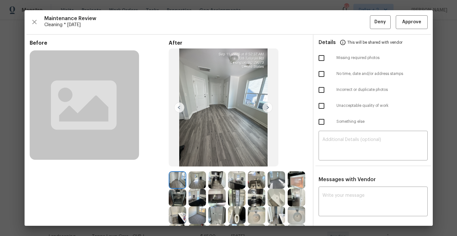
click at [235, 179] on img at bounding box center [237, 180] width 18 height 18
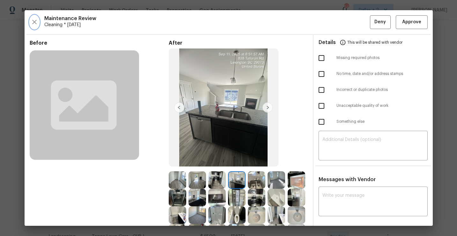
click at [35, 22] on icon "button" at bounding box center [35, 22] width 8 height 8
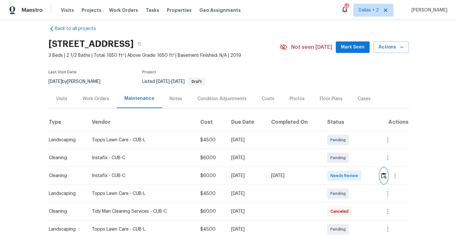
scroll to position [19, 0]
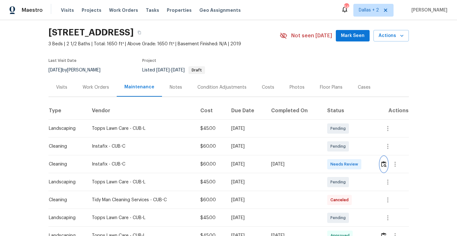
click at [386, 164] on img "button" at bounding box center [383, 164] width 5 height 6
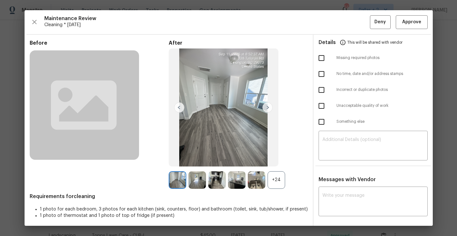
click at [278, 178] on div "+24" at bounding box center [276, 180] width 18 height 18
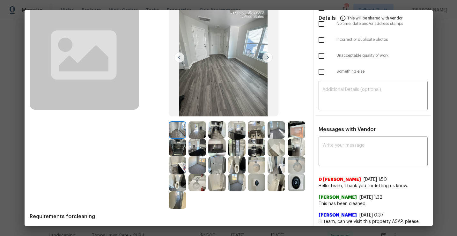
scroll to position [52, 0]
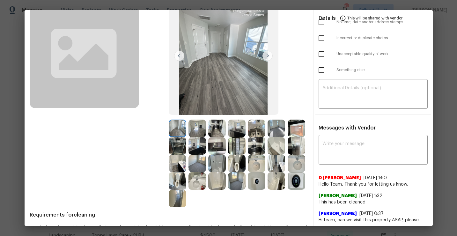
click at [219, 164] on img at bounding box center [217, 164] width 18 height 18
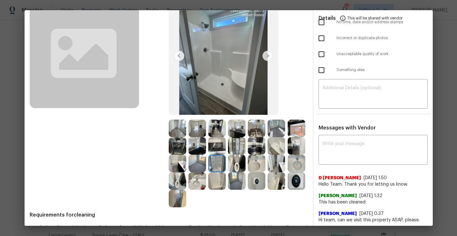
click at [240, 134] on img at bounding box center [237, 128] width 18 height 18
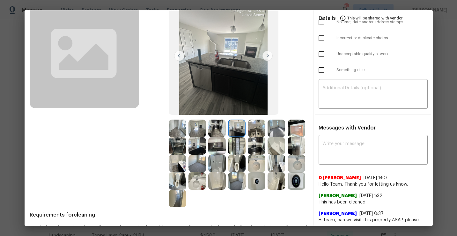
click at [298, 144] on img at bounding box center [296, 146] width 18 height 18
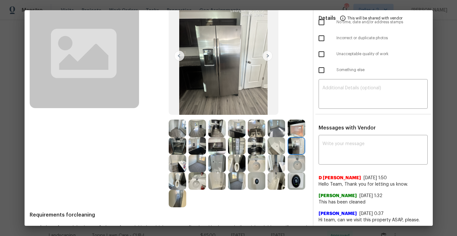
click at [255, 148] on img at bounding box center [257, 146] width 18 height 18
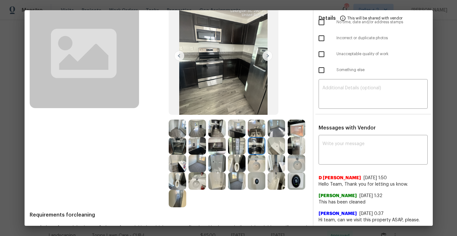
click at [197, 145] on img at bounding box center [197, 146] width 18 height 18
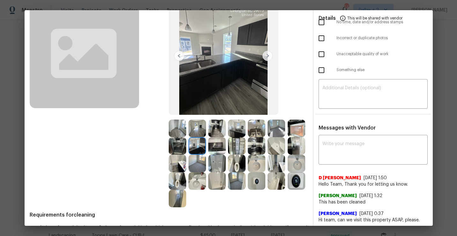
click at [238, 128] on img at bounding box center [237, 128] width 18 height 18
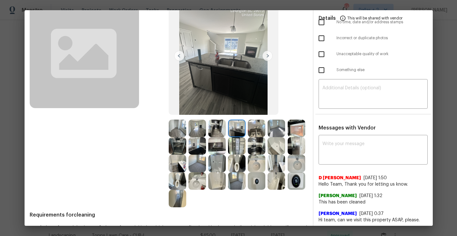
click at [178, 129] on img at bounding box center [178, 128] width 18 height 18
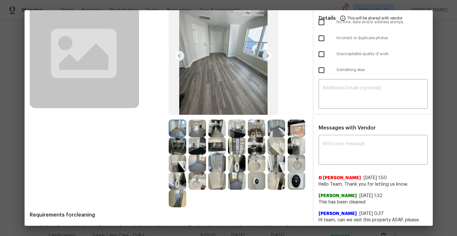
click at [265, 55] on img at bounding box center [267, 56] width 10 height 10
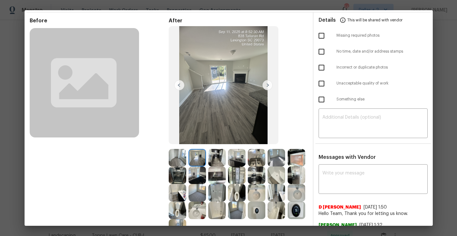
scroll to position [21, 0]
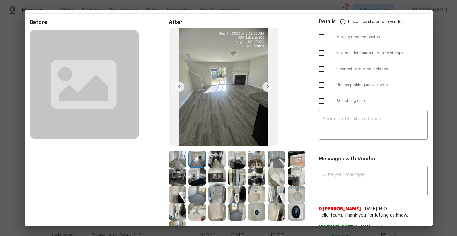
click at [265, 87] on img at bounding box center [267, 87] width 10 height 10
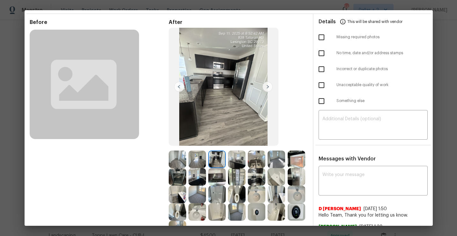
click at [266, 85] on img at bounding box center [267, 87] width 10 height 10
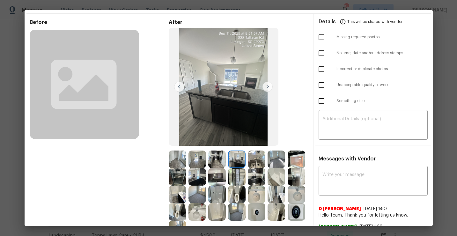
click at [266, 85] on img at bounding box center [267, 87] width 10 height 10
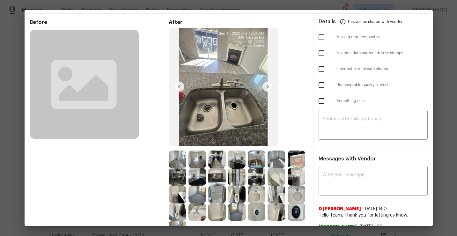
click at [266, 88] on img at bounding box center [267, 87] width 10 height 10
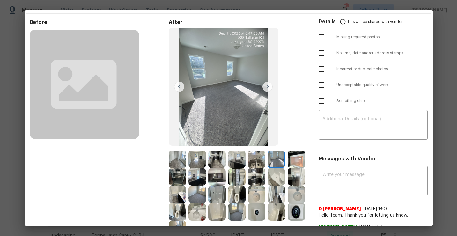
click at [267, 87] on img at bounding box center [267, 87] width 10 height 10
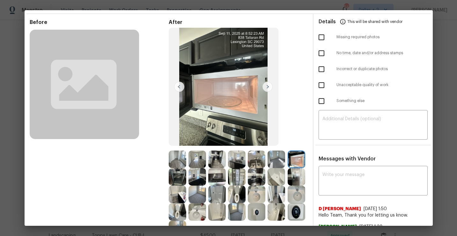
click at [268, 89] on img at bounding box center [267, 87] width 10 height 10
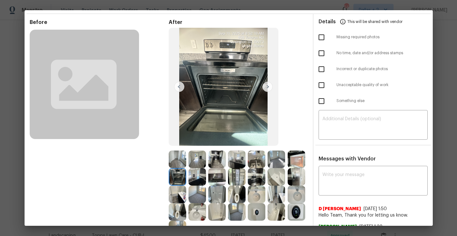
click at [267, 87] on img at bounding box center [267, 87] width 10 height 10
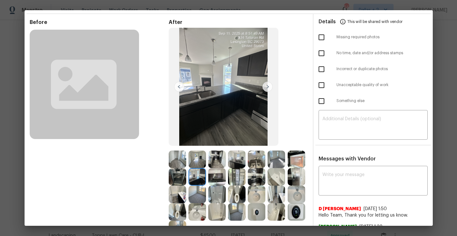
click at [267, 86] on img at bounding box center [267, 87] width 10 height 10
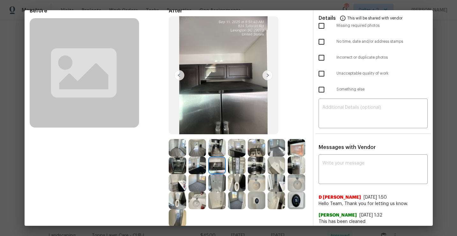
scroll to position [0, 0]
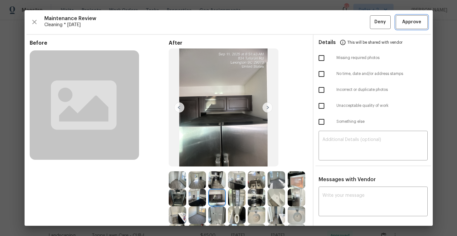
click at [416, 23] on span "Approve" at bounding box center [411, 22] width 19 height 8
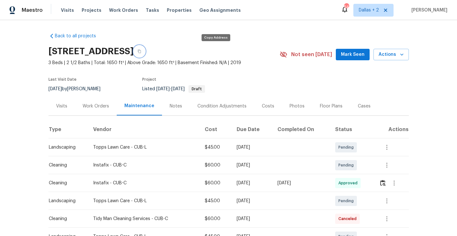
click at [145, 53] on button "button" at bounding box center [138, 51] width 11 height 11
click at [141, 52] on icon "button" at bounding box center [139, 51] width 4 height 4
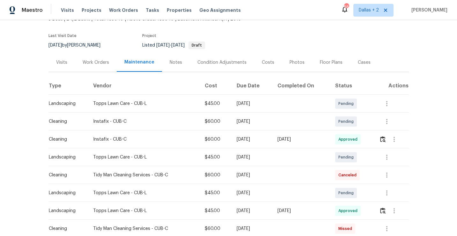
scroll to position [57, 0]
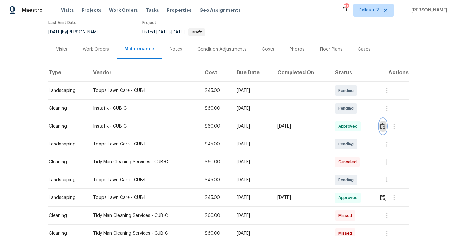
click at [384, 127] on img "button" at bounding box center [382, 126] width 5 height 6
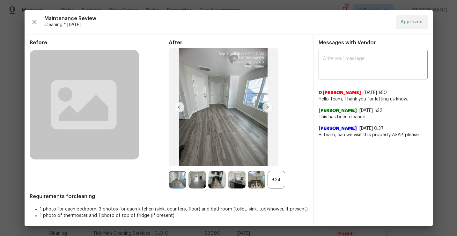
click at [281, 180] on div "+24" at bounding box center [276, 180] width 18 height 18
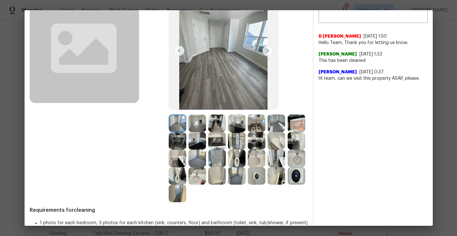
scroll to position [72, 0]
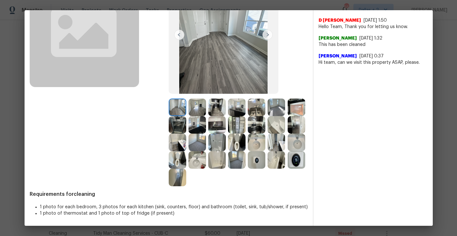
click at [221, 125] on img at bounding box center [217, 125] width 18 height 18
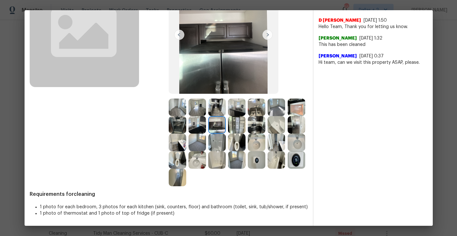
scroll to position [0, 0]
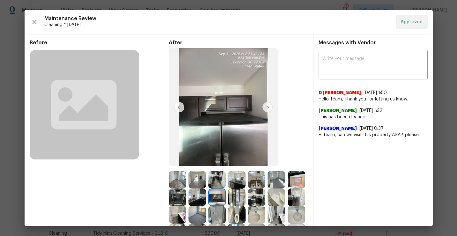
click at [31, 27] on div "Maintenance Review Cleaning * [DATE] Approved" at bounding box center [229, 21] width 398 height 13
click at [32, 23] on icon "button" at bounding box center [35, 22] width 8 height 8
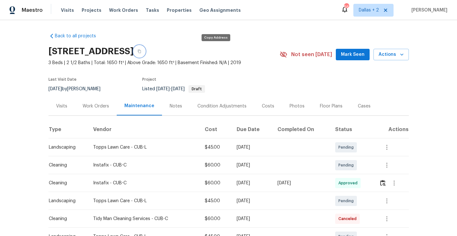
click at [145, 52] on button "button" at bounding box center [138, 51] width 11 height 11
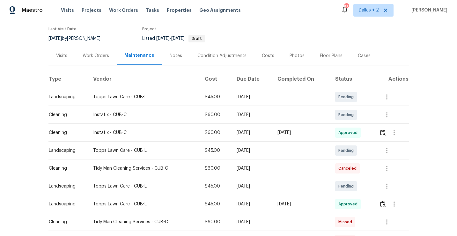
scroll to position [59, 0]
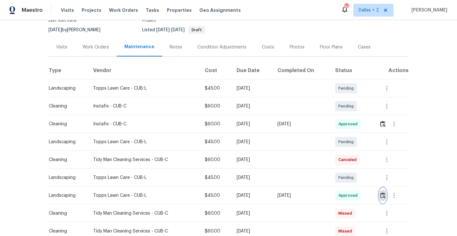
click at [384, 197] on img "button" at bounding box center [382, 195] width 5 height 6
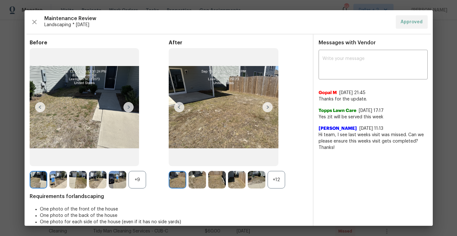
click at [278, 180] on div "+12" at bounding box center [276, 180] width 18 height 18
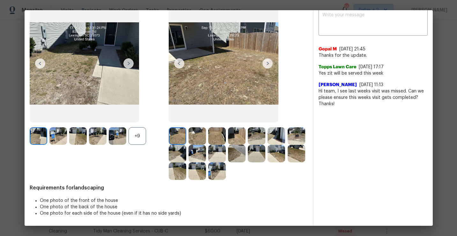
scroll to position [0, 0]
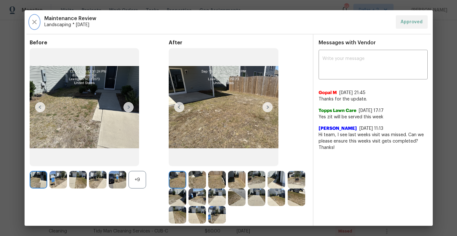
click at [33, 25] on button "button" at bounding box center [35, 21] width 10 height 13
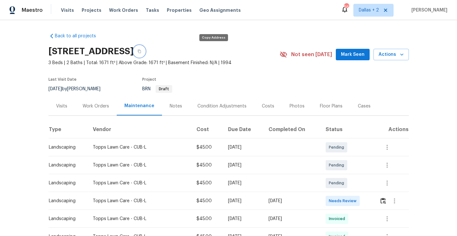
click at [141, 51] on icon "button" at bounding box center [139, 51] width 4 height 4
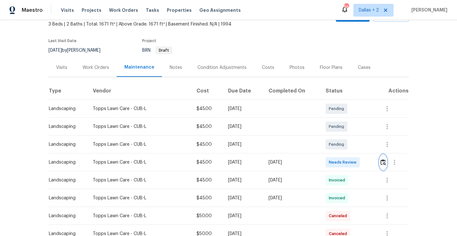
click at [385, 164] on img "button" at bounding box center [382, 162] width 5 height 6
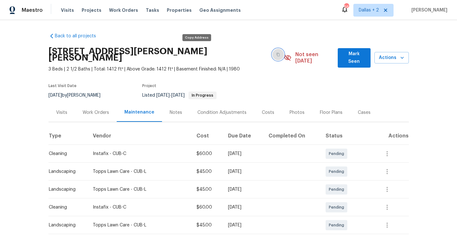
click at [272, 53] on button "button" at bounding box center [277, 54] width 11 height 11
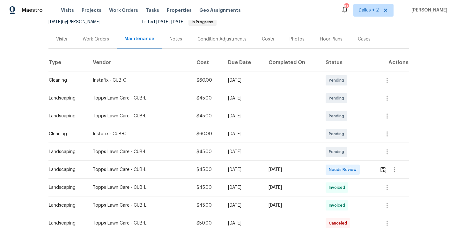
scroll to position [107, 0]
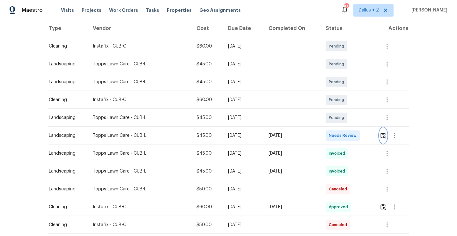
click at [382, 132] on img "button" at bounding box center [382, 135] width 5 height 6
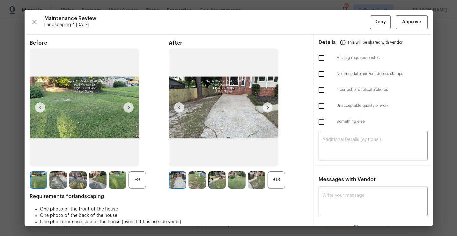
click at [277, 187] on div "+13" at bounding box center [276, 180] width 18 height 18
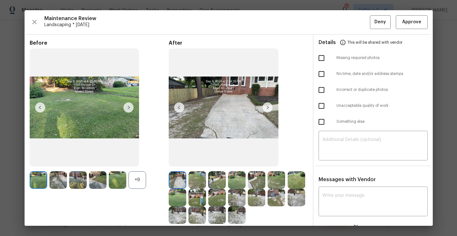
click at [136, 176] on div "+9" at bounding box center [137, 180] width 18 height 18
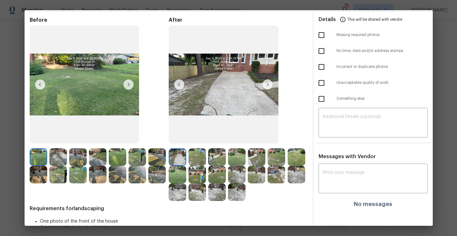
scroll to position [24, 0]
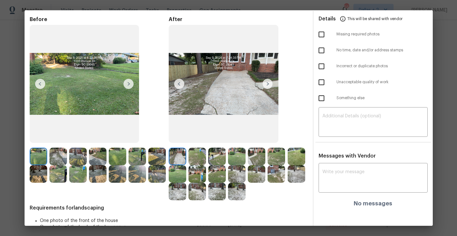
click at [61, 168] on img at bounding box center [58, 174] width 18 height 18
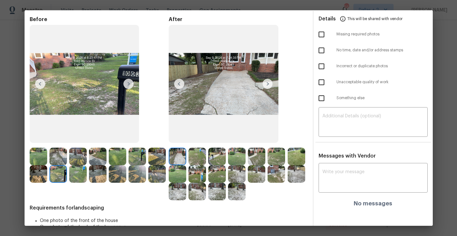
click at [222, 154] on img at bounding box center [217, 157] width 18 height 18
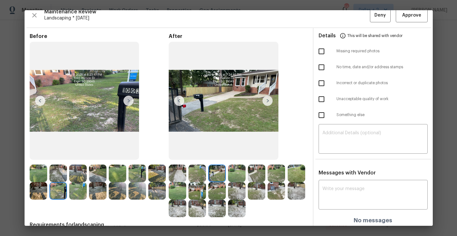
scroll to position [0, 0]
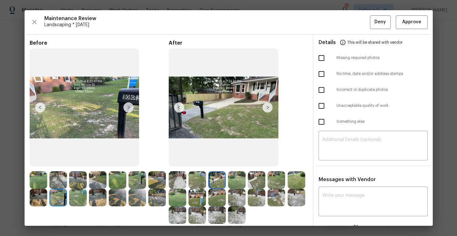
click at [266, 111] on img at bounding box center [267, 107] width 10 height 10
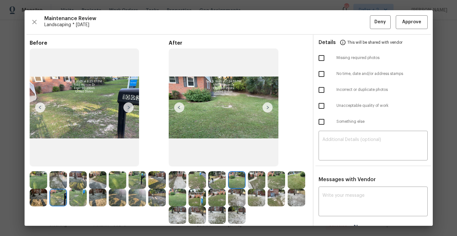
click at [252, 195] on img at bounding box center [257, 198] width 18 height 18
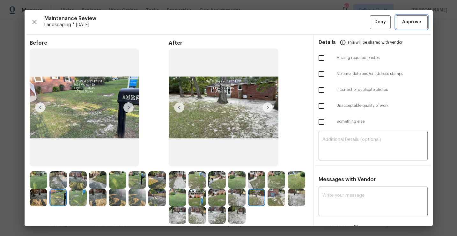
click at [410, 18] on button "Approve" at bounding box center [411, 22] width 32 height 14
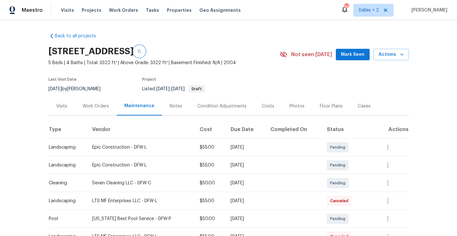
click at [145, 54] on button "button" at bounding box center [138, 51] width 11 height 11
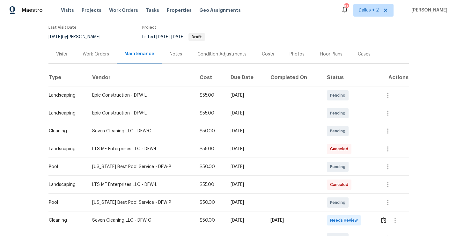
scroll to position [79, 0]
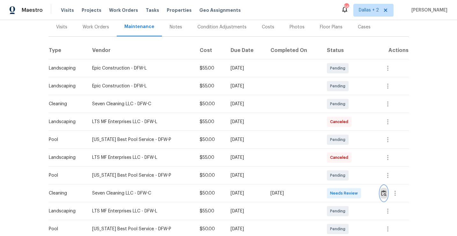
click at [383, 192] on img "button" at bounding box center [383, 193] width 5 height 6
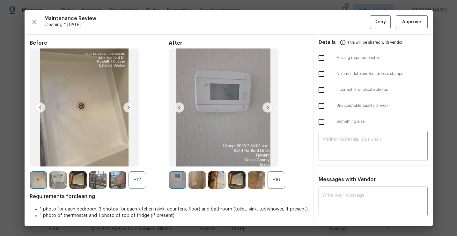
click at [279, 176] on div "+16" at bounding box center [276, 180] width 18 height 18
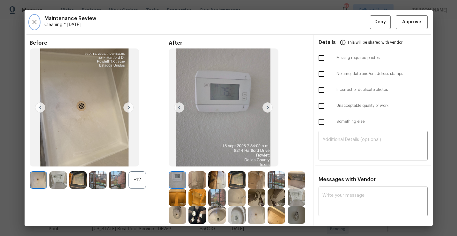
click at [37, 21] on icon "button" at bounding box center [35, 22] width 8 height 8
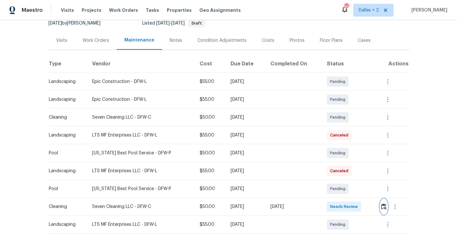
scroll to position [95, 0]
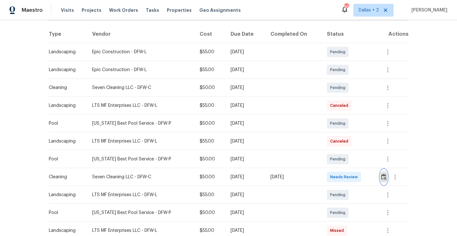
click at [384, 180] on button "button" at bounding box center [383, 176] width 7 height 15
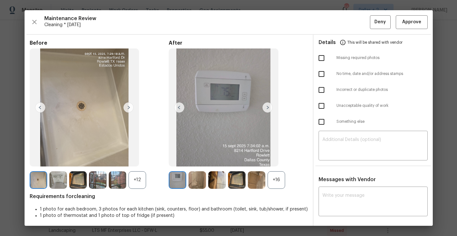
click at [278, 182] on div "+16" at bounding box center [276, 180] width 18 height 18
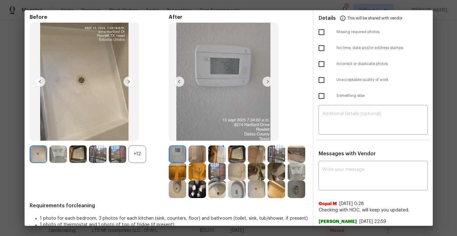
scroll to position [37, 0]
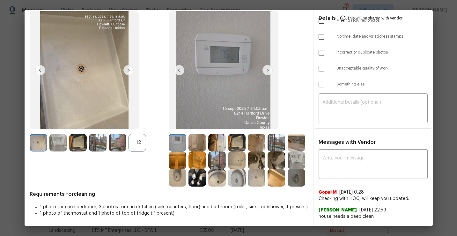
click at [135, 136] on div "+12" at bounding box center [137, 143] width 18 height 18
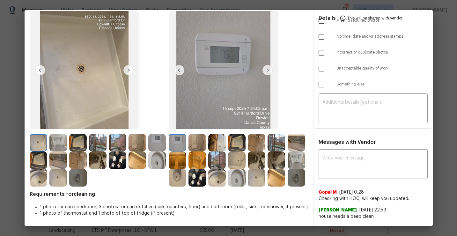
click at [217, 148] on img at bounding box center [217, 143] width 18 height 18
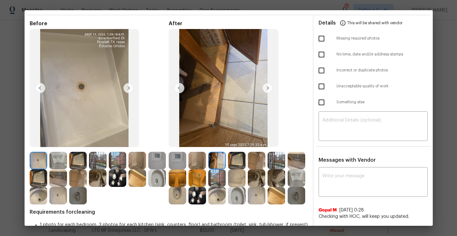
scroll to position [26, 0]
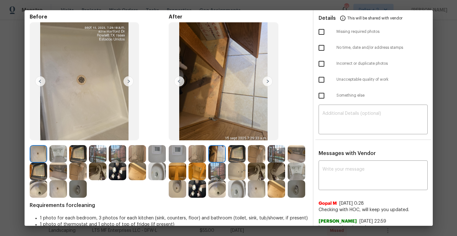
click at [256, 176] on img at bounding box center [257, 171] width 18 height 18
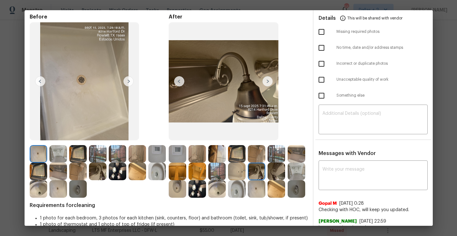
click at [270, 188] on img at bounding box center [276, 189] width 18 height 18
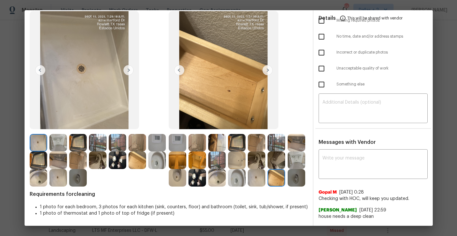
scroll to position [0, 0]
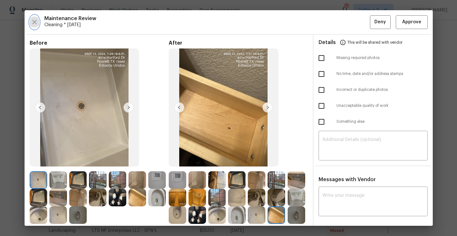
click at [35, 21] on icon "button" at bounding box center [35, 22] width 8 height 8
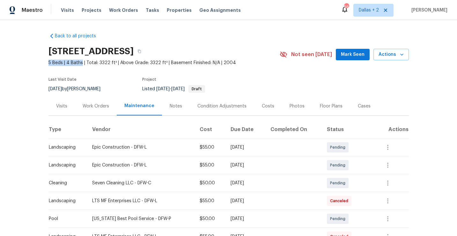
drag, startPoint x: 81, startPoint y: 63, endPoint x: 43, endPoint y: 64, distance: 37.9
click at [43, 64] on div "Back to all projects 8214 Hartford Dr, Rowlett, TX 75089 5 Beds | 4 Baths | Tot…" at bounding box center [228, 128] width 457 height 216
copy span "5 Beds | 4 Baths"
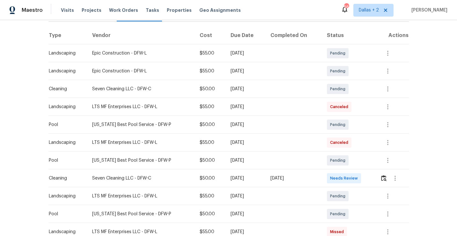
scroll to position [162, 0]
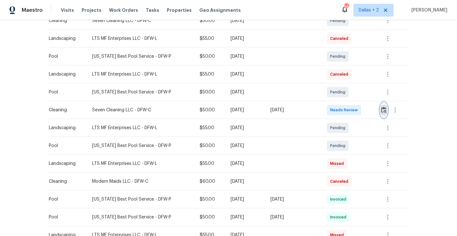
click at [383, 111] on img "button" at bounding box center [383, 110] width 5 height 6
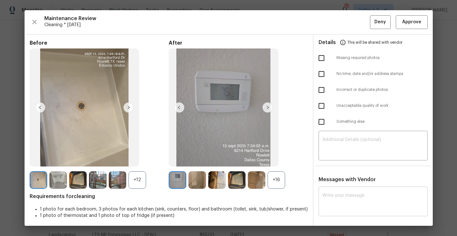
click at [340, 195] on textarea at bounding box center [372, 202] width 101 height 18
paste textarea "Maintenance Audit Team: Hello! Unfortunately this cleaning visit completed on 9…"
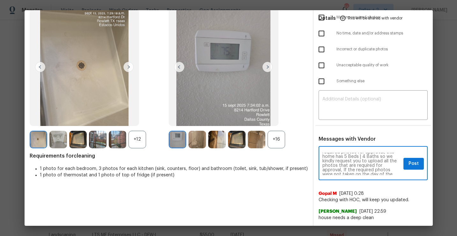
scroll to position [22, 0]
type textarea "Maintenance Audit Team: Hello! Unfortunately this cleaning visit completed on 9…"
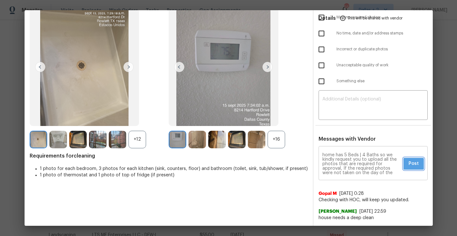
click at [410, 166] on span "Post" at bounding box center [413, 164] width 10 height 8
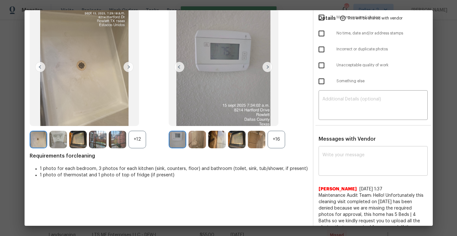
scroll to position [0, 0]
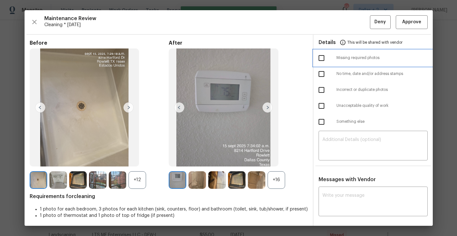
click at [343, 59] on span "Missing required photos" at bounding box center [381, 57] width 91 height 5
checkbox input "true"
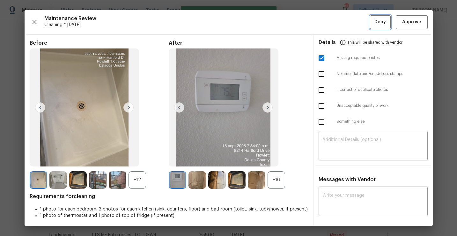
click at [380, 26] on span "Deny" at bounding box center [379, 22] width 11 height 8
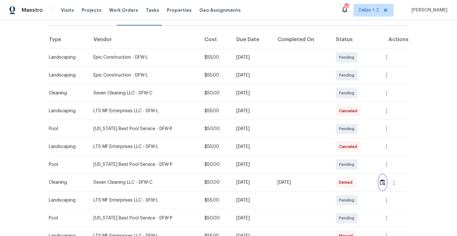
scroll to position [158, 0]
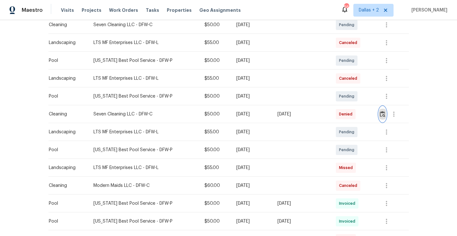
click at [383, 116] on img "button" at bounding box center [381, 114] width 5 height 6
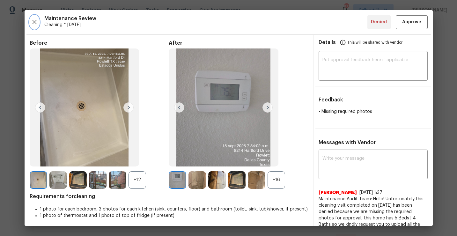
click at [32, 23] on icon "button" at bounding box center [35, 22] width 8 height 8
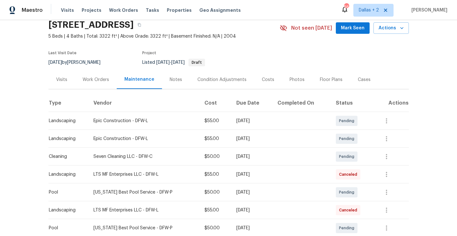
scroll to position [3, 0]
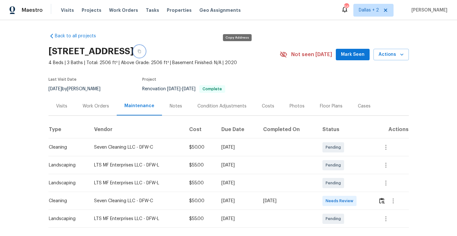
click at [141, 51] on icon "button" at bounding box center [139, 52] width 3 height 4
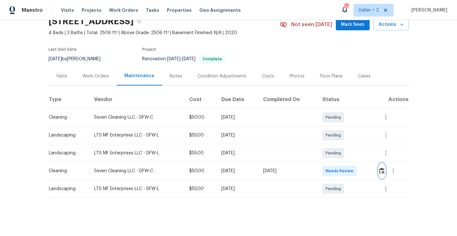
click at [382, 172] on img "button" at bounding box center [381, 171] width 5 height 6
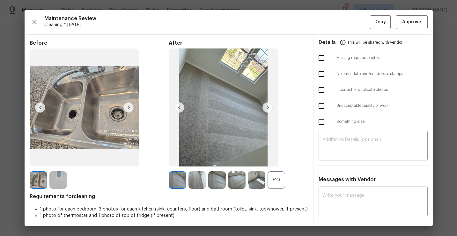
click at [280, 184] on div "+23" at bounding box center [276, 180] width 18 height 18
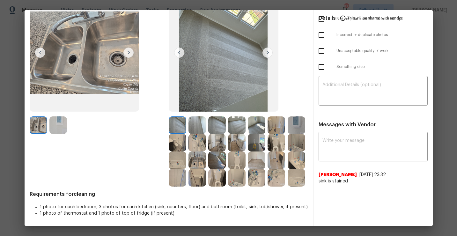
scroll to position [0, 0]
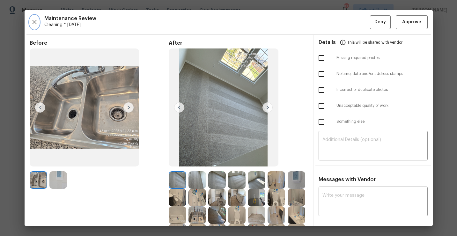
click at [31, 23] on icon "button" at bounding box center [35, 22] width 8 height 8
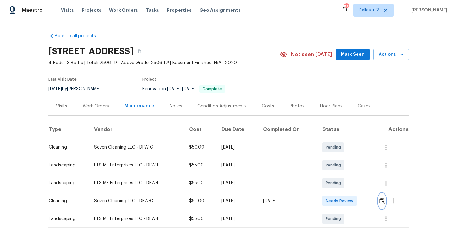
scroll to position [30, 0]
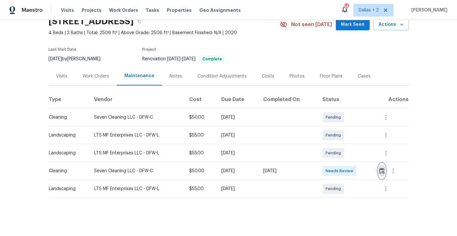
click at [382, 174] on button "button" at bounding box center [381, 170] width 7 height 15
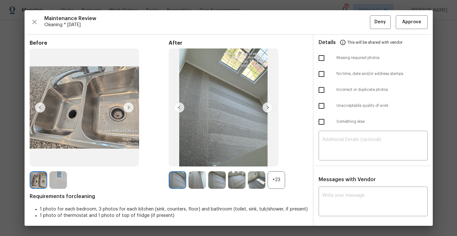
click at [274, 183] on div "+23" at bounding box center [276, 180] width 18 height 18
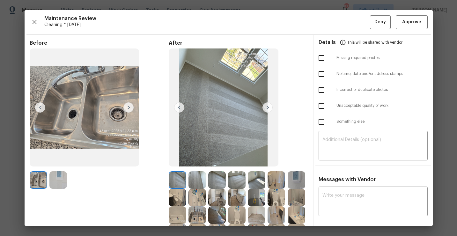
scroll to position [55, 0]
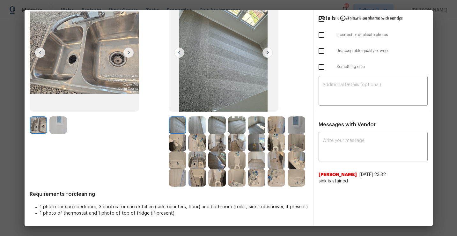
click at [275, 127] on img at bounding box center [276, 125] width 18 height 18
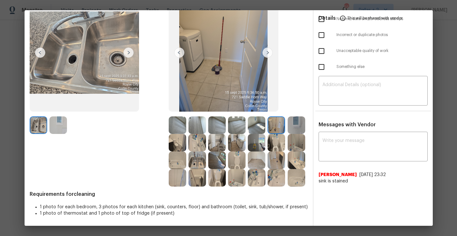
click at [173, 161] on img at bounding box center [178, 160] width 18 height 18
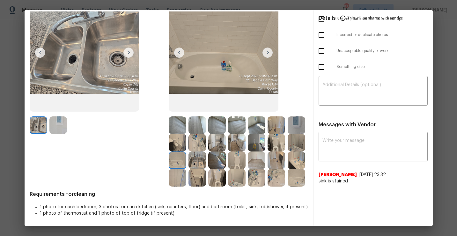
click at [236, 181] on img at bounding box center [237, 178] width 18 height 18
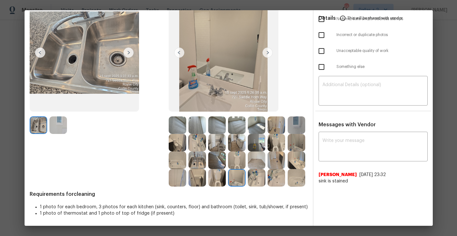
click at [197, 180] on img at bounding box center [197, 178] width 18 height 18
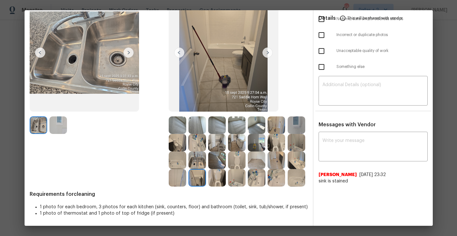
click at [215, 182] on img at bounding box center [217, 178] width 18 height 18
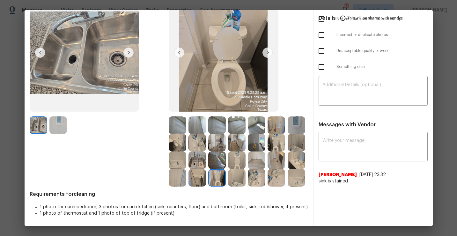
click at [256, 145] on img at bounding box center [257, 143] width 18 height 18
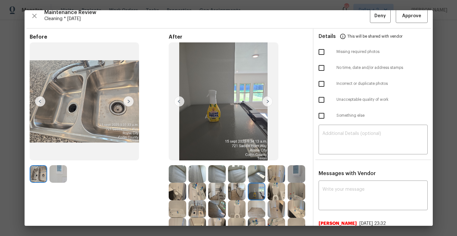
scroll to position [0, 0]
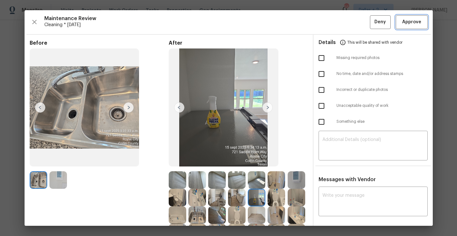
click at [406, 27] on button "Approve" at bounding box center [411, 22] width 32 height 14
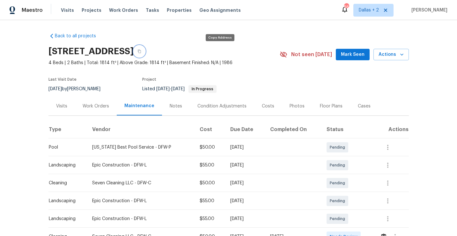
click at [145, 51] on button "button" at bounding box center [138, 51] width 11 height 11
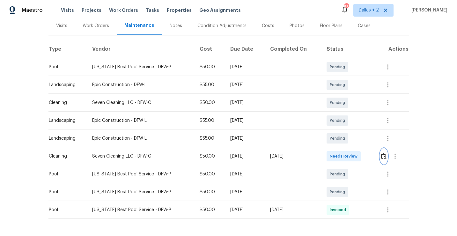
scroll to position [89, 0]
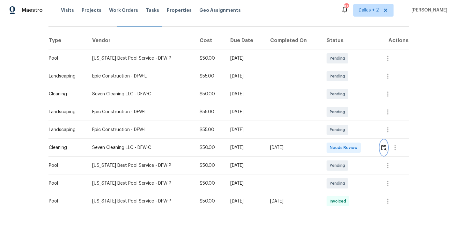
click at [383, 148] on img "button" at bounding box center [383, 147] width 5 height 6
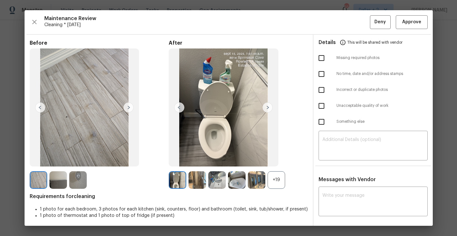
click at [277, 181] on div "+19" at bounding box center [276, 180] width 18 height 18
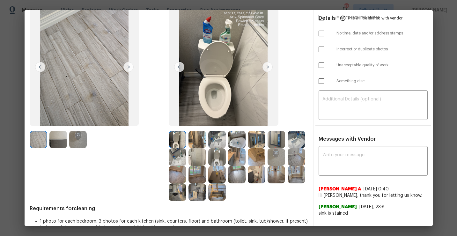
scroll to position [54, 0]
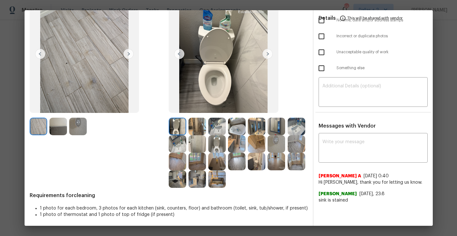
click at [238, 130] on img at bounding box center [237, 127] width 18 height 18
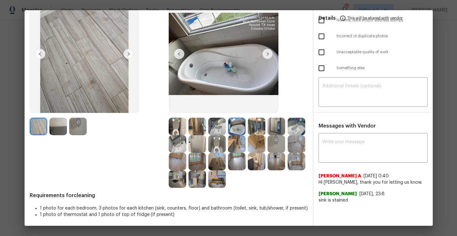
click at [217, 129] on img at bounding box center [217, 127] width 18 height 18
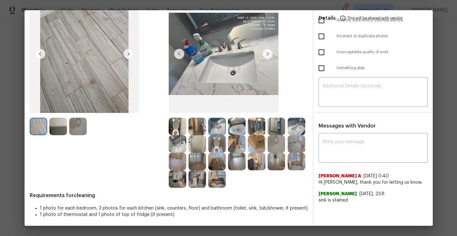
click at [240, 130] on img at bounding box center [237, 127] width 18 height 18
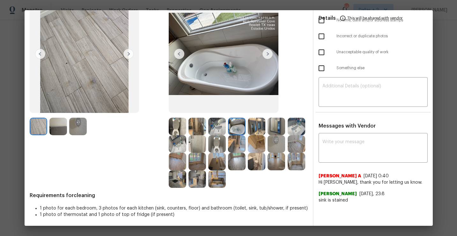
click at [257, 127] on img at bounding box center [257, 127] width 18 height 18
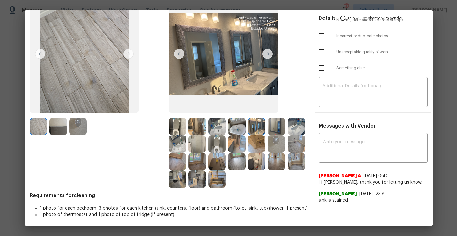
click at [277, 126] on img at bounding box center [276, 127] width 18 height 18
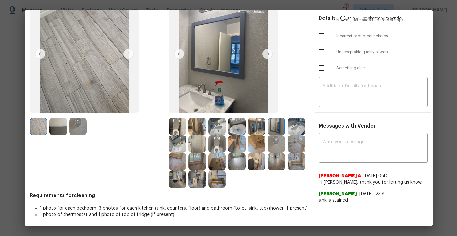
click at [236, 164] on img at bounding box center [237, 162] width 18 height 18
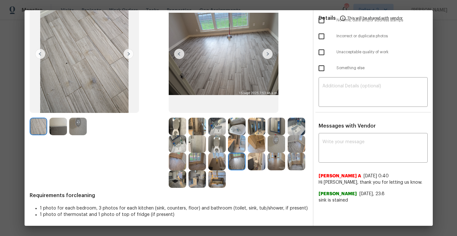
click at [258, 161] on img at bounding box center [257, 162] width 18 height 18
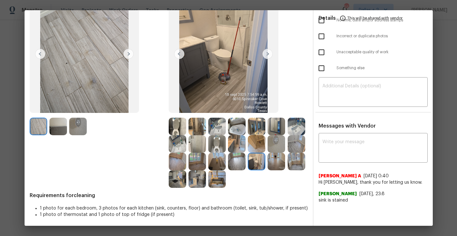
click at [216, 179] on img at bounding box center [217, 179] width 18 height 18
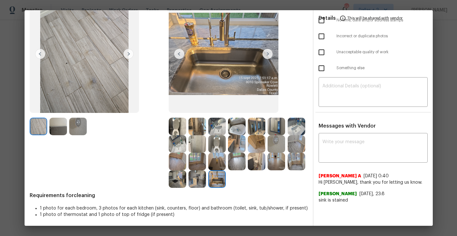
click at [199, 176] on img at bounding box center [197, 179] width 18 height 18
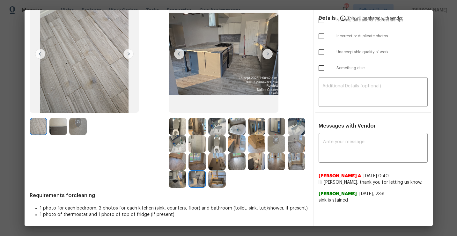
click at [175, 181] on img at bounding box center [178, 179] width 18 height 18
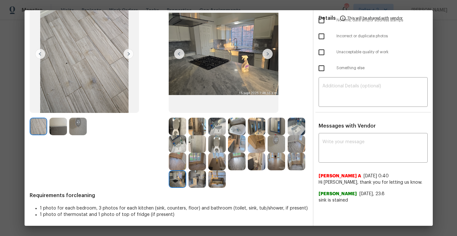
click at [178, 130] on img at bounding box center [178, 127] width 18 height 18
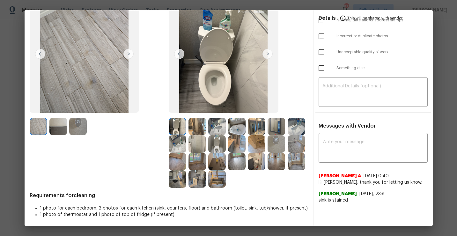
click at [265, 54] on img at bounding box center [267, 54] width 10 height 10
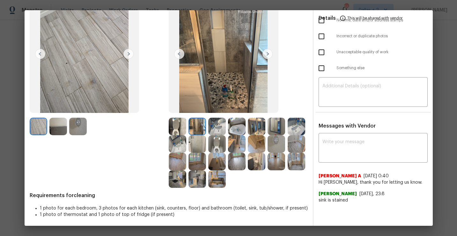
click at [217, 129] on img at bounding box center [217, 127] width 18 height 18
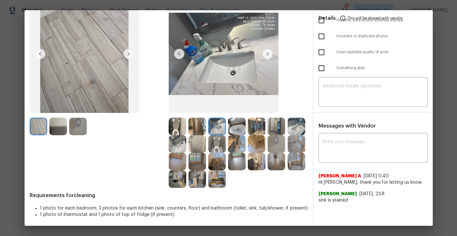
click at [235, 129] on img at bounding box center [237, 127] width 18 height 18
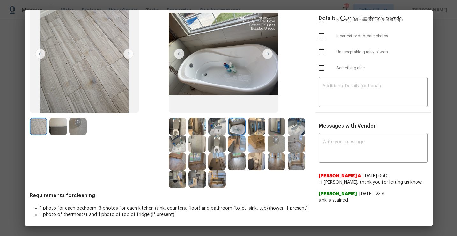
click at [256, 127] on img at bounding box center [257, 127] width 18 height 18
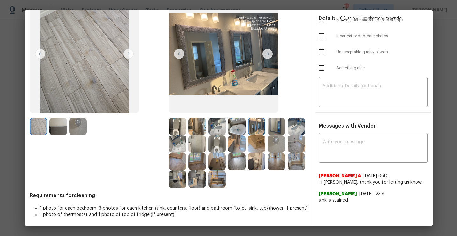
click at [205, 144] on img at bounding box center [197, 144] width 18 height 18
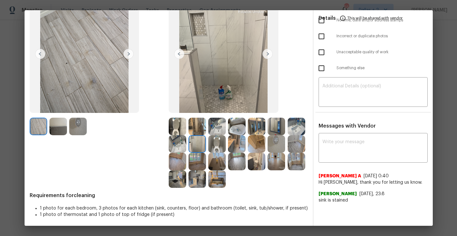
click at [217, 161] on img at bounding box center [217, 162] width 18 height 18
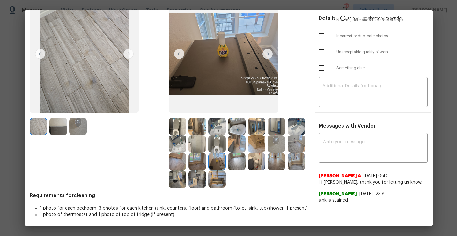
scroll to position [0, 0]
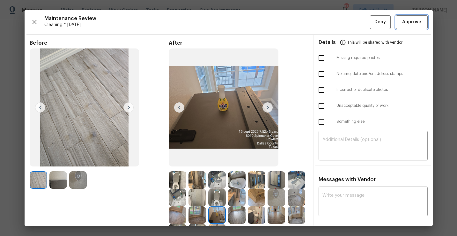
click at [413, 25] on span "Approve" at bounding box center [411, 22] width 19 height 8
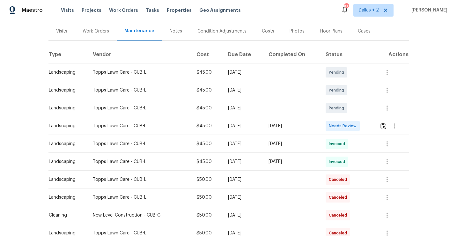
scroll to position [106, 0]
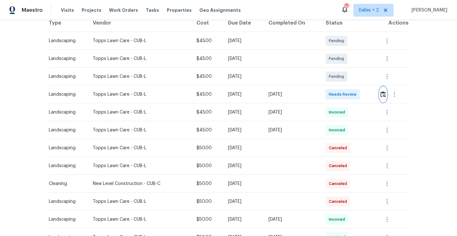
click at [384, 97] on img "button" at bounding box center [382, 94] width 5 height 6
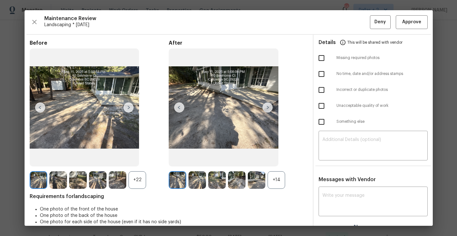
click at [273, 180] on div "+14" at bounding box center [276, 180] width 18 height 18
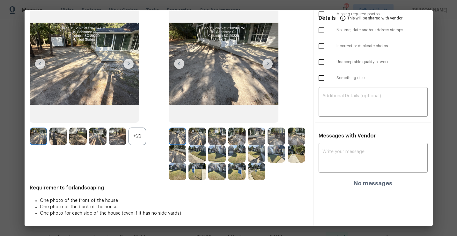
scroll to position [44, 0]
click at [136, 141] on div "+22" at bounding box center [137, 136] width 18 height 18
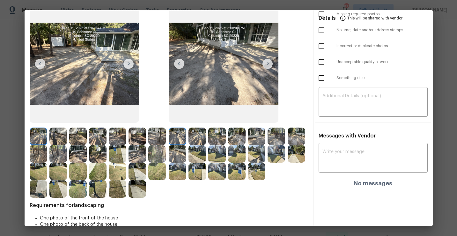
click at [99, 188] on img at bounding box center [98, 189] width 18 height 18
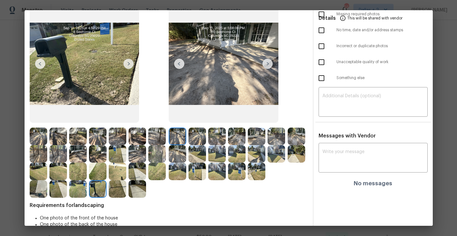
click at [266, 67] on img at bounding box center [267, 64] width 10 height 10
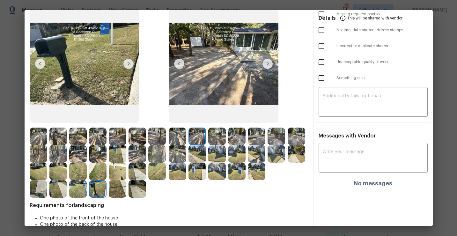
click at [267, 66] on img at bounding box center [267, 64] width 10 height 10
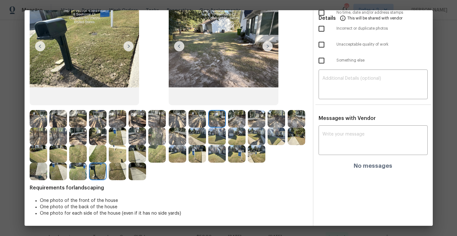
scroll to position [0, 0]
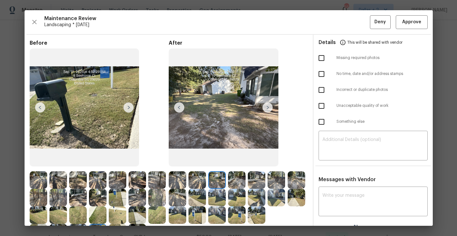
click at [276, 182] on img at bounding box center [276, 180] width 18 height 18
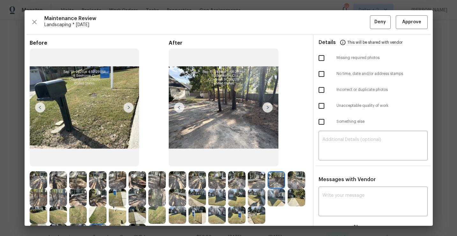
click at [267, 107] on img at bounding box center [267, 107] width 10 height 10
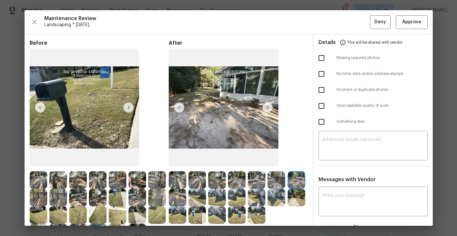
click at [267, 108] on img at bounding box center [267, 107] width 10 height 10
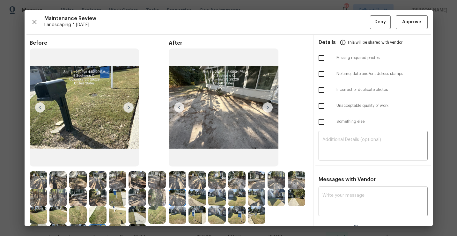
click at [237, 202] on img at bounding box center [237, 198] width 18 height 18
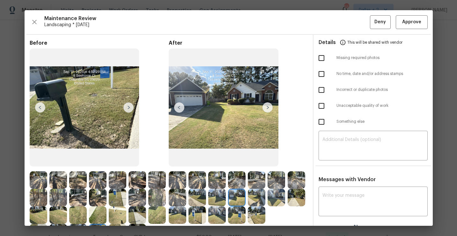
click at [278, 203] on img at bounding box center [276, 198] width 18 height 18
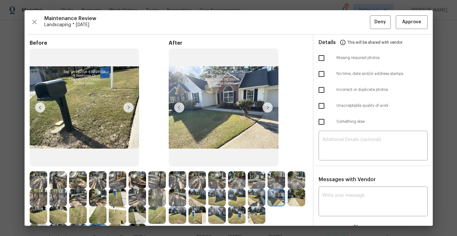
click at [295, 203] on img at bounding box center [296, 198] width 18 height 18
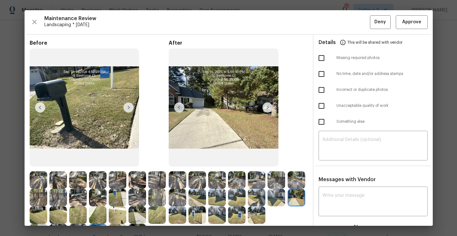
click at [180, 216] on img at bounding box center [178, 215] width 18 height 18
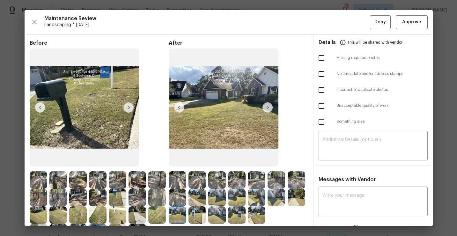
click at [199, 214] on img at bounding box center [197, 215] width 18 height 18
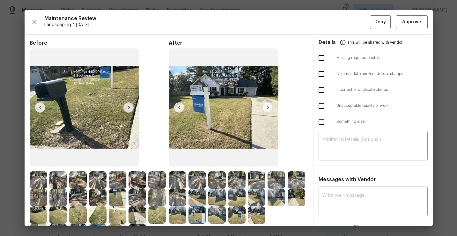
click at [215, 214] on img at bounding box center [217, 215] width 18 height 18
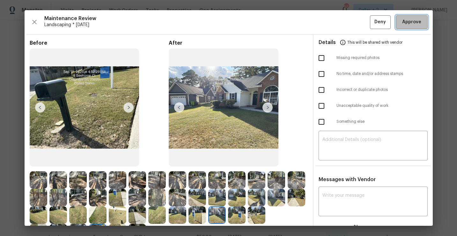
click at [407, 20] on span "Approve" at bounding box center [411, 22] width 19 height 8
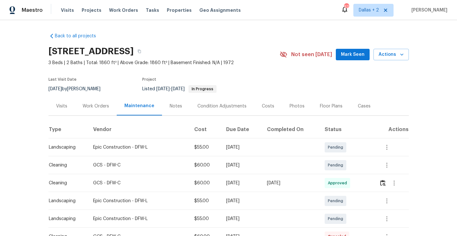
scroll to position [3, 0]
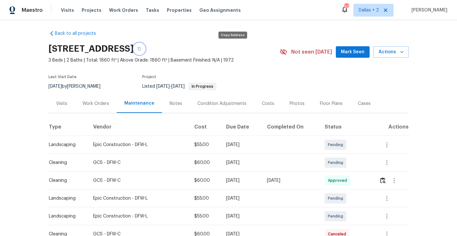
click at [141, 48] on icon "button" at bounding box center [139, 49] width 4 height 4
click at [386, 177] on button "button" at bounding box center [382, 180] width 7 height 15
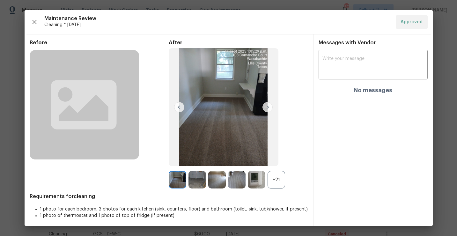
click at [270, 179] on div "+21" at bounding box center [276, 180] width 18 height 18
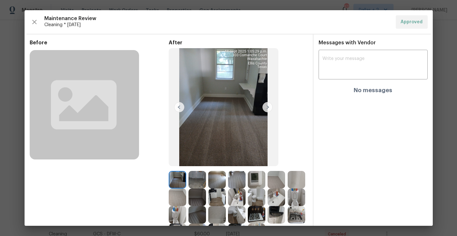
click at [40, 21] on div "Maintenance Review Cleaning * Wed, Sep 10 Approved" at bounding box center [229, 21] width 398 height 13
click at [38, 22] on icon "button" at bounding box center [35, 22] width 8 height 8
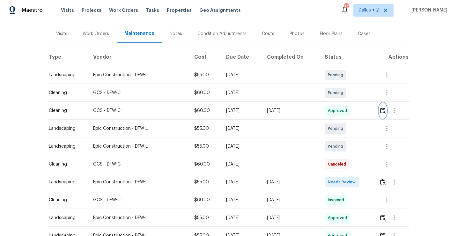
scroll to position [110, 0]
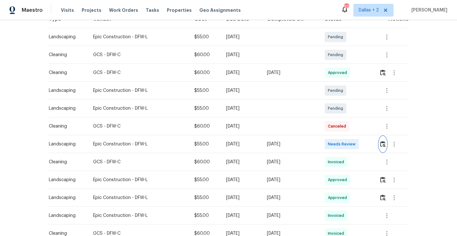
click at [381, 142] on img "button" at bounding box center [382, 144] width 5 height 6
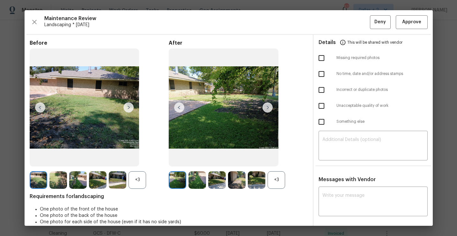
click at [276, 186] on div "+3" at bounding box center [276, 180] width 18 height 18
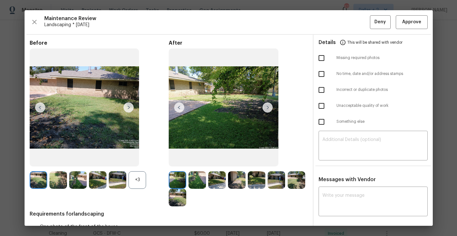
click at [136, 184] on div "+3" at bounding box center [137, 180] width 18 height 18
click at [266, 111] on img at bounding box center [267, 107] width 10 height 10
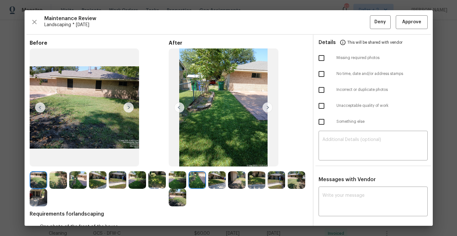
click at [180, 180] on img at bounding box center [178, 180] width 18 height 18
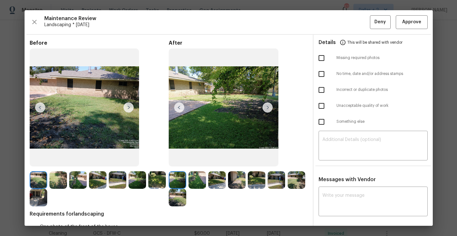
click at [267, 112] on img at bounding box center [267, 107] width 10 height 10
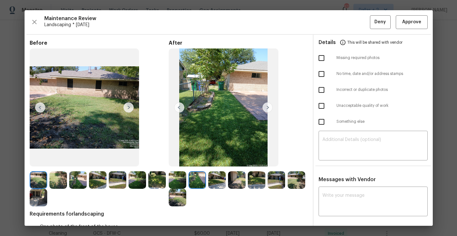
click at [212, 175] on img at bounding box center [217, 180] width 18 height 18
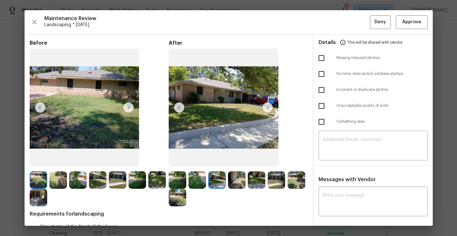
click at [266, 109] on img at bounding box center [267, 107] width 10 height 10
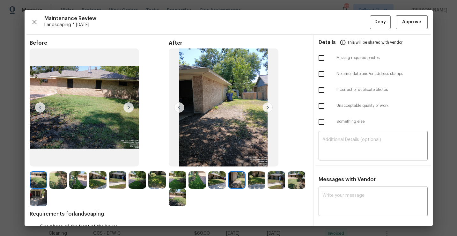
click at [216, 176] on img at bounding box center [217, 180] width 18 height 18
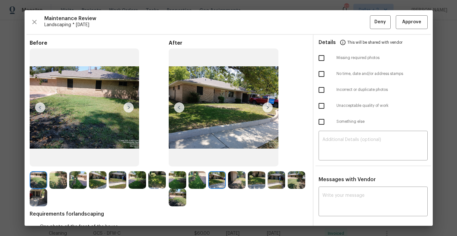
click at [175, 182] on img at bounding box center [178, 180] width 18 height 18
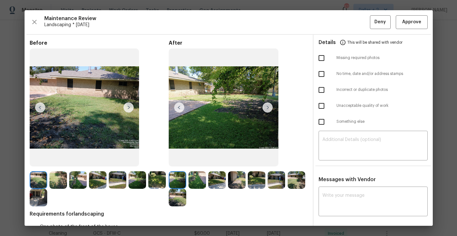
click at [267, 107] on img at bounding box center [267, 107] width 10 height 10
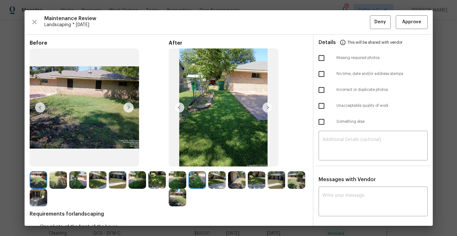
click at [213, 181] on img at bounding box center [217, 180] width 18 height 18
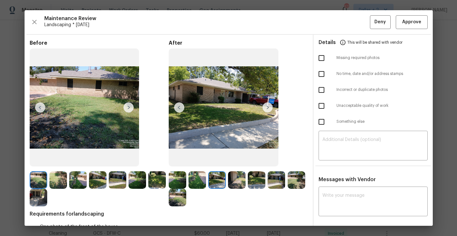
click at [237, 170] on div "After" at bounding box center [238, 123] width 139 height 166
click at [237, 175] on img at bounding box center [237, 180] width 18 height 18
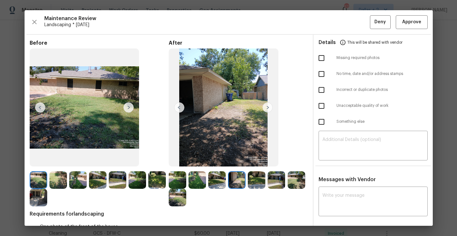
click at [261, 182] on img at bounding box center [257, 180] width 18 height 18
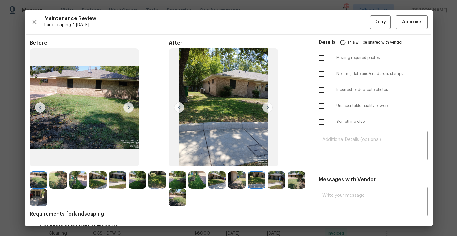
click at [273, 182] on img at bounding box center [276, 180] width 18 height 18
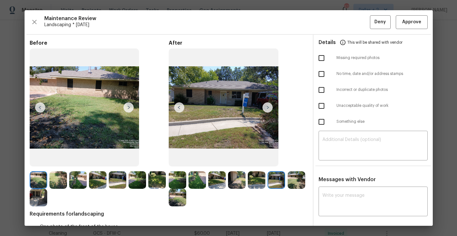
click at [293, 176] on img at bounding box center [296, 180] width 18 height 18
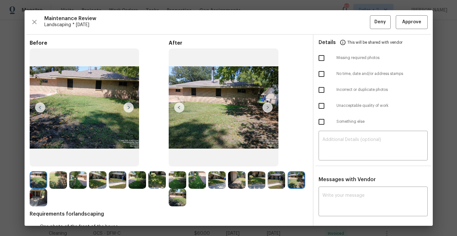
click at [265, 110] on img at bounding box center [267, 107] width 10 height 10
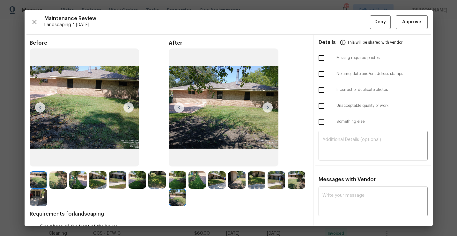
click at [127, 108] on img at bounding box center [128, 107] width 10 height 10
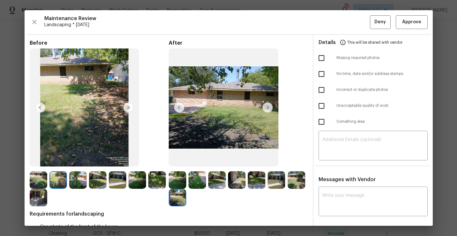
click at [126, 106] on img at bounding box center [128, 107] width 10 height 10
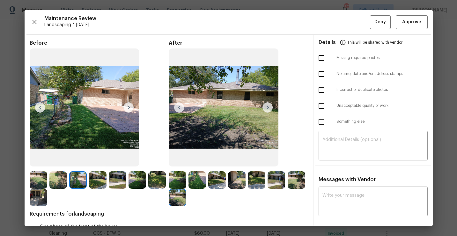
click at [96, 181] on img at bounding box center [98, 180] width 18 height 18
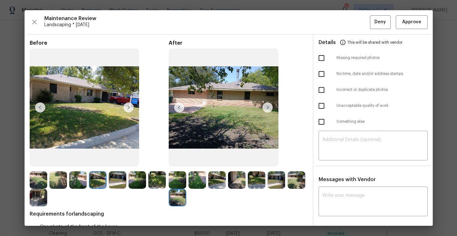
drag, startPoint x: 64, startPoint y: 117, endPoint x: 33, endPoint y: 21, distance: 101.1
click at [33, 21] on div "Maintenance Review Landscaping * Mon, Sep 08 Deny Approve Before After Requirem…" at bounding box center [229, 117] width 408 height 215
click at [33, 21] on icon "button" at bounding box center [34, 22] width 4 height 4
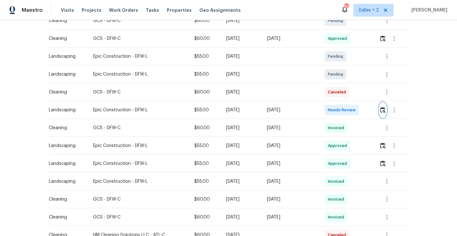
scroll to position [145, 0]
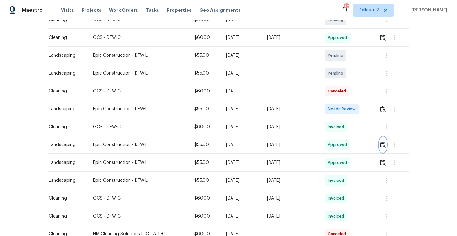
click at [382, 138] on button "button" at bounding box center [382, 144] width 7 height 15
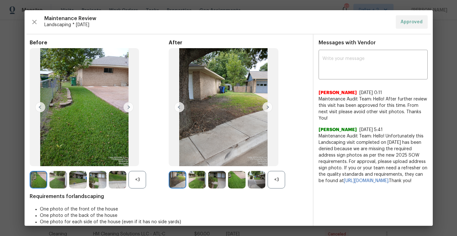
click at [279, 179] on div "+3" at bounding box center [276, 180] width 18 height 18
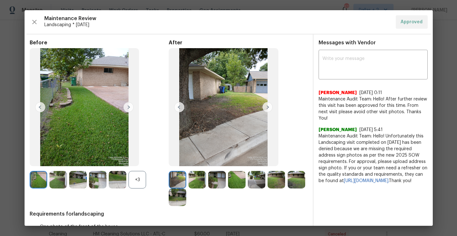
click at [143, 185] on div "+3" at bounding box center [137, 180] width 18 height 18
click at [268, 105] on img at bounding box center [267, 107] width 10 height 10
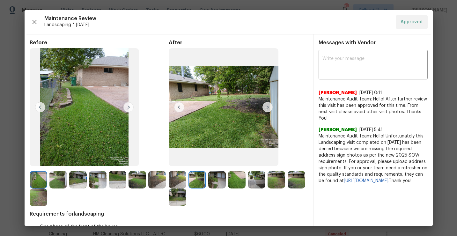
click at [265, 108] on img at bounding box center [267, 107] width 10 height 10
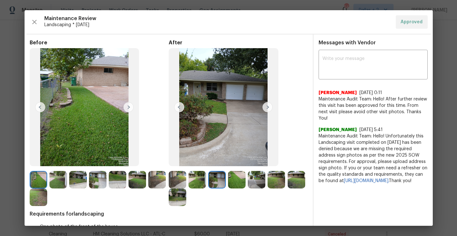
click at [265, 108] on img at bounding box center [267, 107] width 10 height 10
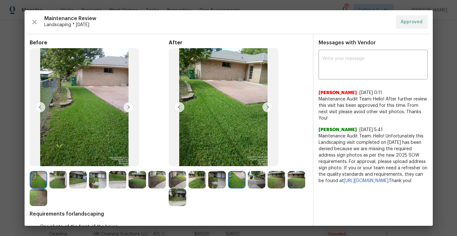
click at [265, 108] on img at bounding box center [267, 107] width 10 height 10
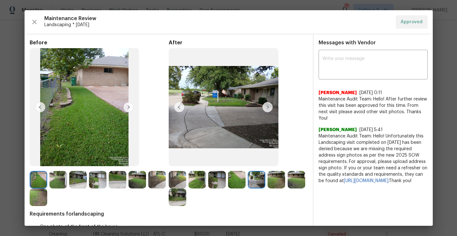
click at [266, 108] on img at bounding box center [267, 107] width 10 height 10
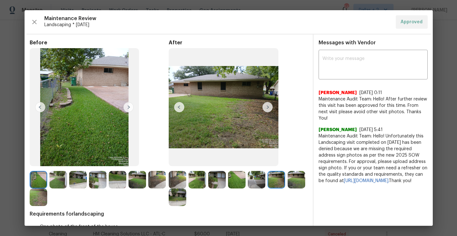
click at [266, 108] on img at bounding box center [267, 107] width 10 height 10
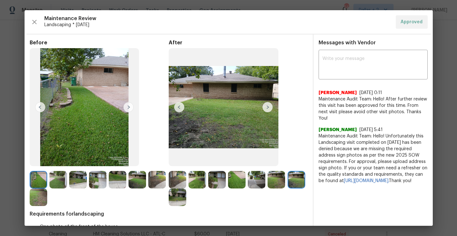
click at [266, 108] on img at bounding box center [267, 107] width 10 height 10
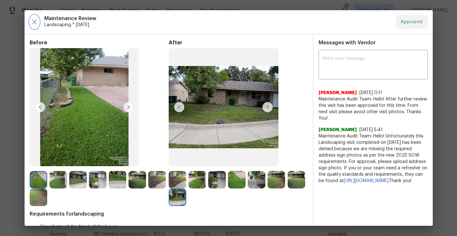
click at [37, 20] on icon "button" at bounding box center [35, 22] width 8 height 8
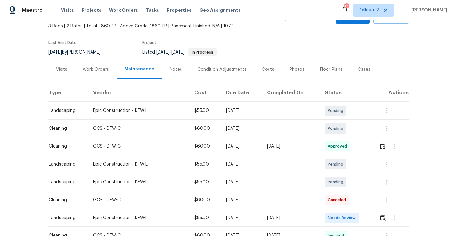
scroll to position [0, 0]
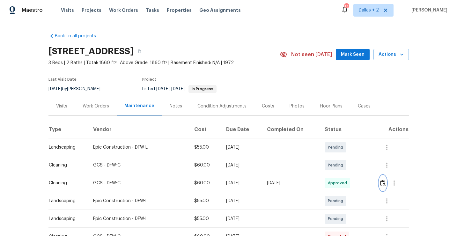
click at [381, 187] on button "button" at bounding box center [382, 182] width 7 height 15
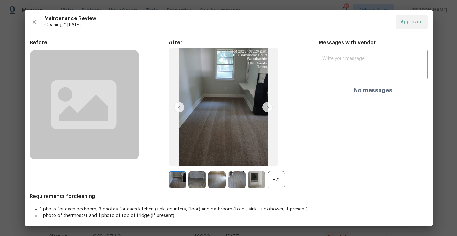
click at [277, 183] on div "+21" at bounding box center [276, 180] width 18 height 18
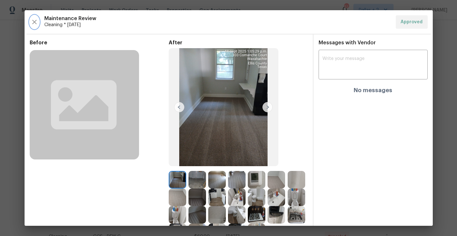
click at [33, 22] on icon "button" at bounding box center [34, 22] width 4 height 4
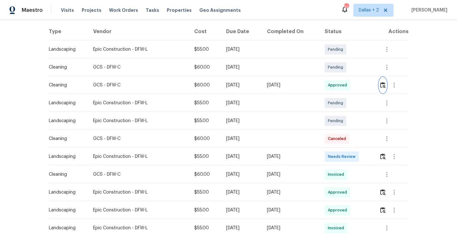
scroll to position [107, 0]
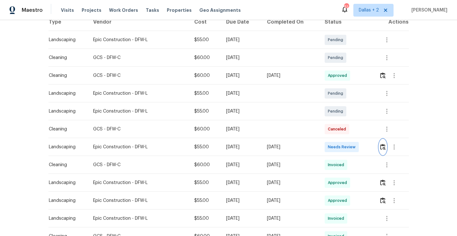
click at [383, 148] on img "button" at bounding box center [382, 147] width 5 height 6
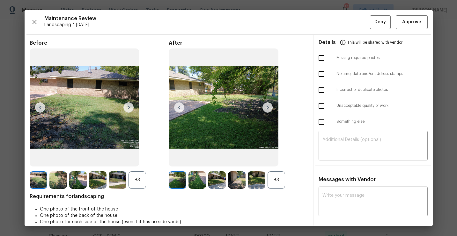
click at [268, 183] on div "+3" at bounding box center [276, 180] width 18 height 18
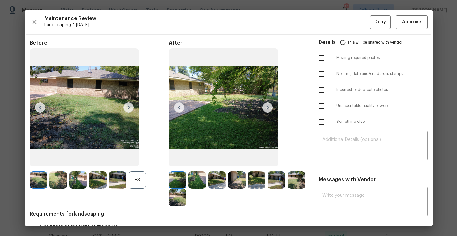
click at [134, 181] on div "+3" at bounding box center [137, 180] width 18 height 18
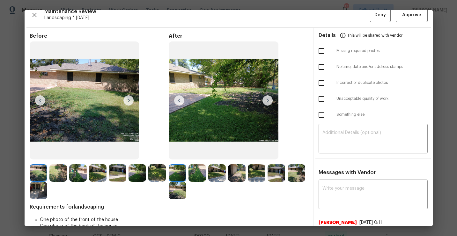
scroll to position [0, 0]
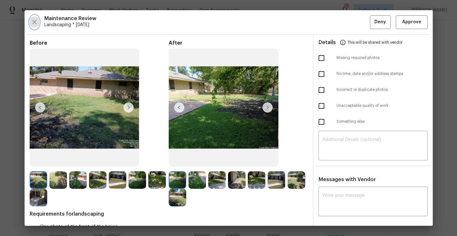
click at [34, 25] on icon "button" at bounding box center [35, 22] width 8 height 8
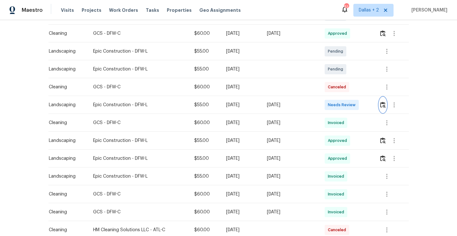
scroll to position [151, 0]
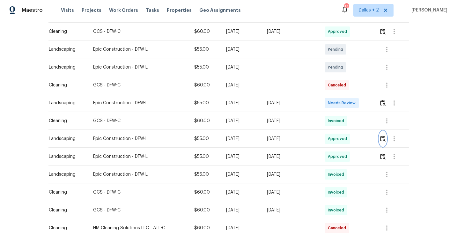
click at [383, 140] on img "button" at bounding box center [382, 138] width 5 height 6
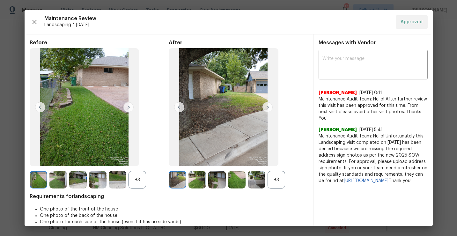
click at [276, 180] on div "+3" at bounding box center [276, 180] width 18 height 18
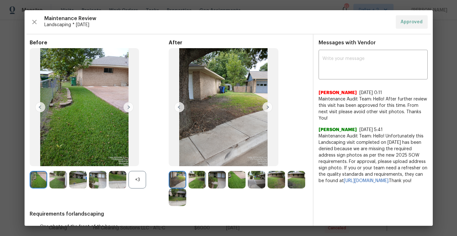
click at [140, 180] on div "+3" at bounding box center [137, 180] width 18 height 18
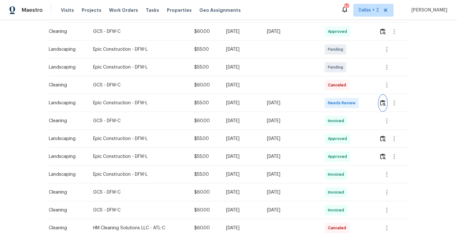
click at [382, 101] on img "button" at bounding box center [382, 103] width 5 height 6
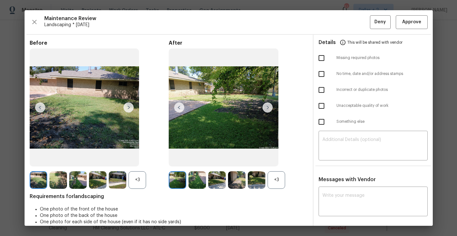
click at [279, 186] on div "+3" at bounding box center [276, 180] width 18 height 18
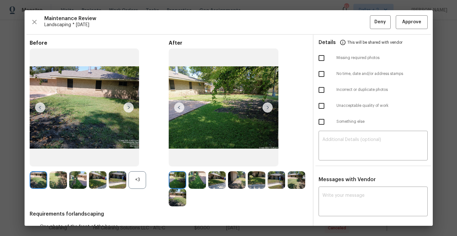
click at [139, 178] on div "+3" at bounding box center [137, 180] width 18 height 18
click at [300, 177] on img at bounding box center [296, 180] width 18 height 18
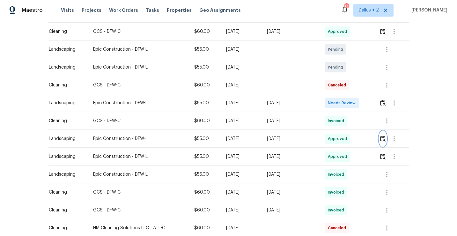
click at [384, 141] on img "button" at bounding box center [382, 138] width 5 height 6
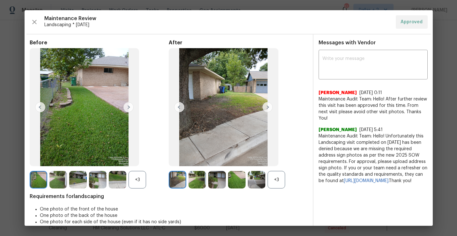
click at [277, 179] on div "+3" at bounding box center [276, 180] width 18 height 18
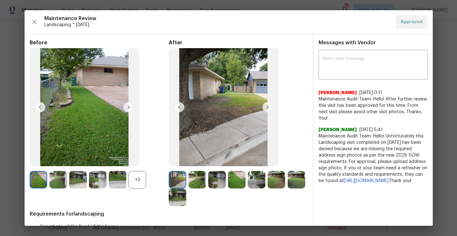
click at [295, 182] on img at bounding box center [296, 180] width 18 height 18
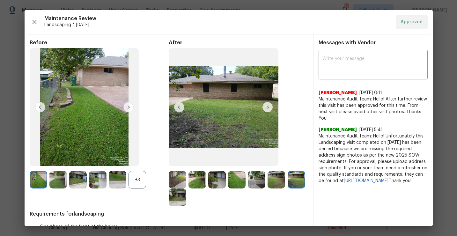
click at [219, 174] on img at bounding box center [217, 180] width 18 height 18
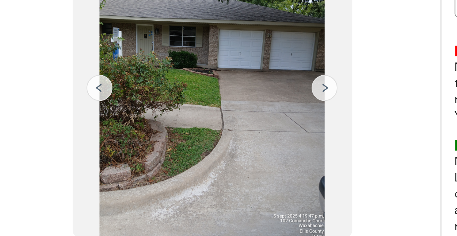
scroll to position [2, 0]
click at [269, 105] on img at bounding box center [267, 105] width 10 height 10
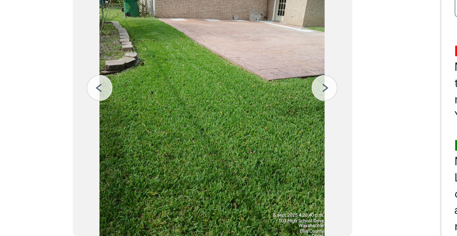
scroll to position [26, 0]
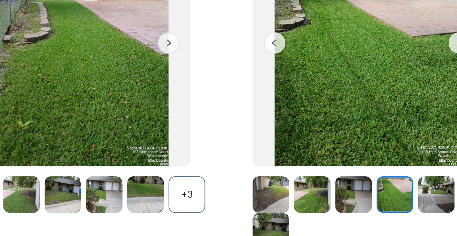
click at [144, 158] on div "+3" at bounding box center [137, 154] width 18 height 18
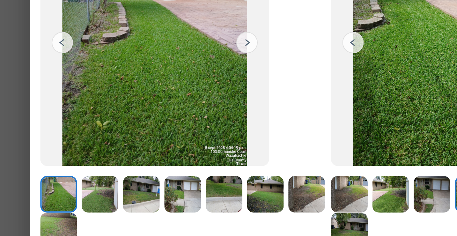
click at [101, 152] on img at bounding box center [98, 154] width 18 height 18
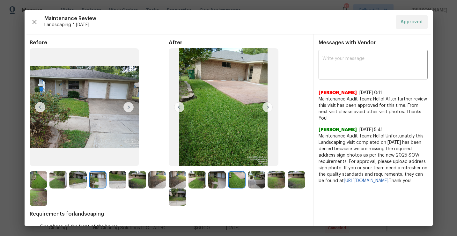
scroll to position [0, 0]
click at [33, 22] on icon "button" at bounding box center [34, 21] width 4 height 4
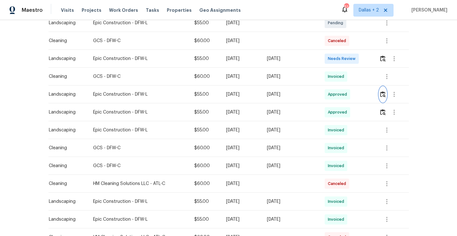
scroll to position [203, 0]
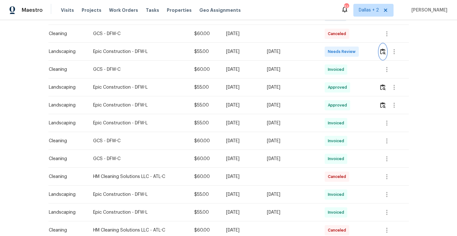
click at [384, 51] on img "button" at bounding box center [382, 51] width 5 height 6
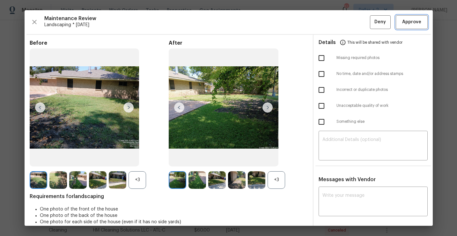
click at [408, 23] on span "Approve" at bounding box center [411, 22] width 19 height 8
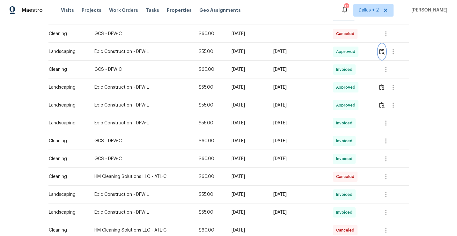
scroll to position [0, 0]
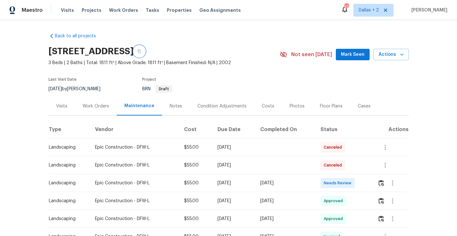
click at [141, 52] on icon "button" at bounding box center [139, 51] width 4 height 4
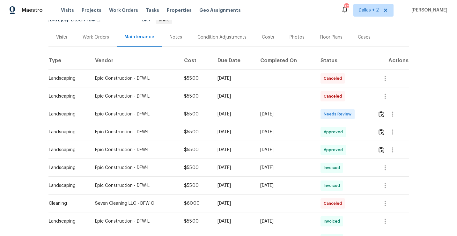
scroll to position [72, 0]
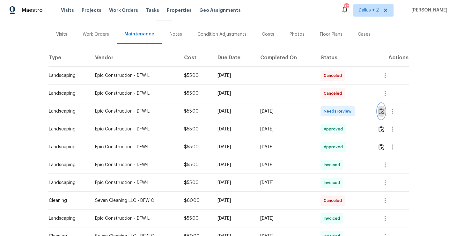
click at [383, 113] on img "button" at bounding box center [380, 111] width 5 height 6
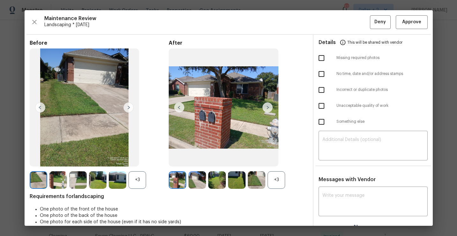
click at [277, 174] on div "+3" at bounding box center [276, 180] width 18 height 18
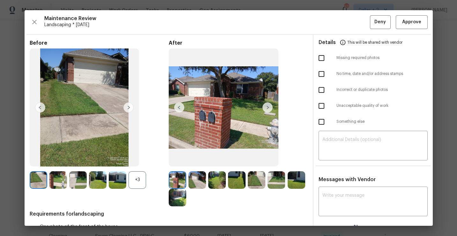
click at [138, 182] on div "+3" at bounding box center [137, 180] width 18 height 18
click at [59, 183] on img at bounding box center [58, 180] width 18 height 18
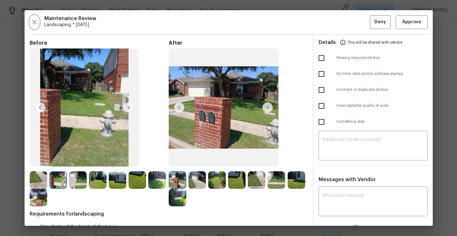
click at [32, 26] on button "button" at bounding box center [35, 22] width 10 height 14
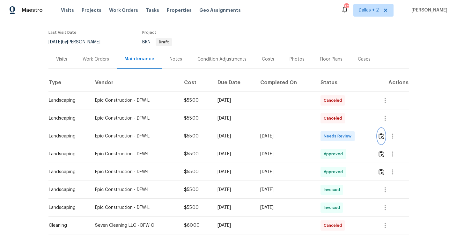
scroll to position [60, 0]
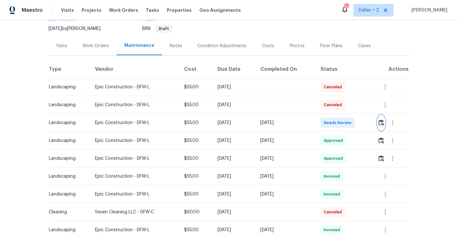
click at [381, 126] on button "button" at bounding box center [380, 122] width 7 height 15
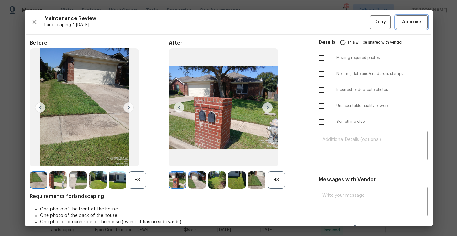
click at [404, 22] on span "Approve" at bounding box center [411, 22] width 19 height 8
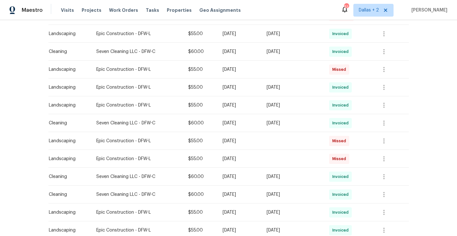
scroll to position [0, 0]
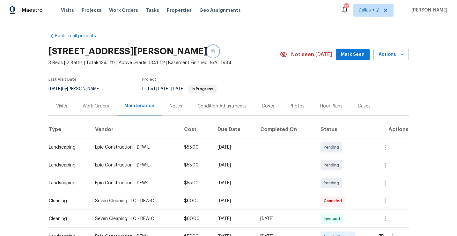
click at [207, 48] on button "button" at bounding box center [212, 51] width 11 height 11
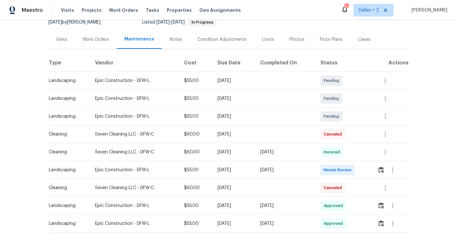
scroll to position [103, 0]
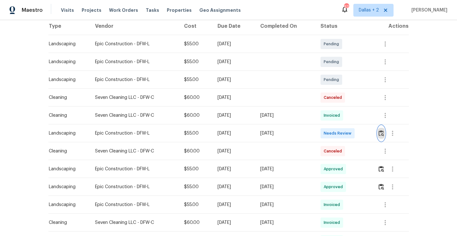
click at [384, 134] on img "button" at bounding box center [380, 133] width 5 height 6
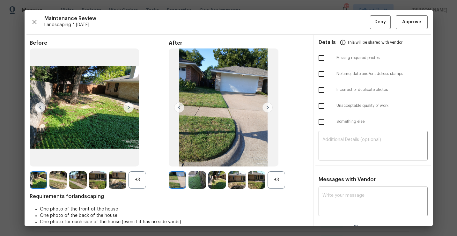
click at [273, 176] on div "+3" at bounding box center [276, 180] width 18 height 18
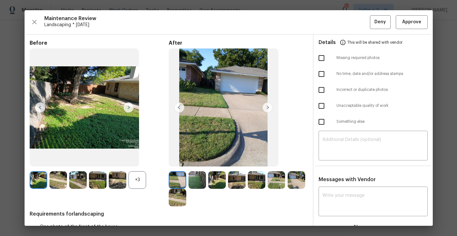
click at [141, 179] on div "+3" at bounding box center [137, 180] width 18 height 18
click at [267, 108] on img at bounding box center [267, 107] width 10 height 10
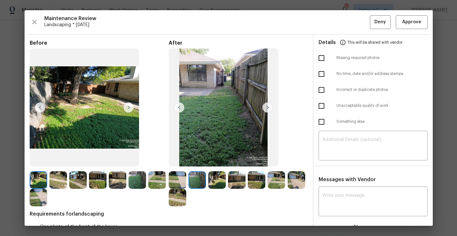
click at [219, 183] on img at bounding box center [217, 180] width 18 height 18
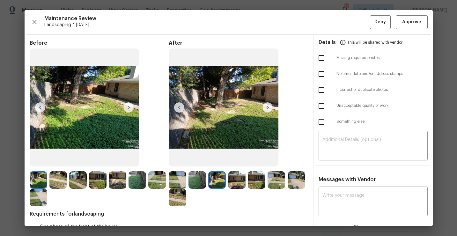
click at [236, 182] on img at bounding box center [237, 180] width 18 height 18
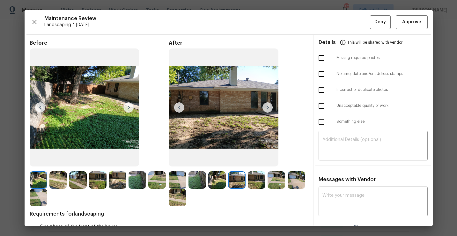
click at [259, 181] on img at bounding box center [257, 180] width 18 height 18
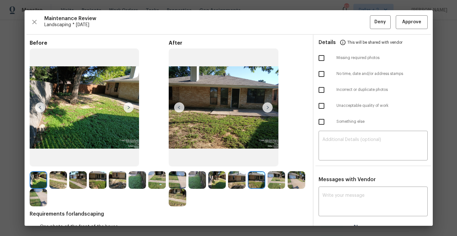
click at [270, 180] on img at bounding box center [276, 180] width 18 height 18
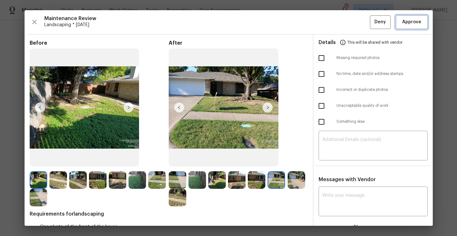
click at [407, 23] on span "Approve" at bounding box center [411, 22] width 19 height 8
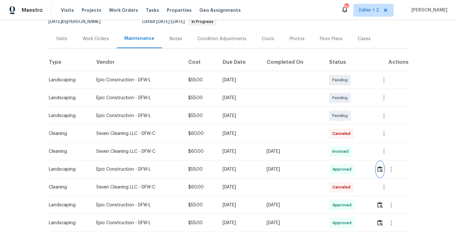
scroll to position [0, 0]
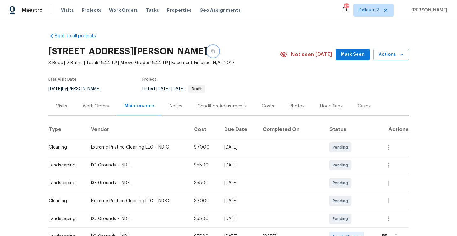
click at [219, 54] on button "button" at bounding box center [212, 51] width 11 height 11
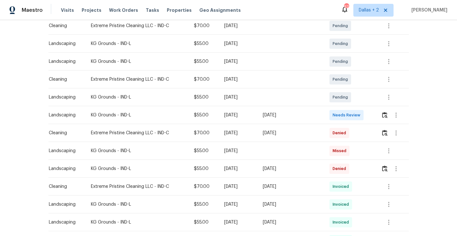
scroll to position [126, 0]
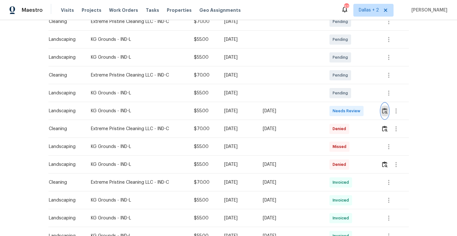
click at [384, 110] on img "button" at bounding box center [384, 111] width 5 height 6
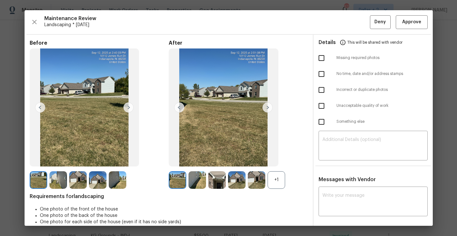
click at [277, 180] on div "+1" at bounding box center [276, 180] width 18 height 18
click at [266, 108] on img at bounding box center [267, 107] width 10 height 10
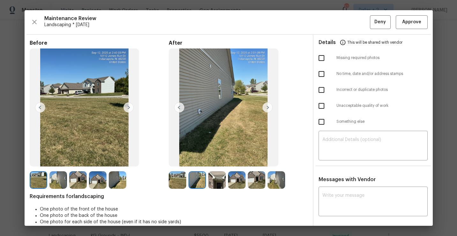
click at [214, 180] on img at bounding box center [217, 180] width 18 height 18
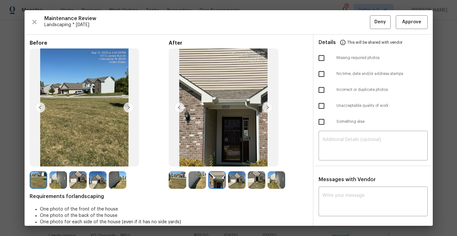
click at [238, 185] on img at bounding box center [237, 180] width 18 height 18
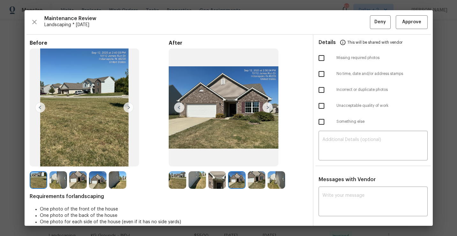
click at [257, 177] on img at bounding box center [257, 180] width 18 height 18
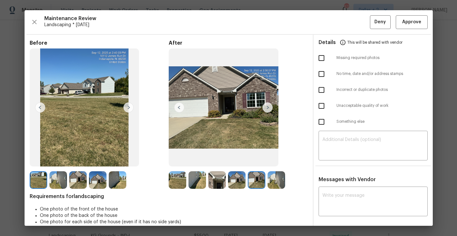
click at [279, 178] on img at bounding box center [276, 180] width 18 height 18
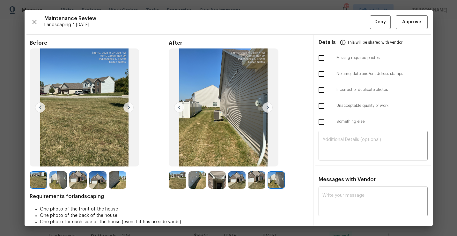
click at [214, 179] on img at bounding box center [217, 180] width 18 height 18
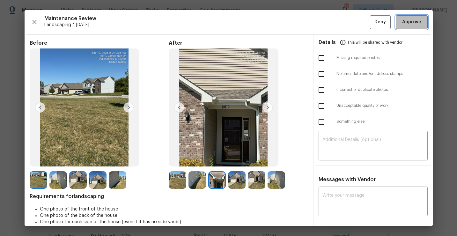
click at [411, 22] on span "Approve" at bounding box center [411, 22] width 19 height 8
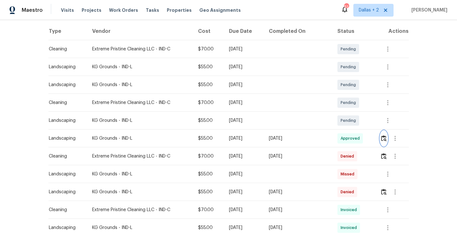
scroll to position [0, 0]
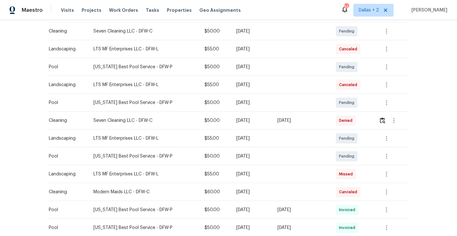
scroll to position [49, 0]
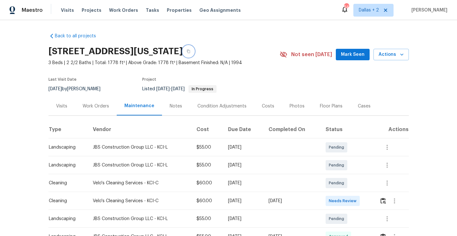
click at [190, 52] on icon "button" at bounding box center [188, 51] width 4 height 4
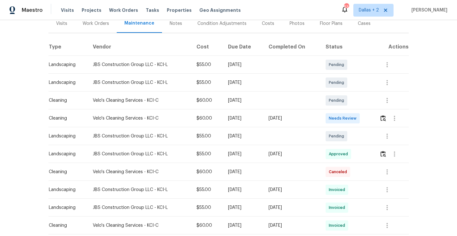
scroll to position [96, 0]
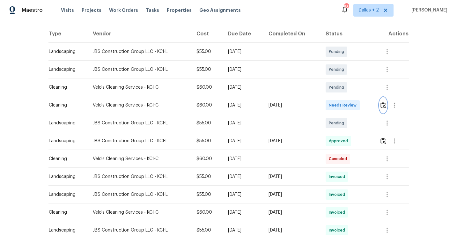
click at [382, 104] on img "button" at bounding box center [382, 105] width 5 height 6
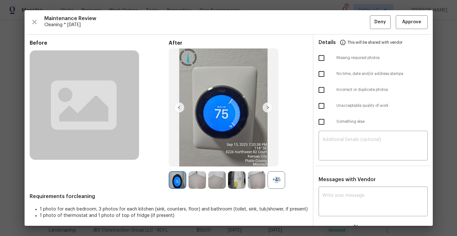
click at [273, 180] on div "+45" at bounding box center [276, 180] width 18 height 18
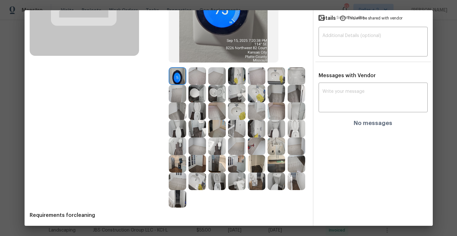
scroll to position [105, 0]
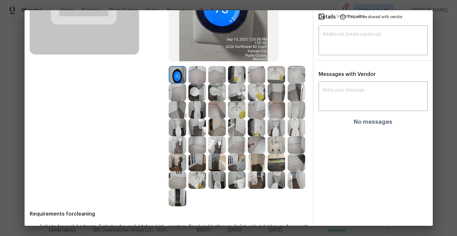
click at [274, 160] on img at bounding box center [276, 163] width 18 height 18
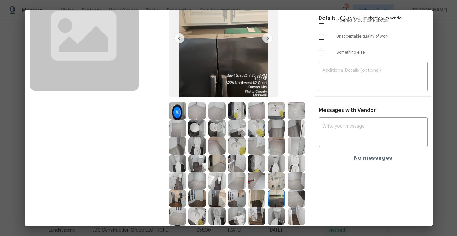
scroll to position [83, 0]
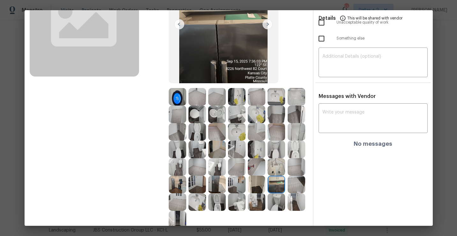
click at [221, 182] on img at bounding box center [217, 185] width 18 height 18
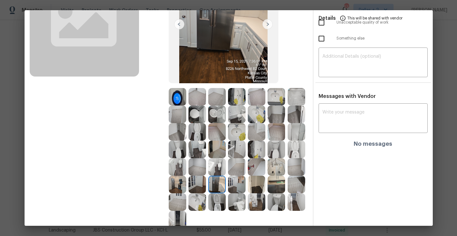
click at [278, 180] on img at bounding box center [276, 185] width 18 height 18
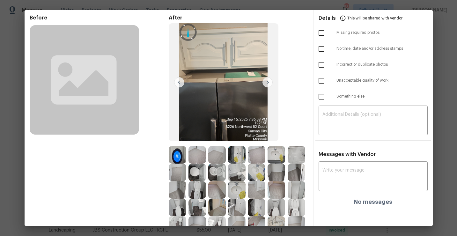
scroll to position [17, 0]
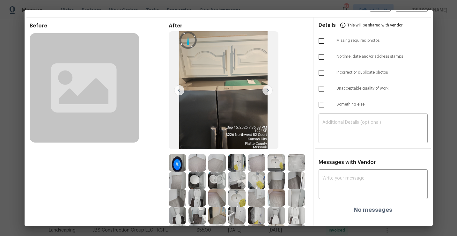
click at [236, 91] on img at bounding box center [224, 90] width 110 height 118
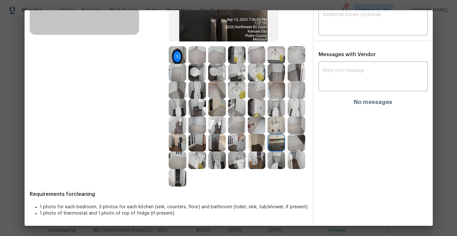
scroll to position [0, 0]
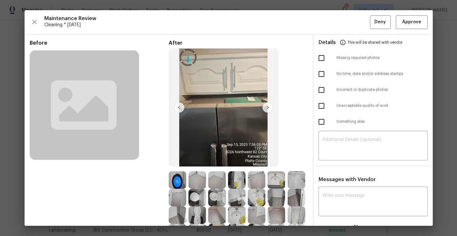
click at [195, 172] on img at bounding box center [197, 180] width 18 height 18
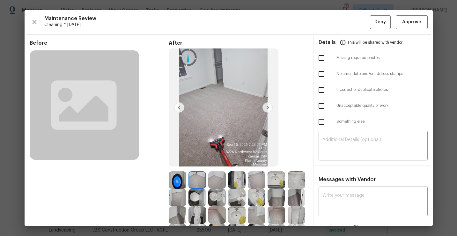
click at [232, 177] on img at bounding box center [237, 180] width 18 height 18
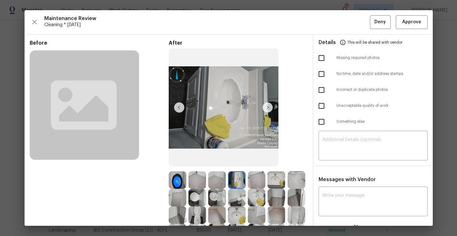
click at [273, 175] on img at bounding box center [276, 180] width 18 height 18
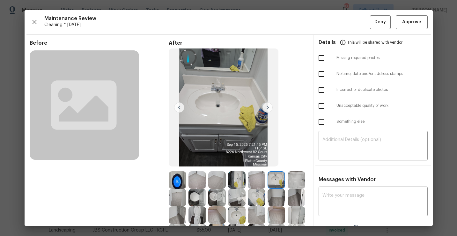
click at [299, 184] on img at bounding box center [296, 180] width 18 height 18
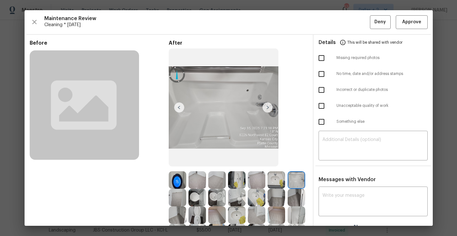
click at [211, 200] on img at bounding box center [217, 198] width 18 height 18
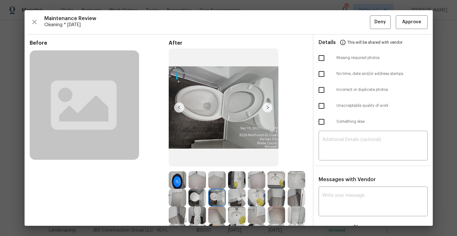
scroll to position [30, 0]
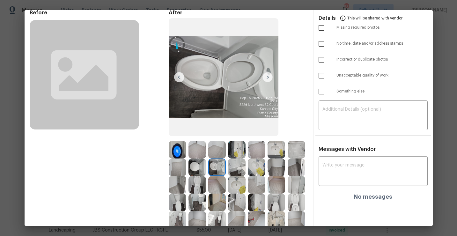
click at [200, 204] on img at bounding box center [197, 202] width 18 height 18
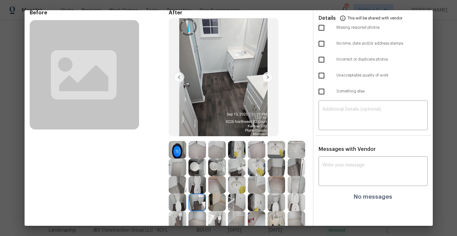
click at [253, 202] on img at bounding box center [257, 202] width 18 height 18
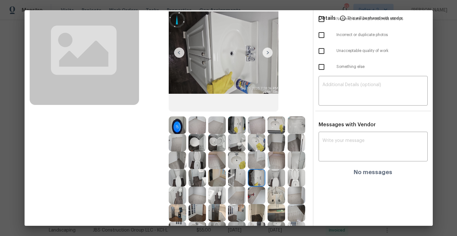
scroll to position [67, 0]
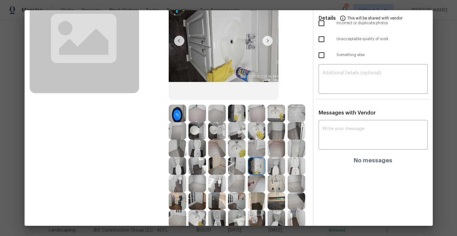
click at [276, 205] on img at bounding box center [276, 201] width 18 height 18
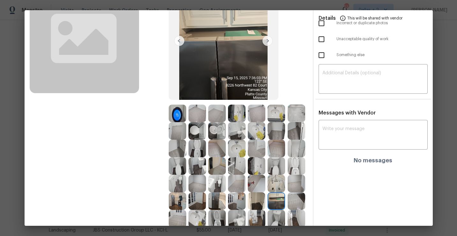
scroll to position [97, 0]
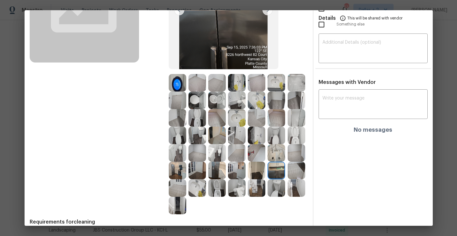
click at [277, 191] on img at bounding box center [276, 188] width 18 height 18
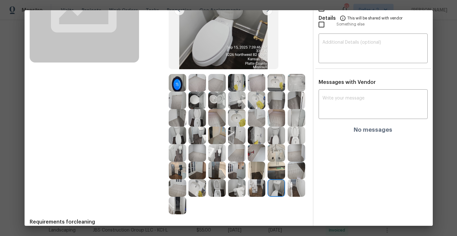
click at [214, 186] on img at bounding box center [217, 188] width 18 height 18
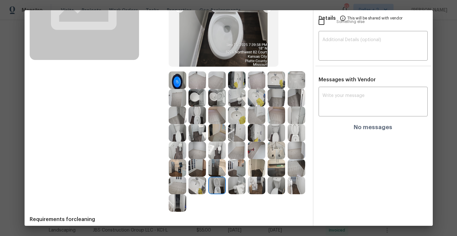
scroll to position [125, 0]
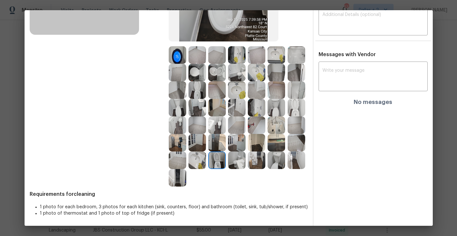
click at [179, 142] on img at bounding box center [178, 143] width 18 height 18
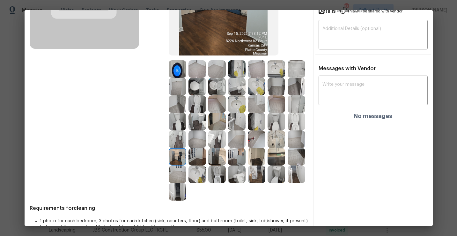
scroll to position [108, 0]
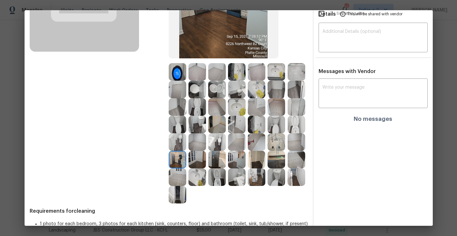
click at [197, 162] on img at bounding box center [197, 160] width 18 height 18
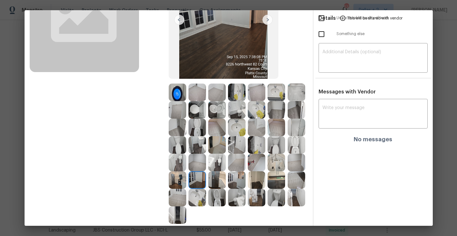
scroll to position [87, 0]
click at [215, 181] on img at bounding box center [217, 180] width 18 height 18
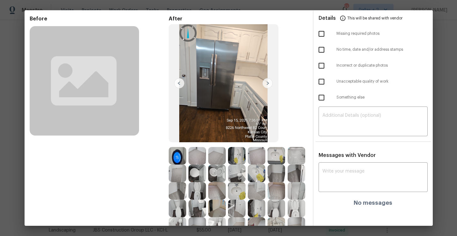
scroll to position [27, 0]
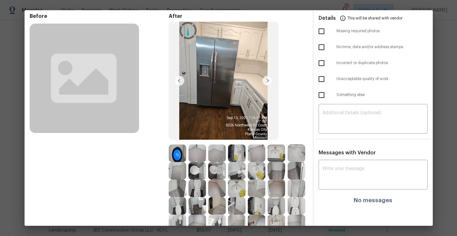
click at [277, 156] on img at bounding box center [276, 153] width 18 height 18
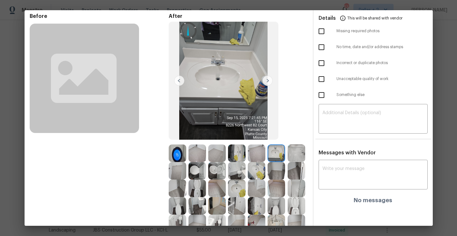
click at [179, 145] on img at bounding box center [178, 153] width 18 height 18
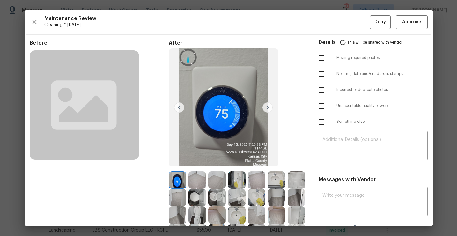
scroll to position [125, 0]
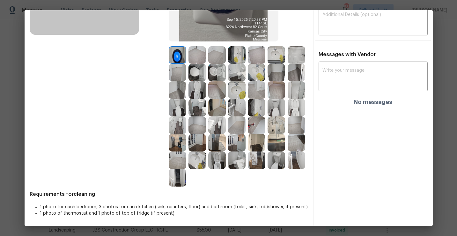
click at [301, 158] on img at bounding box center [296, 160] width 18 height 18
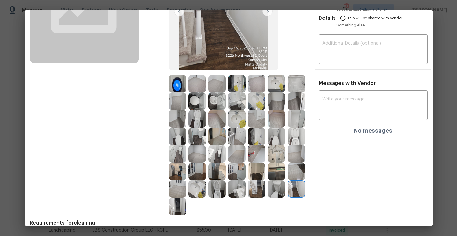
scroll to position [120, 0]
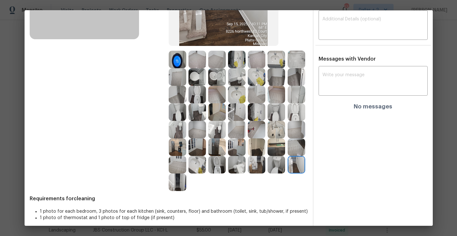
click at [254, 163] on img at bounding box center [257, 165] width 18 height 18
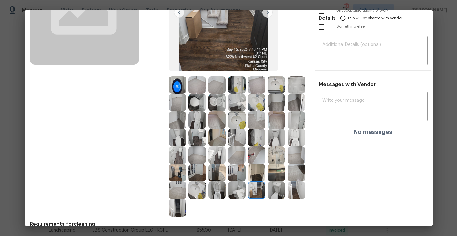
scroll to position [96, 0]
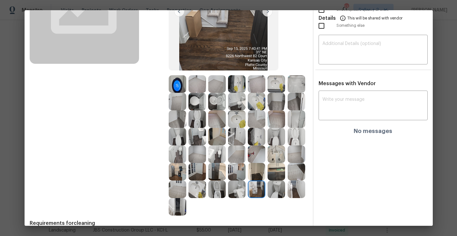
click at [275, 176] on img at bounding box center [276, 172] width 18 height 18
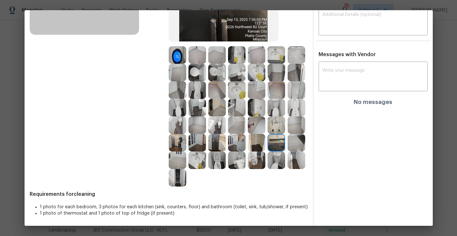
scroll to position [0, 0]
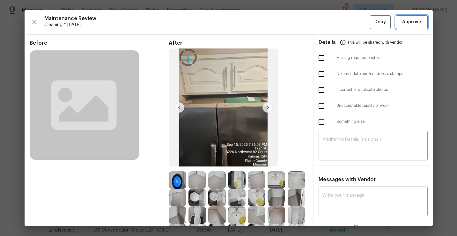
click at [405, 25] on span "Approve" at bounding box center [411, 22] width 19 height 8
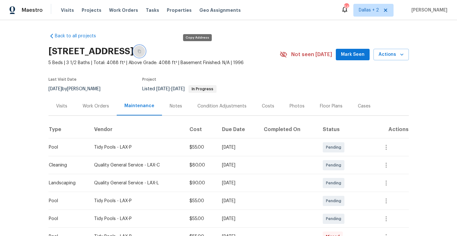
click at [145, 54] on button "button" at bounding box center [138, 51] width 11 height 11
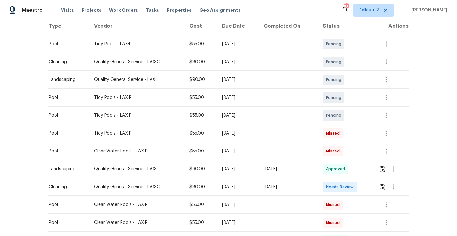
scroll to position [111, 0]
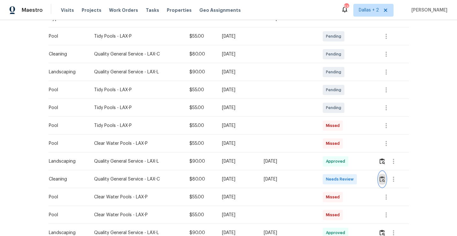
click at [384, 180] on img "button" at bounding box center [381, 179] width 5 height 6
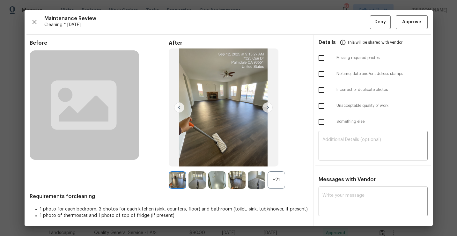
click at [279, 185] on div "+21" at bounding box center [276, 180] width 18 height 18
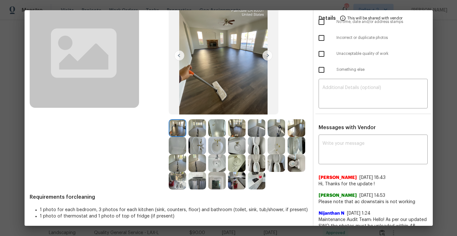
scroll to position [62, 0]
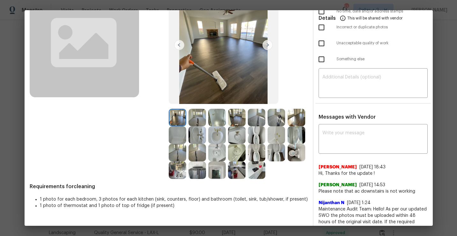
click at [294, 133] on img at bounding box center [296, 135] width 18 height 18
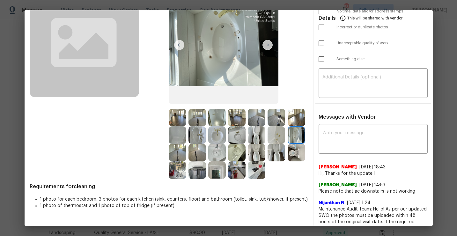
click at [199, 172] on img at bounding box center [197, 170] width 18 height 18
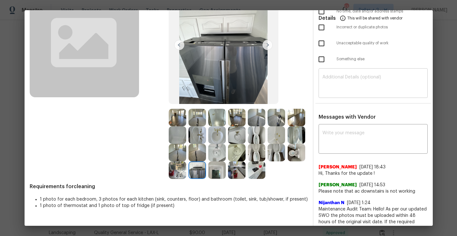
scroll to position [0, 0]
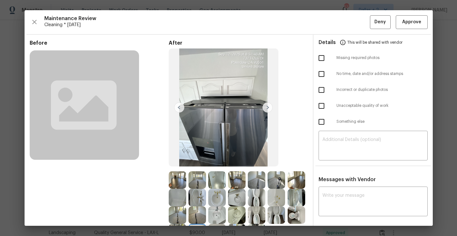
click at [420, 13] on div "Maintenance Review Cleaning * [DATE] Deny Approve Before After Requirements for…" at bounding box center [229, 117] width 408 height 215
click at [412, 18] on span "Approve" at bounding box center [411, 22] width 19 height 8
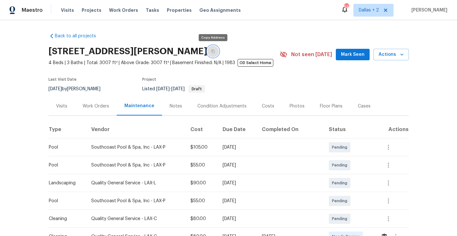
click at [214, 53] on button "button" at bounding box center [212, 51] width 11 height 11
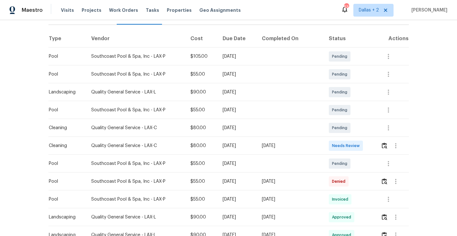
scroll to position [119, 0]
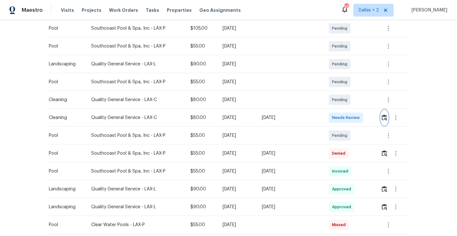
click at [382, 121] on button "button" at bounding box center [383, 117] width 7 height 15
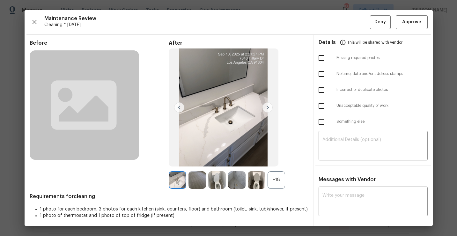
click at [276, 174] on div "+18" at bounding box center [276, 180] width 18 height 18
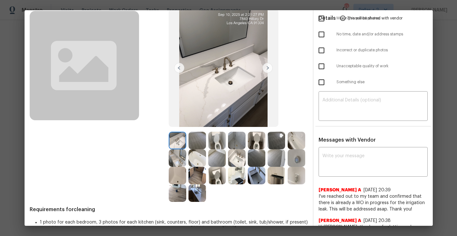
scroll to position [0, 0]
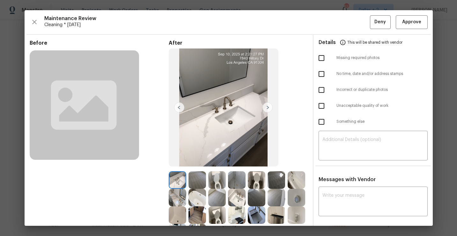
click at [30, 25] on div "Maintenance Review Cleaning * Fri, Sep 12 Deny Approve" at bounding box center [229, 22] width 398 height 14
click at [38, 22] on icon "button" at bounding box center [35, 22] width 8 height 8
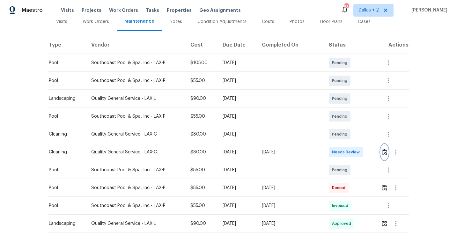
scroll to position [112, 0]
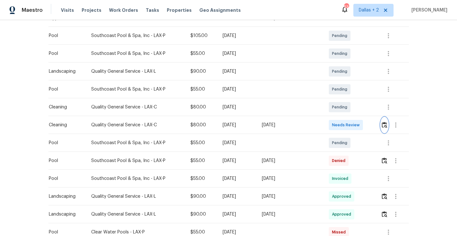
click at [383, 124] on img "button" at bounding box center [383, 125] width 5 height 6
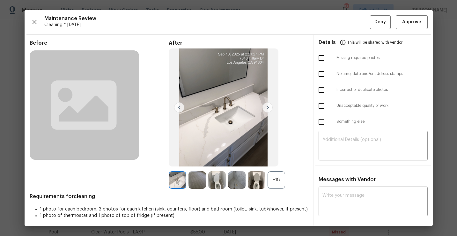
click at [271, 182] on div "+18" at bounding box center [276, 180] width 18 height 18
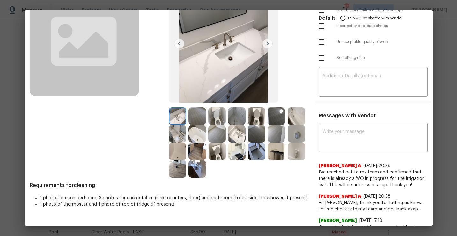
scroll to position [64, 0]
click at [293, 118] on img at bounding box center [296, 116] width 18 height 18
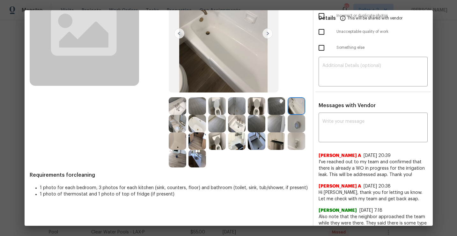
scroll to position [68, 0]
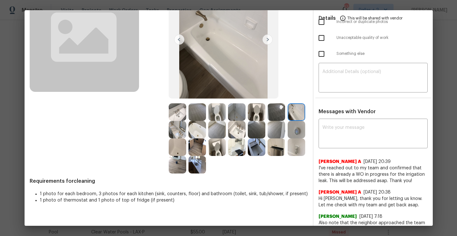
click at [174, 141] on img at bounding box center [178, 147] width 18 height 18
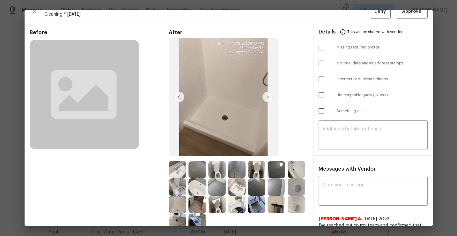
scroll to position [0, 0]
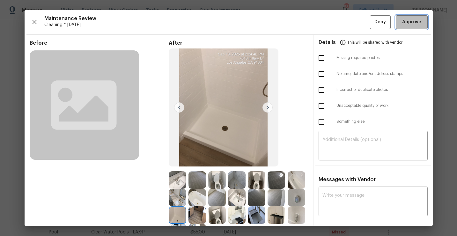
click at [410, 25] on span "Approve" at bounding box center [411, 22] width 19 height 8
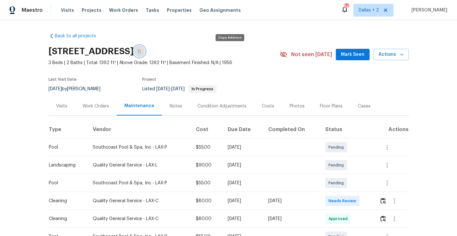
click at [145, 53] on button "button" at bounding box center [138, 51] width 11 height 11
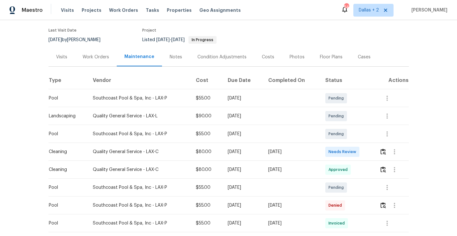
scroll to position [50, 0]
click at [385, 154] on img "button" at bounding box center [382, 151] width 5 height 6
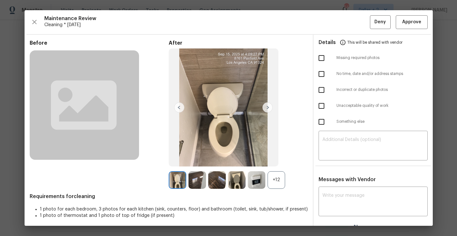
click at [270, 180] on div "+12" at bounding box center [276, 180] width 18 height 18
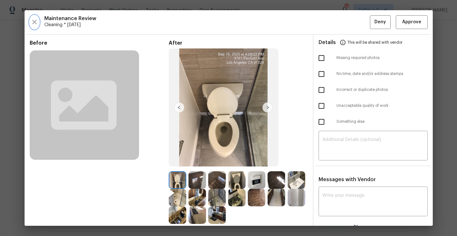
click at [30, 25] on button "button" at bounding box center [35, 22] width 10 height 14
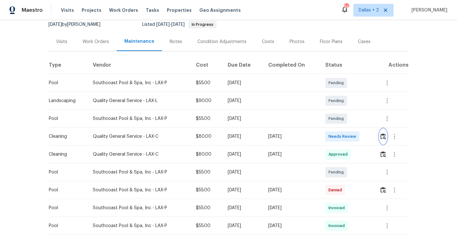
scroll to position [70, 0]
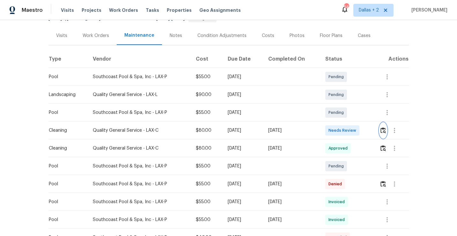
click at [385, 133] on img "button" at bounding box center [382, 130] width 5 height 6
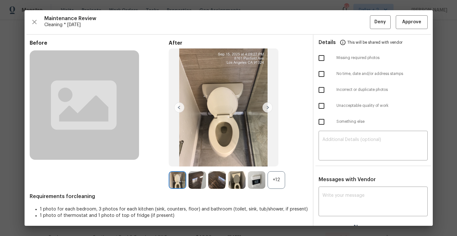
click at [275, 177] on div "+12" at bounding box center [276, 180] width 18 height 18
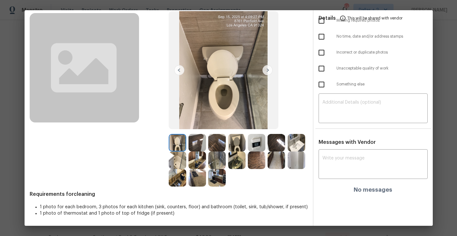
scroll to position [37, 0]
click at [175, 162] on img at bounding box center [178, 161] width 18 height 18
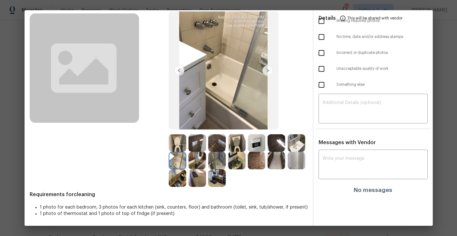
click at [179, 140] on img at bounding box center [178, 143] width 18 height 18
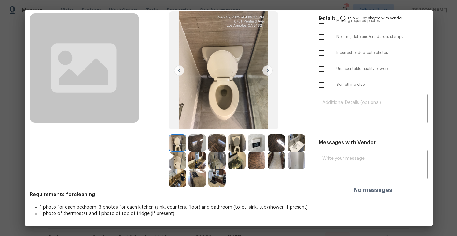
click at [279, 160] on img at bounding box center [276, 161] width 18 height 18
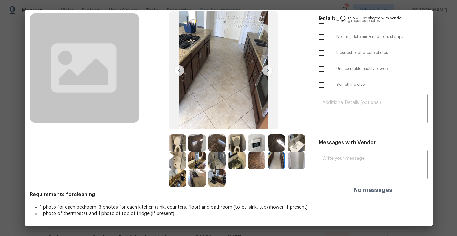
click at [294, 146] on img at bounding box center [296, 143] width 18 height 18
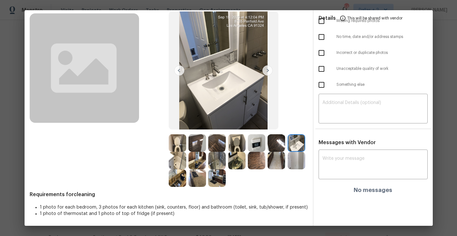
click at [222, 178] on img at bounding box center [217, 178] width 18 height 18
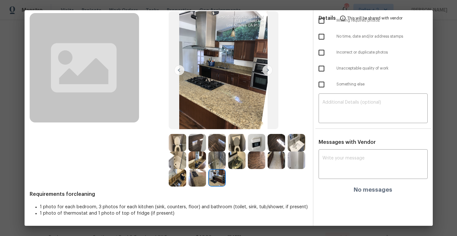
scroll to position [0, 0]
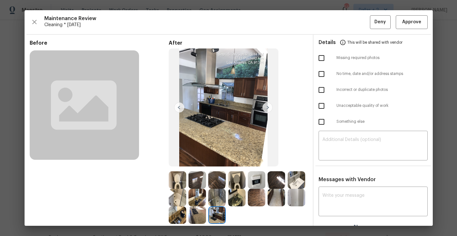
click at [191, 214] on img at bounding box center [197, 215] width 18 height 18
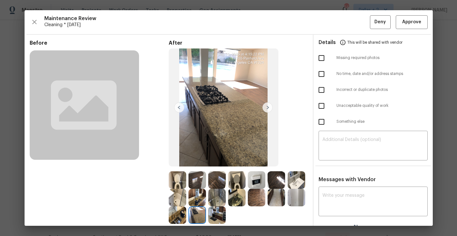
click at [174, 218] on img at bounding box center [178, 215] width 18 height 18
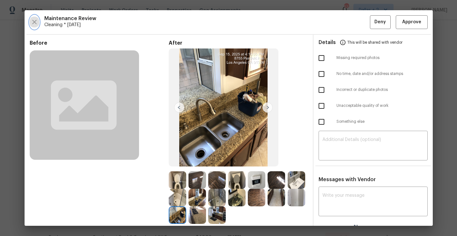
click at [30, 19] on button "button" at bounding box center [35, 22] width 10 height 14
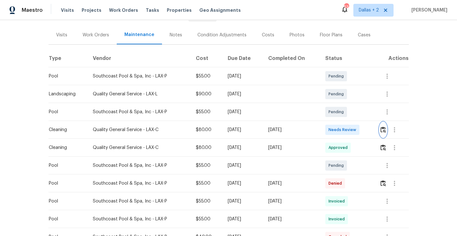
scroll to position [80, 0]
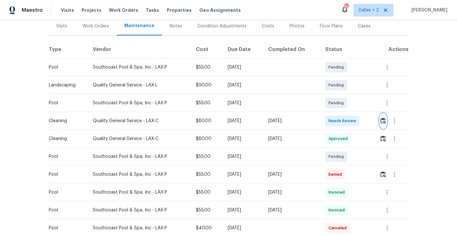
click at [385, 124] on img "button" at bounding box center [382, 121] width 5 height 6
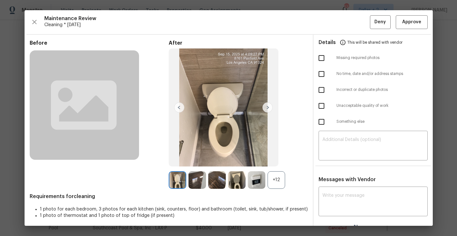
click at [277, 187] on div "+12" at bounding box center [276, 180] width 18 height 18
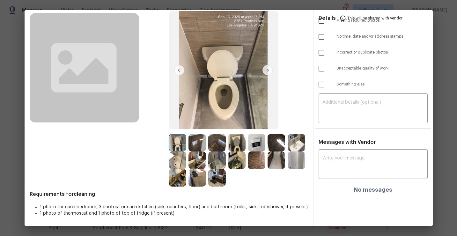
scroll to position [37, 0]
click at [194, 178] on img at bounding box center [197, 178] width 18 height 18
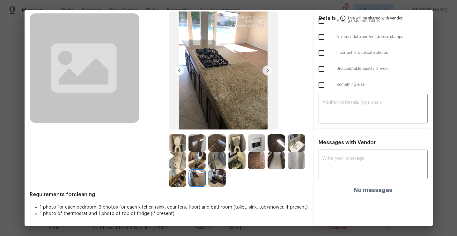
click at [210, 163] on img at bounding box center [217, 161] width 18 height 18
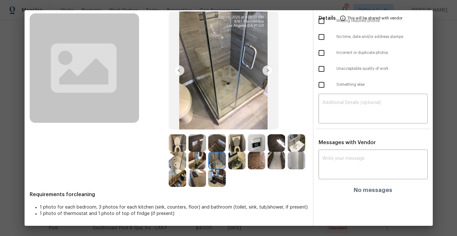
click at [271, 159] on img at bounding box center [276, 161] width 18 height 18
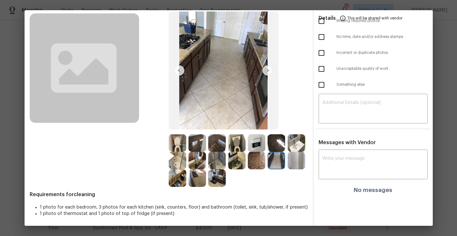
click at [306, 162] on div at bounding box center [297, 161] width 20 height 18
click at [292, 162] on img at bounding box center [296, 161] width 18 height 18
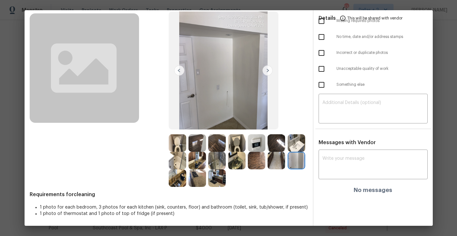
click at [181, 159] on img at bounding box center [178, 161] width 18 height 18
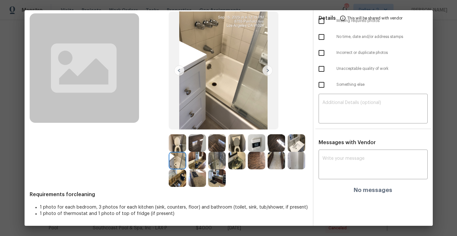
click at [194, 156] on img at bounding box center [197, 161] width 18 height 18
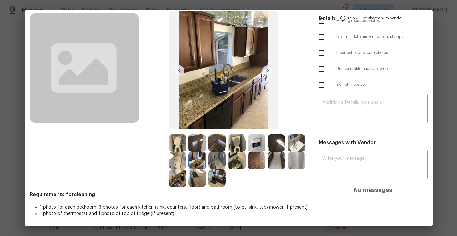
click at [272, 146] on img at bounding box center [276, 143] width 18 height 18
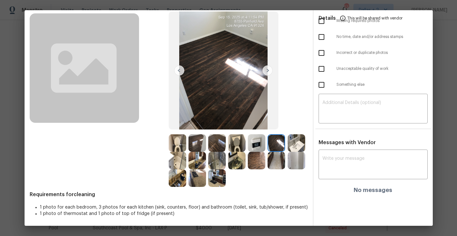
click at [233, 142] on img at bounding box center [237, 143] width 18 height 18
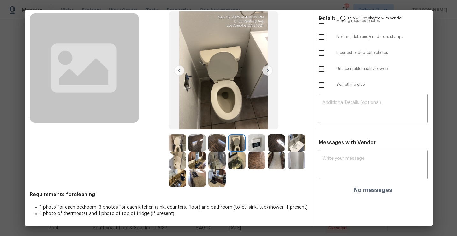
click at [233, 163] on img at bounding box center [237, 161] width 18 height 18
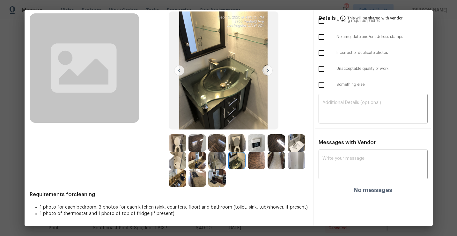
click at [259, 157] on img at bounding box center [257, 161] width 18 height 18
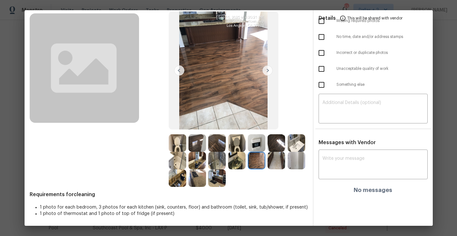
click at [278, 157] on img at bounding box center [276, 161] width 18 height 18
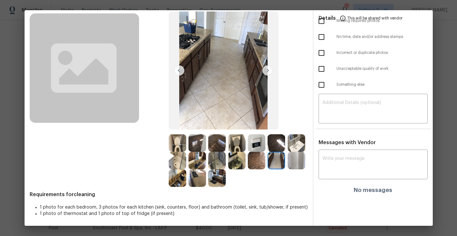
scroll to position [37, 0]
click at [294, 167] on img at bounding box center [296, 160] width 18 height 18
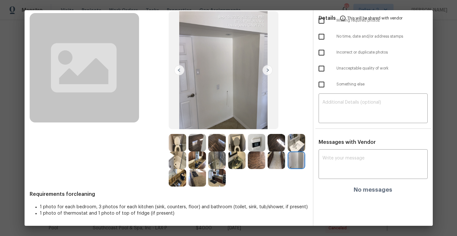
click at [175, 139] on img at bounding box center [178, 143] width 18 height 18
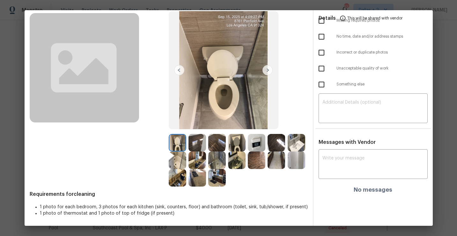
click at [201, 141] on img at bounding box center [197, 143] width 18 height 18
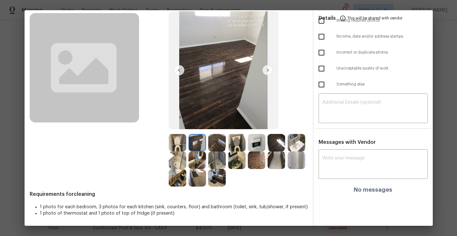
click at [216, 141] on img at bounding box center [217, 143] width 18 height 18
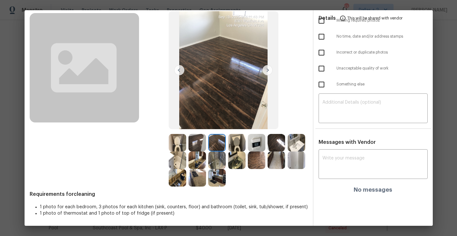
click at [229, 141] on img at bounding box center [237, 143] width 18 height 18
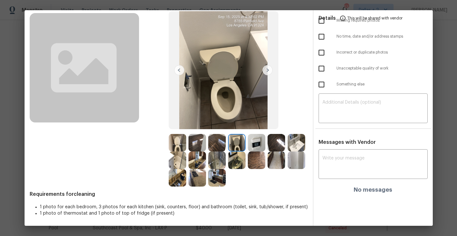
click at [259, 140] on img at bounding box center [257, 143] width 18 height 18
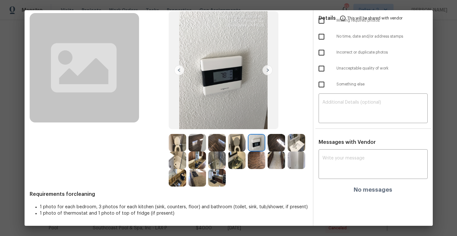
click at [294, 141] on img at bounding box center [296, 143] width 18 height 18
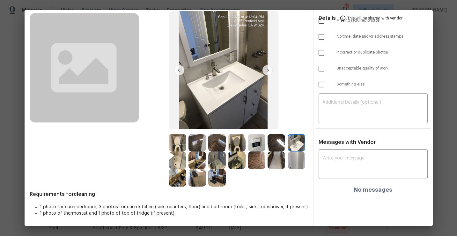
click at [177, 161] on img at bounding box center [178, 160] width 18 height 18
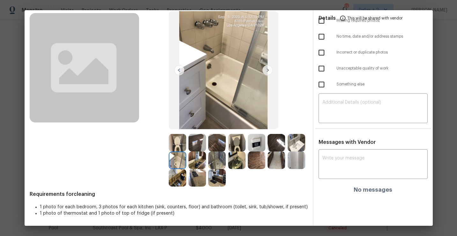
scroll to position [0, 0]
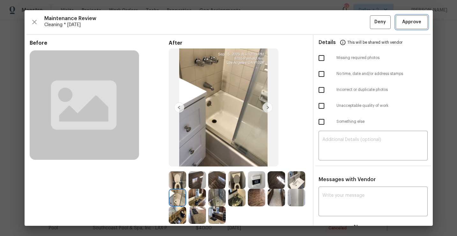
click at [411, 22] on span "Approve" at bounding box center [411, 22] width 19 height 8
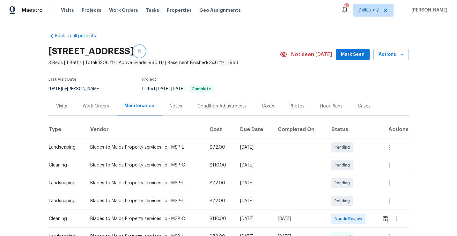
click at [145, 50] on button "button" at bounding box center [138, 51] width 11 height 11
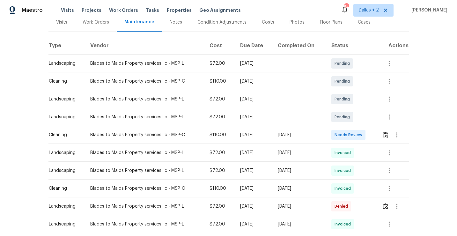
scroll to position [100, 0]
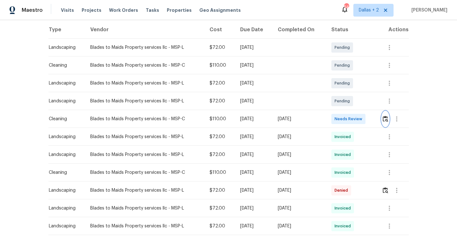
click at [383, 120] on button "button" at bounding box center [384, 118] width 7 height 15
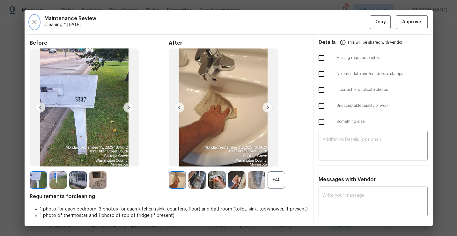
click at [33, 18] on button "button" at bounding box center [35, 22] width 10 height 14
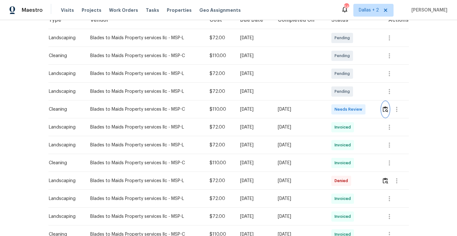
scroll to position [115, 0]
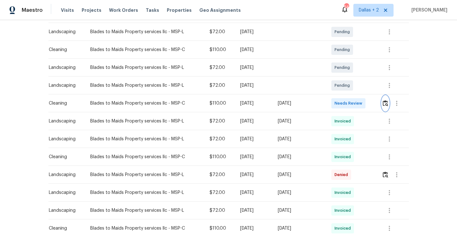
click at [388, 104] on img "button" at bounding box center [384, 103] width 5 height 6
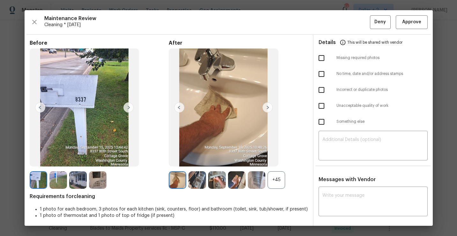
click at [274, 179] on div "+45" at bounding box center [276, 180] width 18 height 18
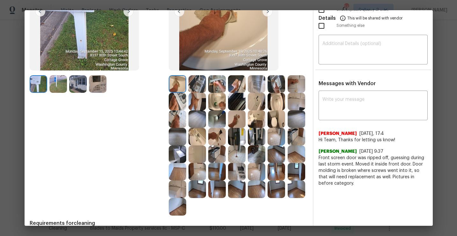
scroll to position [93, 0]
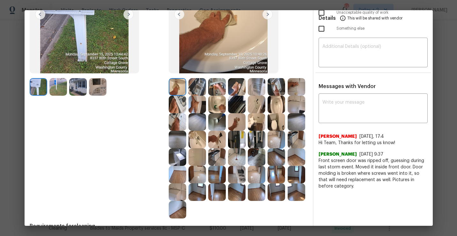
click at [254, 103] on img at bounding box center [257, 105] width 18 height 18
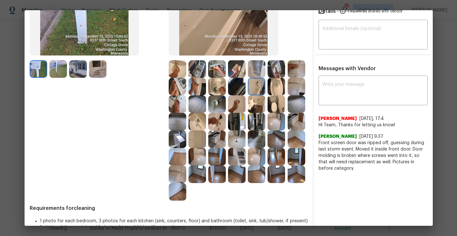
scroll to position [113, 0]
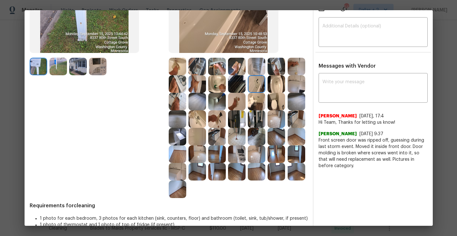
click at [238, 129] on img at bounding box center [237, 137] width 18 height 18
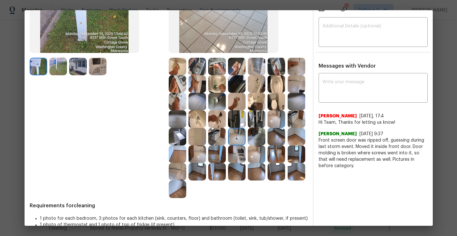
click at [241, 122] on img at bounding box center [237, 119] width 18 height 18
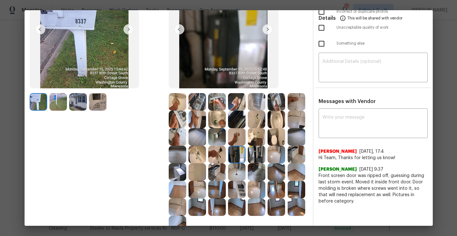
scroll to position [66, 0]
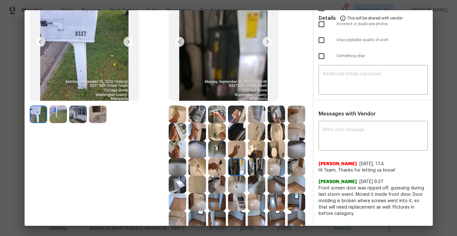
click at [251, 145] on img at bounding box center [257, 149] width 18 height 18
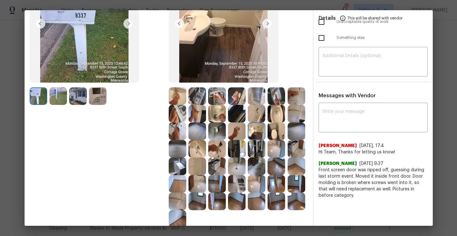
scroll to position [80, 0]
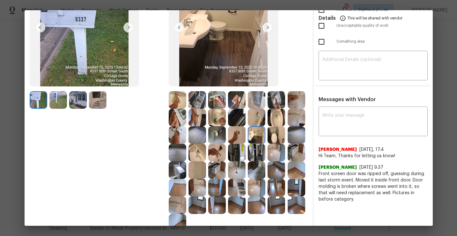
click at [272, 118] on img at bounding box center [276, 118] width 18 height 18
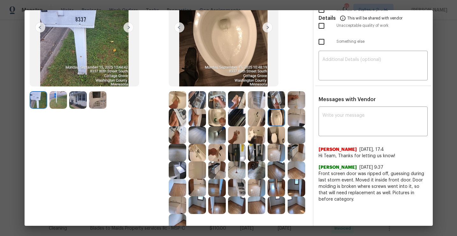
click at [220, 117] on img at bounding box center [217, 118] width 18 height 18
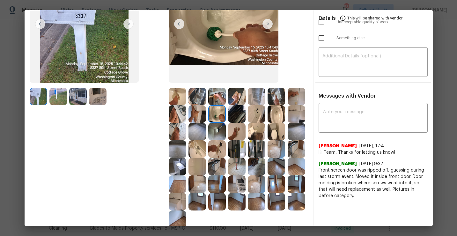
scroll to position [85, 0]
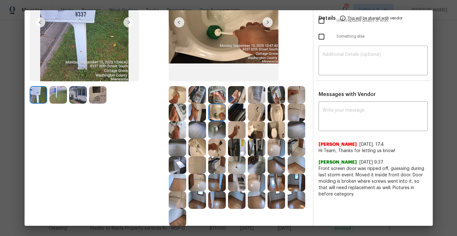
click at [265, 94] on div at bounding box center [258, 95] width 20 height 18
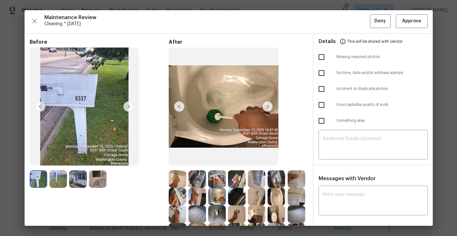
scroll to position [0, 0]
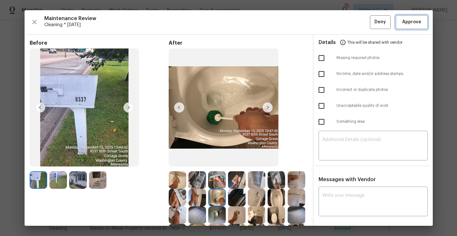
click at [408, 20] on span "Approve" at bounding box center [411, 22] width 19 height 8
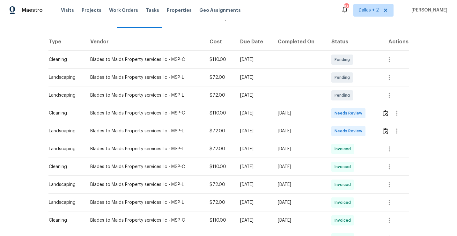
scroll to position [88, 0]
click at [385, 131] on img "button" at bounding box center [384, 130] width 5 height 6
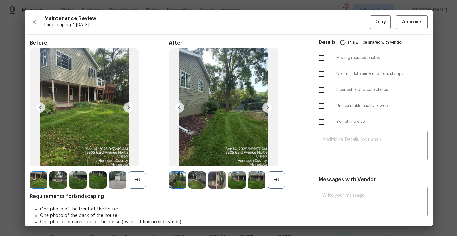
click at [279, 174] on div "+6" at bounding box center [276, 180] width 18 height 18
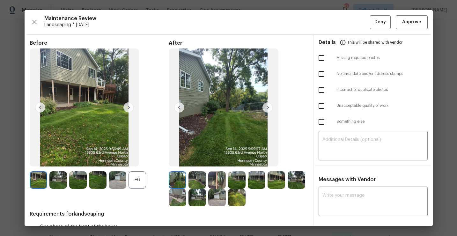
click at [144, 180] on div "+6" at bounding box center [137, 180] width 18 height 18
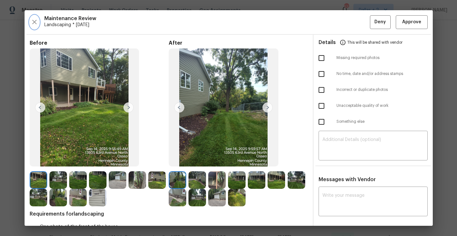
click at [35, 19] on icon "button" at bounding box center [35, 22] width 8 height 8
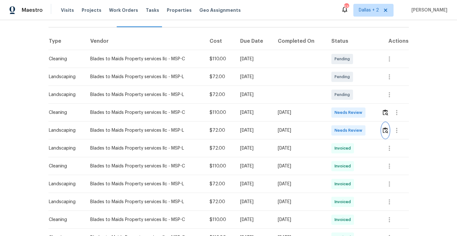
click at [388, 135] on button "button" at bounding box center [384, 130] width 7 height 15
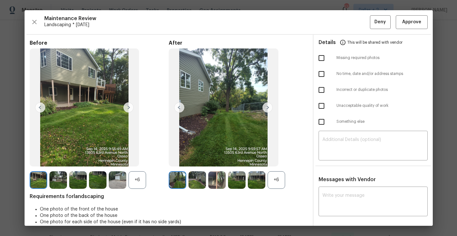
click at [271, 181] on div "+6" at bounding box center [276, 180] width 18 height 18
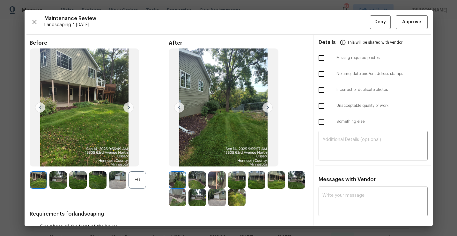
click at [142, 176] on div "+6" at bounding box center [137, 180] width 18 height 18
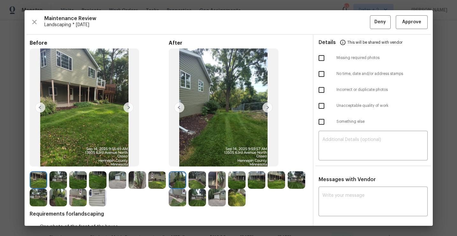
click at [98, 198] on img at bounding box center [98, 198] width 18 height 18
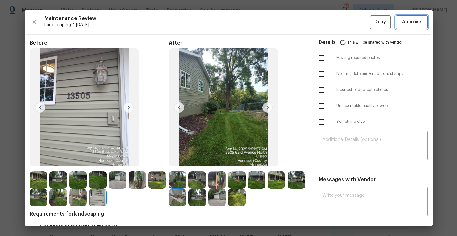
click at [403, 26] on button "Approve" at bounding box center [411, 22] width 32 height 14
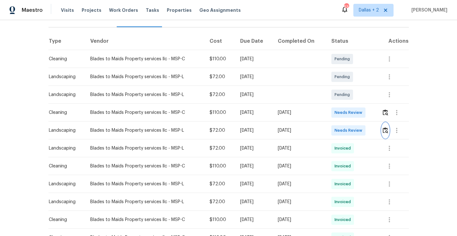
scroll to position [0, 0]
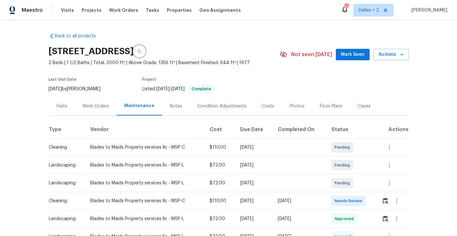
click at [145, 52] on button "button" at bounding box center [138, 51] width 11 height 11
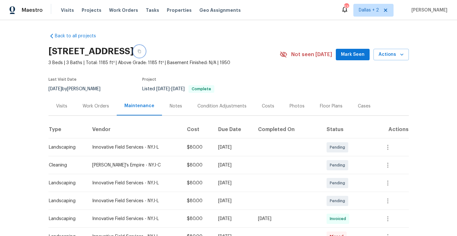
click at [145, 52] on button "button" at bounding box center [138, 51] width 11 height 11
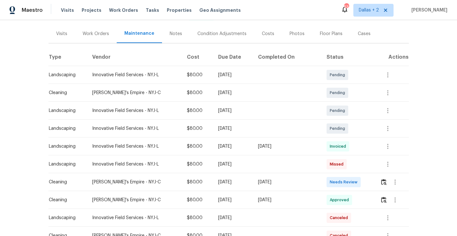
scroll to position [90, 0]
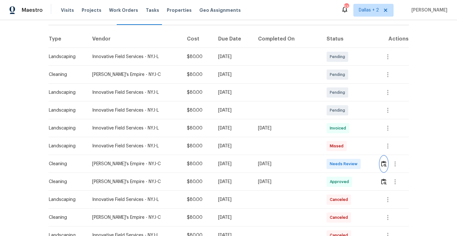
click at [381, 165] on img "button" at bounding box center [383, 164] width 5 height 6
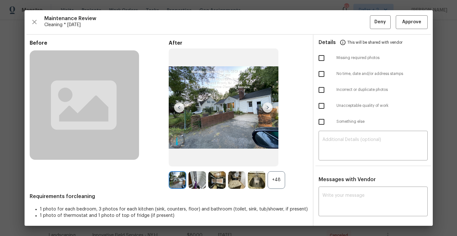
click at [277, 178] on div "+48" at bounding box center [276, 180] width 18 height 18
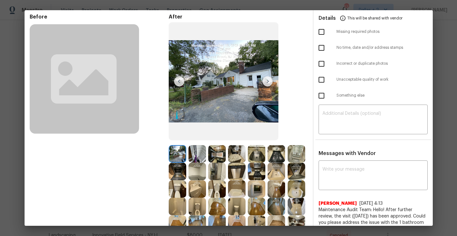
scroll to position [0, 0]
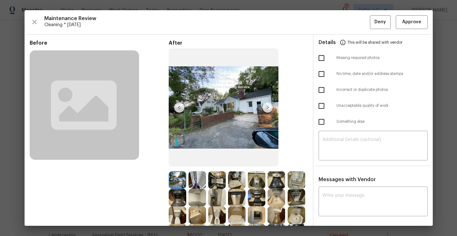
click at [220, 184] on img at bounding box center [217, 180] width 18 height 18
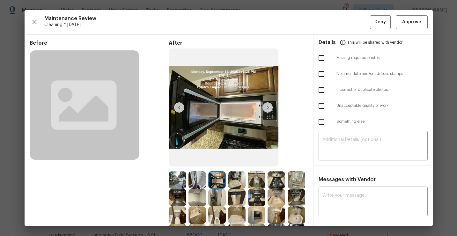
click at [198, 187] on img at bounding box center [197, 180] width 18 height 18
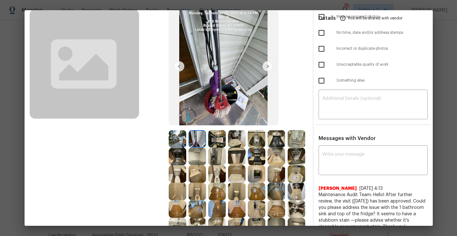
scroll to position [42, 0]
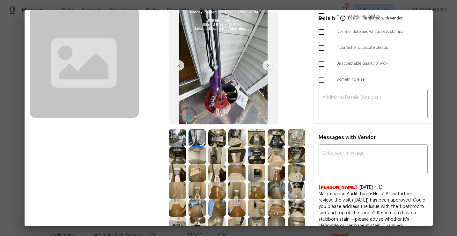
click at [198, 152] on img at bounding box center [197, 156] width 18 height 18
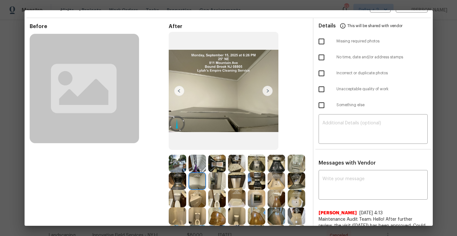
scroll to position [0, 0]
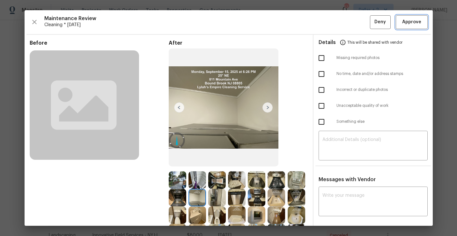
click at [418, 18] on span "Approve" at bounding box center [411, 22] width 19 height 8
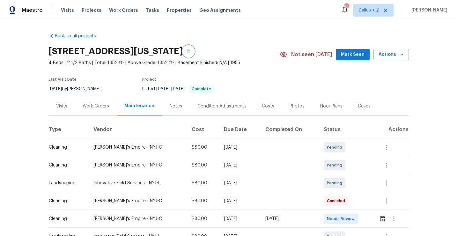
click at [190, 52] on icon "button" at bounding box center [188, 51] width 4 height 4
click at [380, 214] on div at bounding box center [393, 218] width 30 height 15
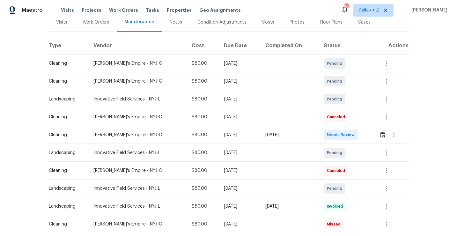
scroll to position [90, 0]
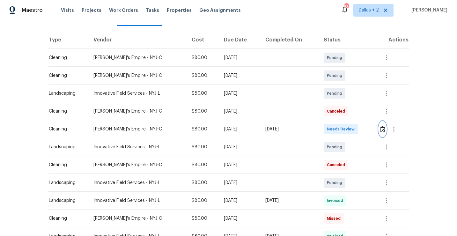
click at [384, 127] on img "button" at bounding box center [381, 129] width 5 height 6
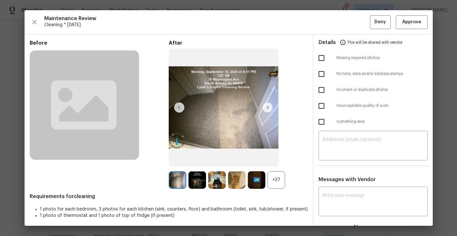
click at [278, 185] on div "+37" at bounding box center [276, 180] width 18 height 18
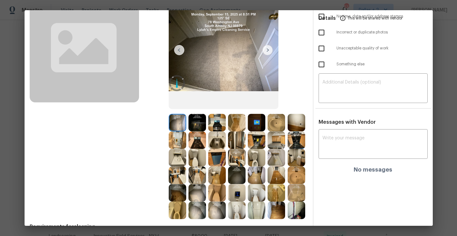
scroll to position [60, 0]
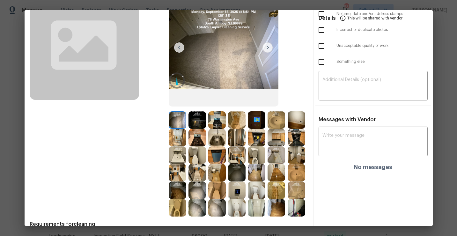
click at [193, 188] on img at bounding box center [197, 190] width 18 height 18
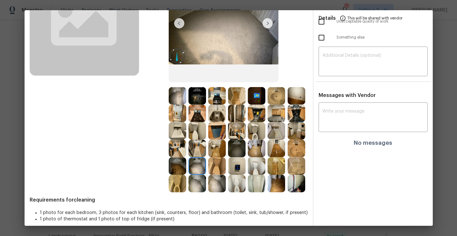
scroll to position [86, 0]
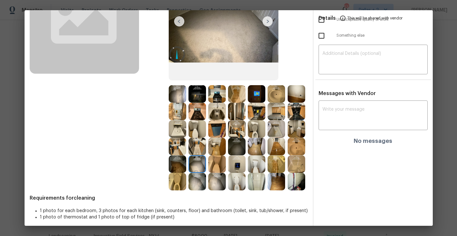
click at [195, 90] on img at bounding box center [197, 94] width 18 height 18
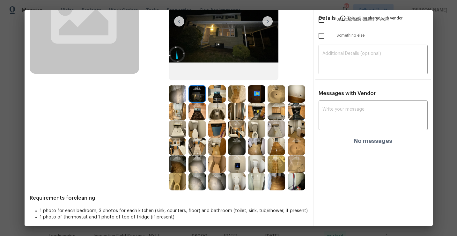
click at [258, 187] on img at bounding box center [257, 182] width 18 height 18
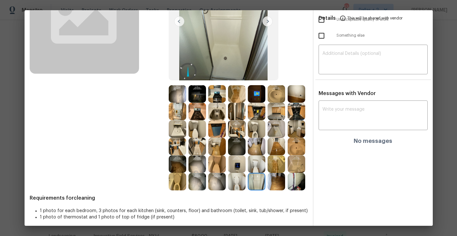
click at [198, 184] on img at bounding box center [197, 182] width 18 height 18
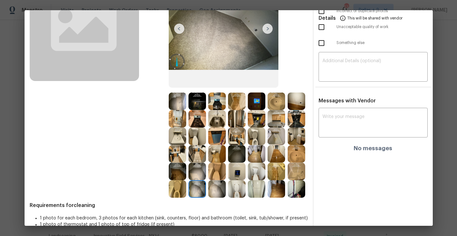
scroll to position [90, 0]
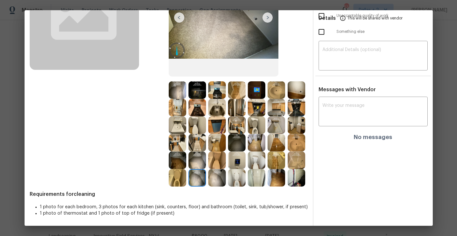
click at [294, 184] on img at bounding box center [296, 178] width 18 height 18
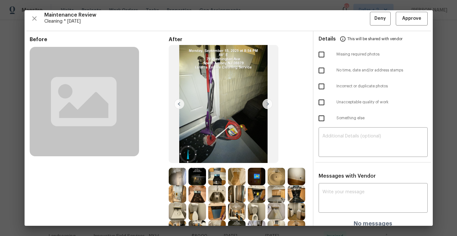
scroll to position [0, 0]
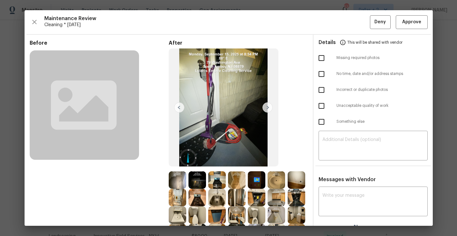
click at [196, 182] on img at bounding box center [197, 180] width 18 height 18
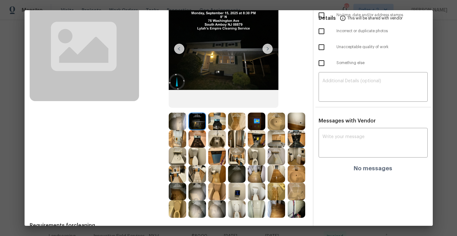
scroll to position [64, 0]
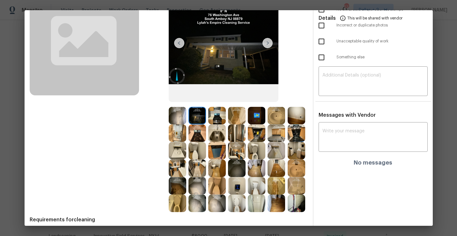
click at [278, 134] on img at bounding box center [276, 133] width 18 height 18
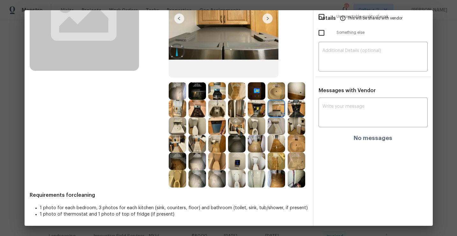
scroll to position [90, 0]
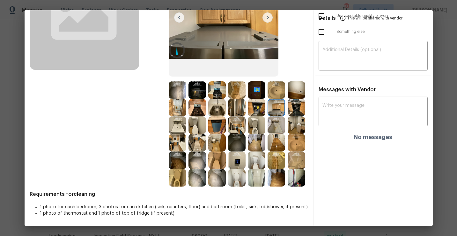
click at [255, 131] on img at bounding box center [257, 125] width 18 height 18
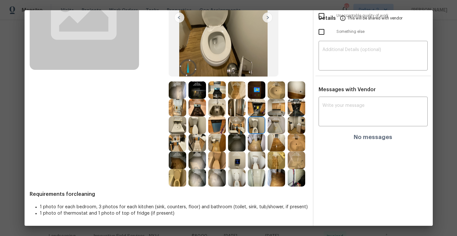
click at [240, 182] on img at bounding box center [237, 178] width 18 height 18
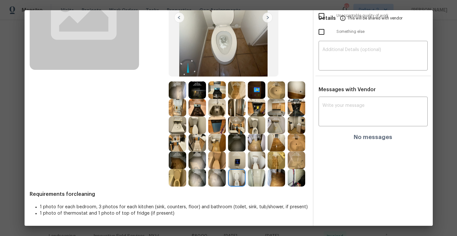
click at [178, 176] on img at bounding box center [178, 178] width 18 height 18
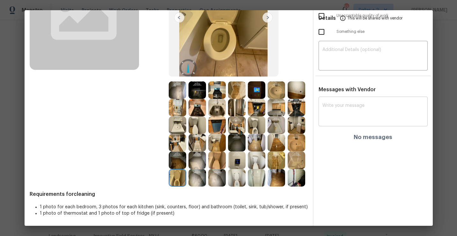
scroll to position [0, 0]
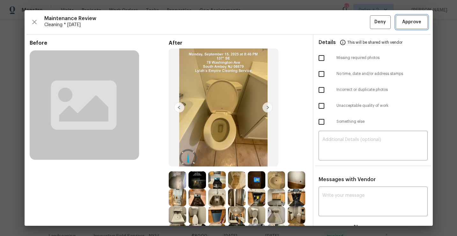
click at [412, 23] on span "Approve" at bounding box center [411, 22] width 19 height 8
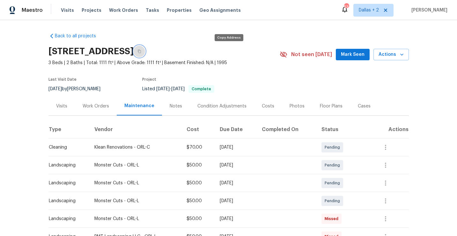
click at [145, 54] on button "button" at bounding box center [138, 51] width 11 height 11
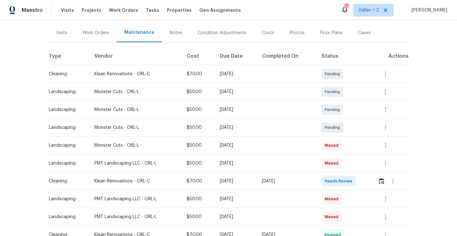
scroll to position [76, 0]
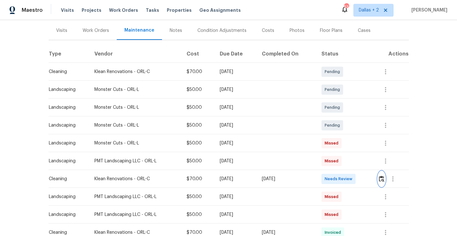
click at [383, 179] on img "button" at bounding box center [380, 179] width 5 height 6
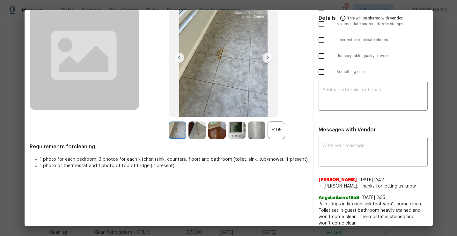
scroll to position [55, 0]
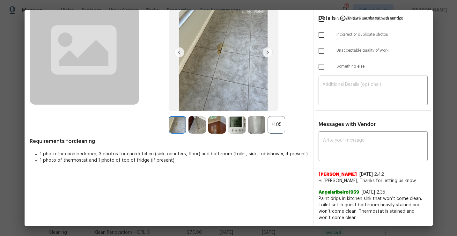
click at [275, 125] on div "+105" at bounding box center [276, 125] width 18 height 18
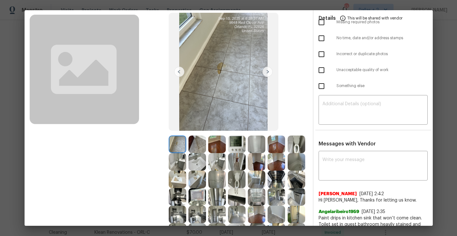
scroll to position [0, 0]
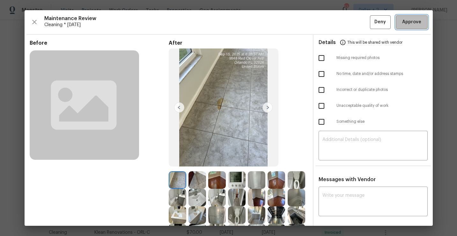
click at [408, 26] on button "Approve" at bounding box center [411, 22] width 32 height 14
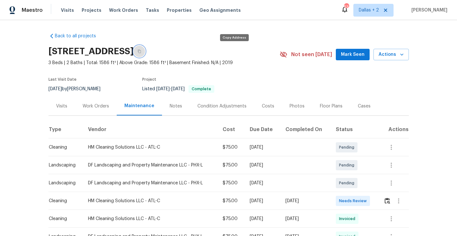
click at [145, 50] on button "button" at bounding box center [138, 51] width 11 height 11
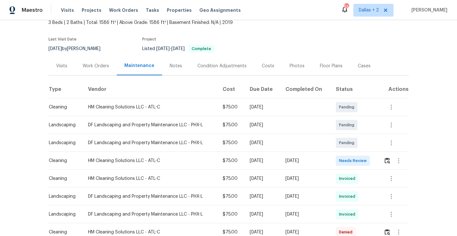
scroll to position [52, 0]
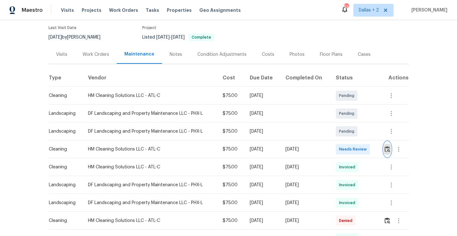
click at [389, 151] on img "button" at bounding box center [386, 149] width 5 height 6
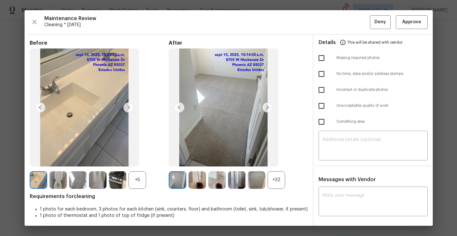
click at [275, 182] on div "+32" at bounding box center [276, 180] width 18 height 18
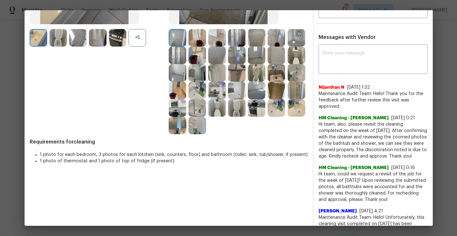
scroll to position [0, 0]
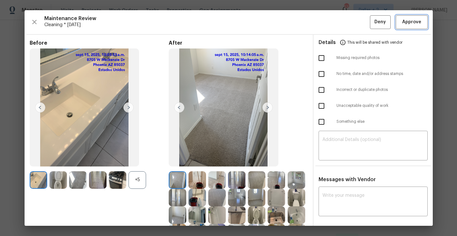
click at [401, 20] on span "Approve" at bounding box center [411, 22] width 22 height 8
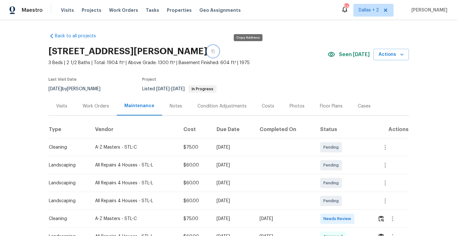
click at [219, 47] on button "button" at bounding box center [212, 51] width 11 height 11
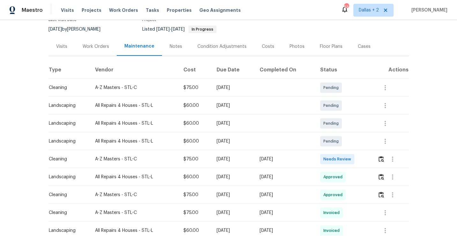
scroll to position [72, 0]
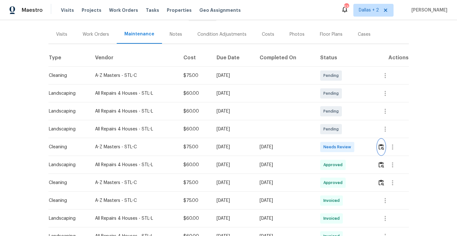
click at [383, 148] on img "button" at bounding box center [380, 147] width 5 height 6
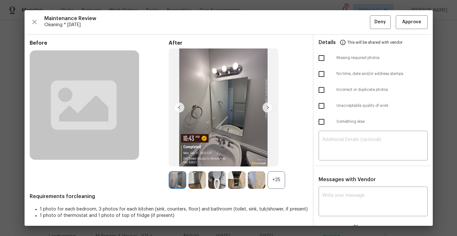
click at [279, 184] on div "+25" at bounding box center [276, 180] width 18 height 18
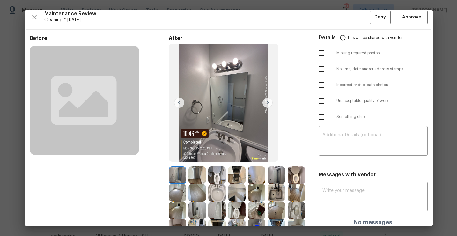
scroll to position [0, 0]
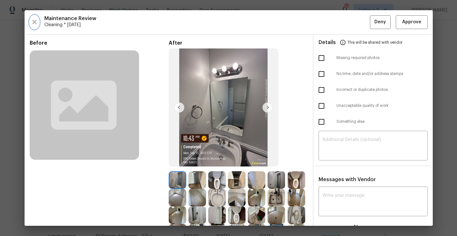
click at [33, 27] on button "button" at bounding box center [35, 22] width 10 height 14
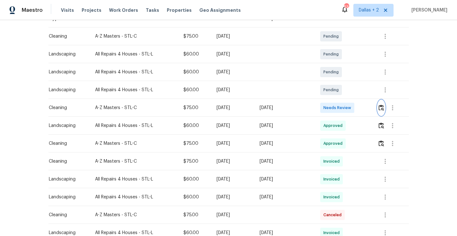
scroll to position [113, 0]
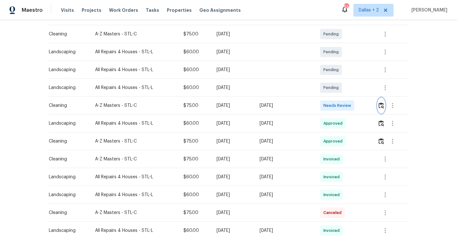
click at [381, 103] on img "button" at bounding box center [380, 105] width 5 height 6
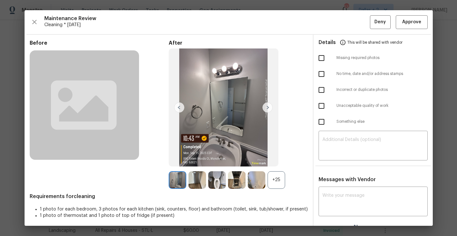
click at [281, 174] on div "+25" at bounding box center [276, 180] width 18 height 18
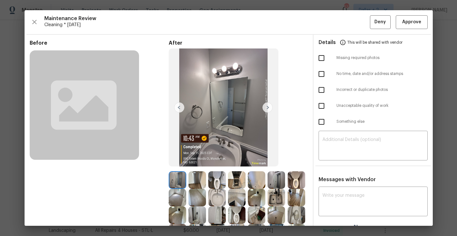
scroll to position [57, 0]
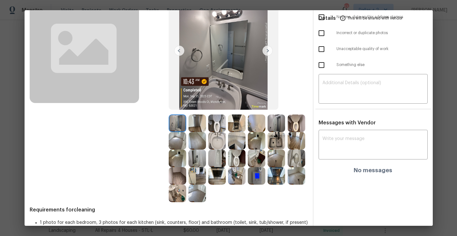
click at [196, 126] on img at bounding box center [197, 123] width 18 height 18
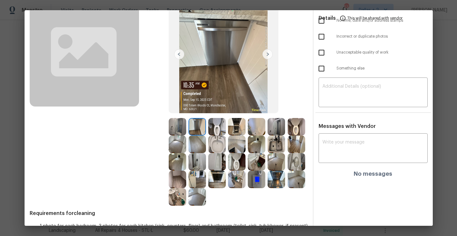
scroll to position [59, 0]
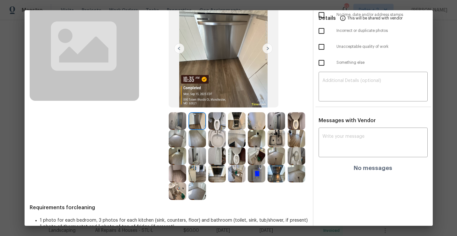
click at [280, 121] on img at bounding box center [276, 121] width 18 height 18
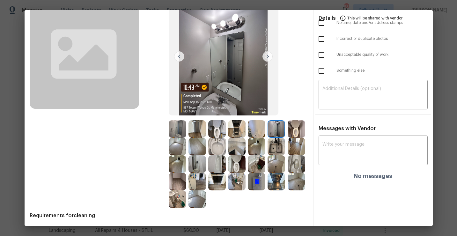
scroll to position [52, 0]
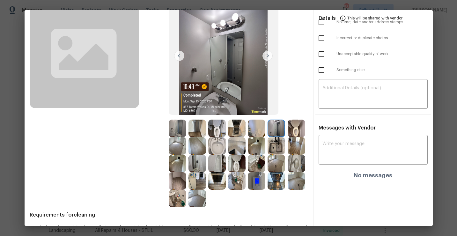
click at [194, 161] on img at bounding box center [197, 164] width 18 height 18
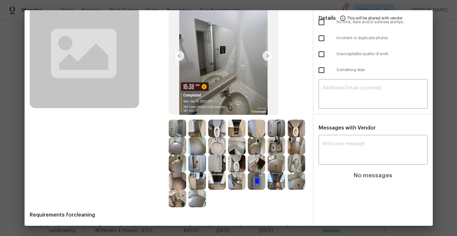
click at [278, 130] on img at bounding box center [276, 128] width 18 height 18
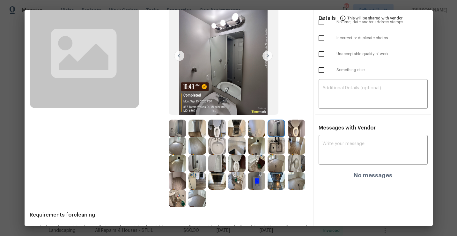
click at [301, 128] on img at bounding box center [296, 128] width 18 height 18
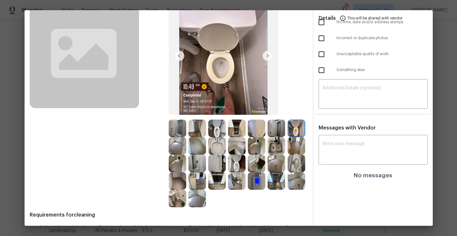
click at [236, 150] on img at bounding box center [237, 146] width 18 height 18
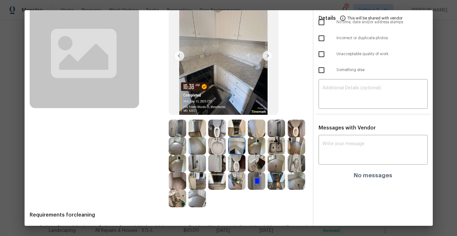
click at [257, 149] on img at bounding box center [257, 146] width 18 height 18
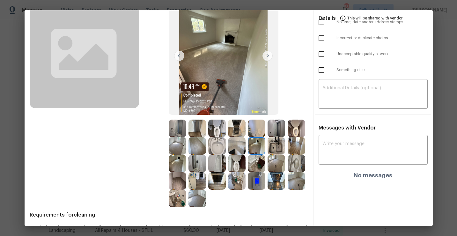
click at [238, 147] on img at bounding box center [237, 146] width 18 height 18
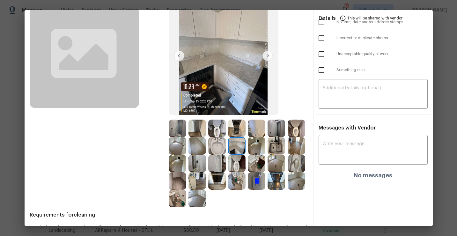
click at [220, 158] on img at bounding box center [217, 164] width 18 height 18
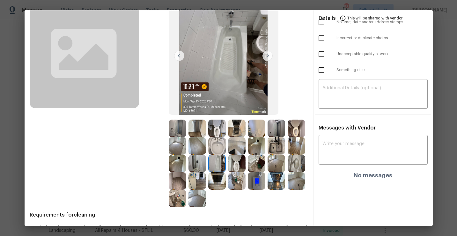
click at [194, 161] on img at bounding box center [197, 164] width 18 height 18
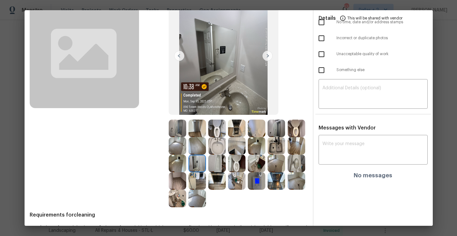
scroll to position [72, 0]
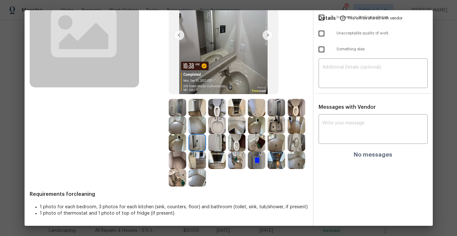
click at [297, 161] on img at bounding box center [296, 160] width 18 height 18
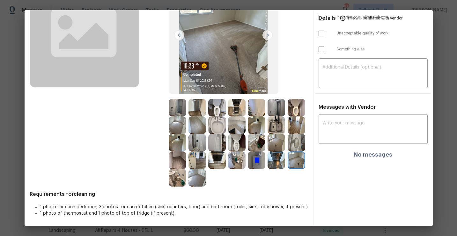
click at [199, 164] on img at bounding box center [197, 160] width 18 height 18
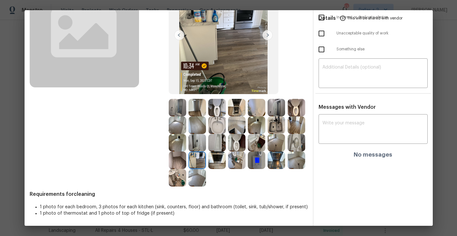
scroll to position [0, 0]
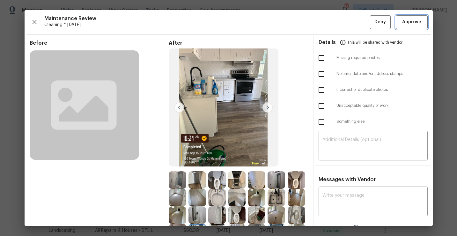
click at [408, 25] on span "Approve" at bounding box center [411, 22] width 19 height 8
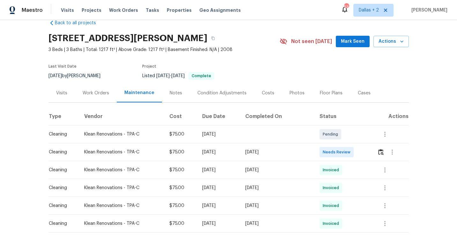
scroll to position [2, 0]
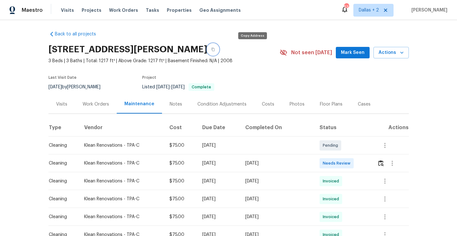
click at [219, 53] on button "button" at bounding box center [212, 49] width 11 height 11
click at [382, 163] on img "button" at bounding box center [380, 163] width 5 height 6
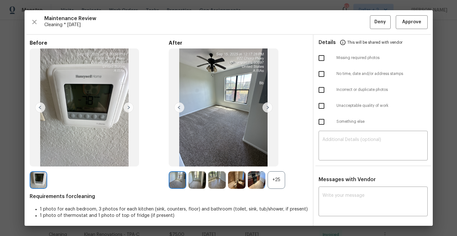
click at [280, 176] on div "+25" at bounding box center [276, 180] width 18 height 18
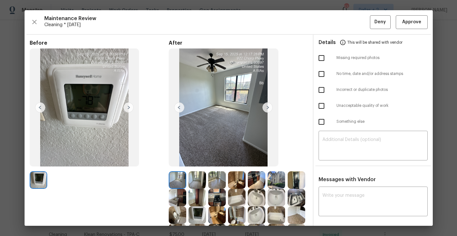
scroll to position [36, 0]
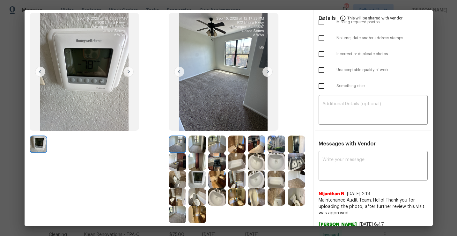
click at [219, 163] on img at bounding box center [217, 162] width 18 height 18
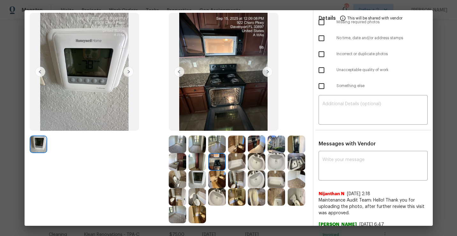
click at [178, 166] on img at bounding box center [178, 162] width 18 height 18
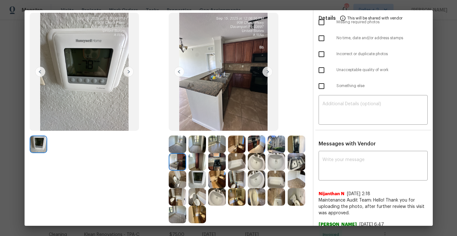
click at [301, 191] on img at bounding box center [296, 197] width 18 height 18
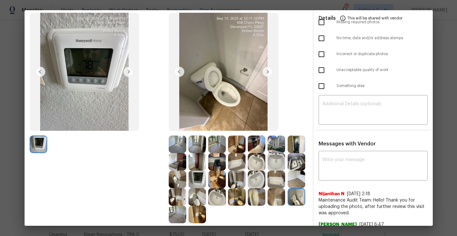
click at [272, 203] on img at bounding box center [276, 197] width 18 height 18
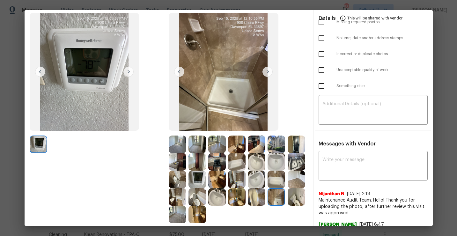
click at [255, 196] on img at bounding box center [257, 197] width 18 height 18
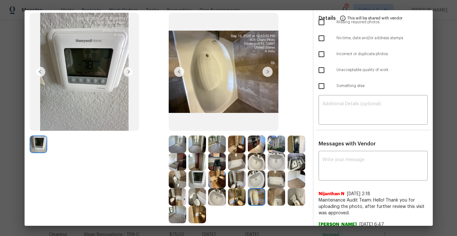
click at [236, 184] on img at bounding box center [237, 179] width 18 height 18
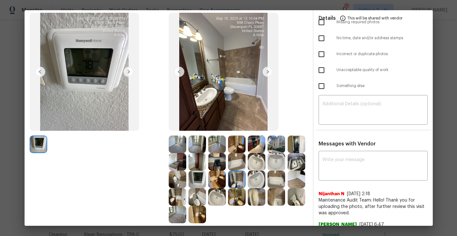
click at [216, 180] on img at bounding box center [217, 179] width 18 height 18
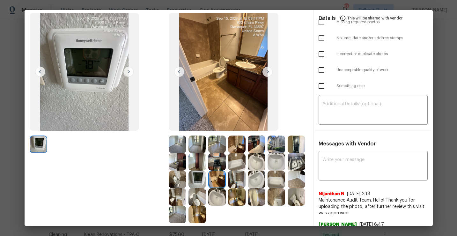
click at [237, 180] on img at bounding box center [237, 179] width 18 height 18
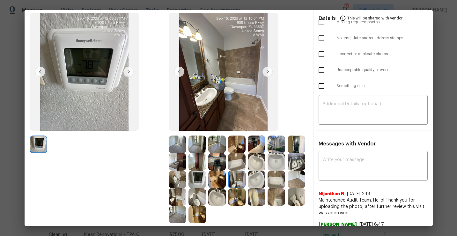
click at [237, 146] on img at bounding box center [237, 144] width 18 height 18
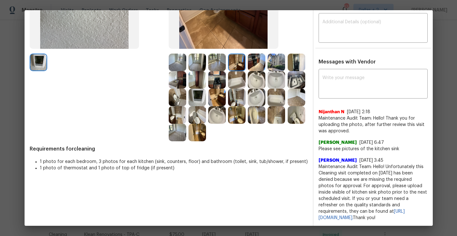
scroll to position [0, 0]
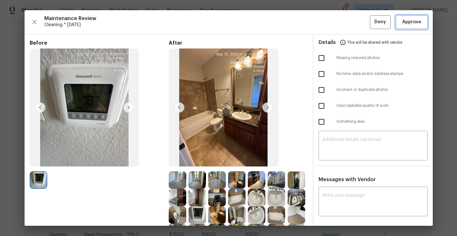
click at [407, 23] on span "Approve" at bounding box center [411, 22] width 19 height 8
